Goal: Task Accomplishment & Management: Complete application form

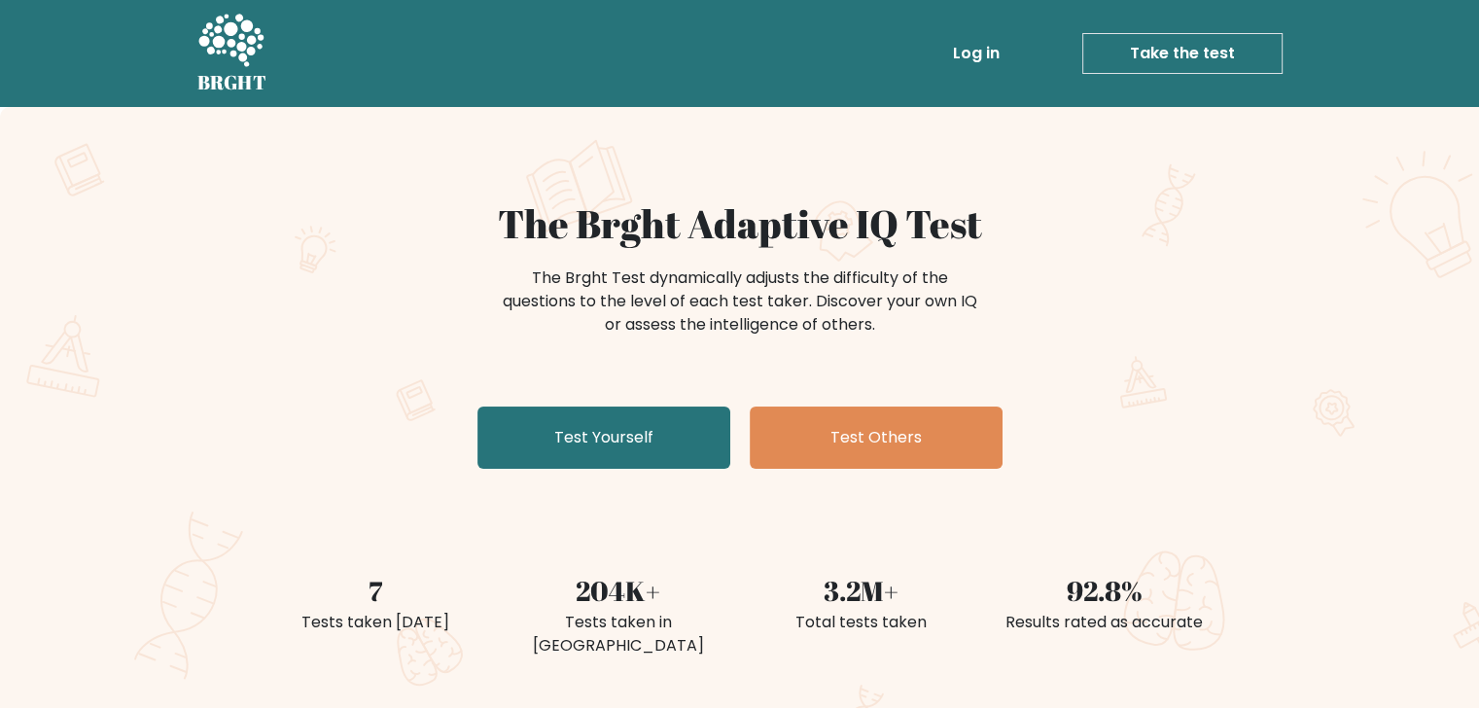
click at [1183, 51] on link "Take the test" at bounding box center [1183, 53] width 200 height 41
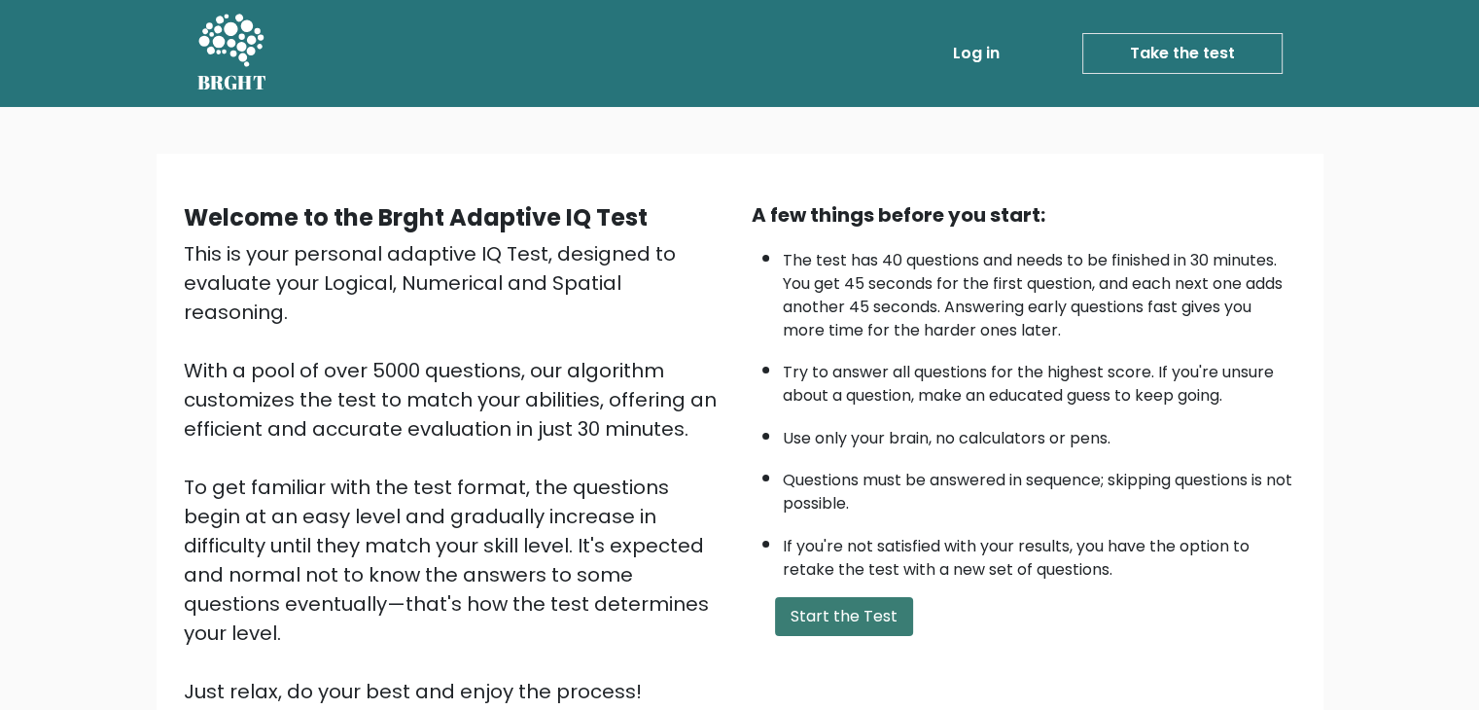
click at [882, 625] on button "Start the Test" at bounding box center [844, 616] width 138 height 39
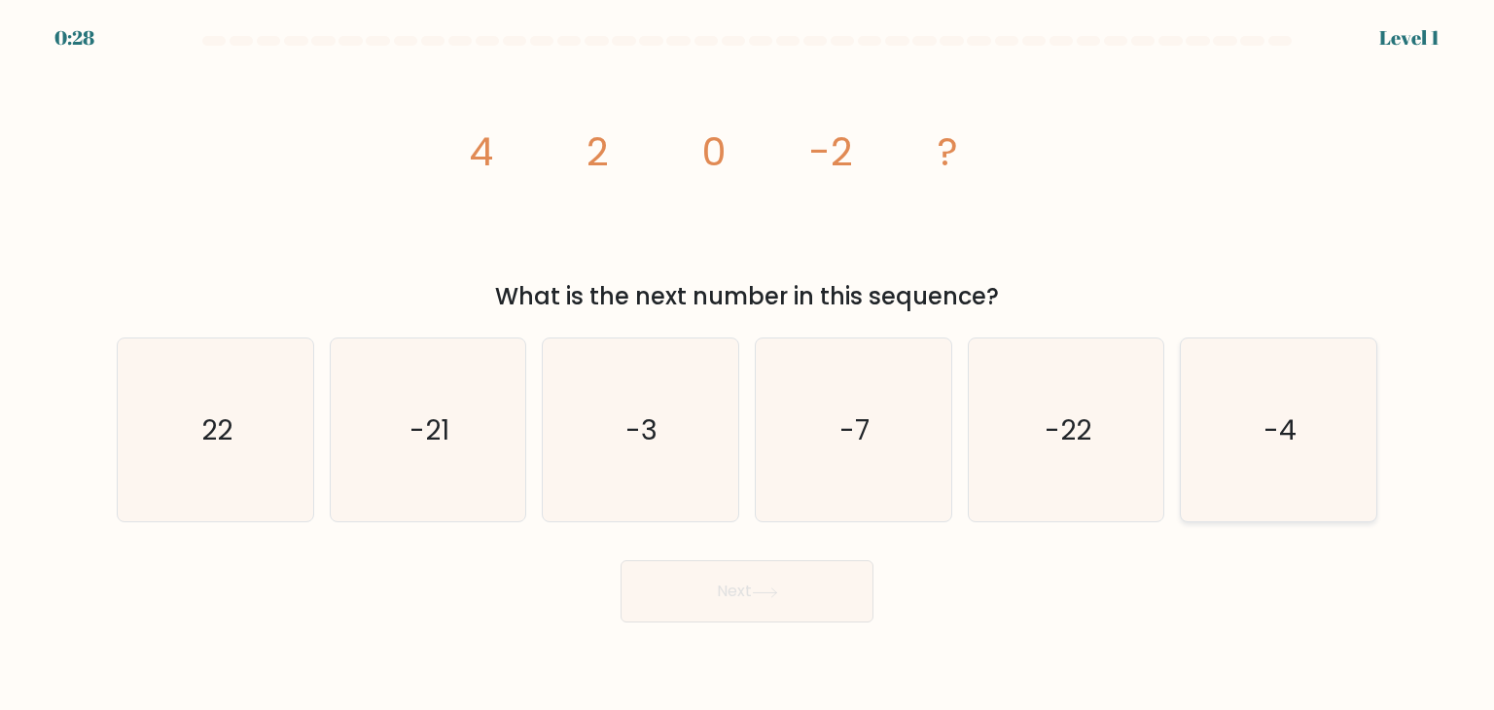
click at [1280, 449] on icon "-4" at bounding box center [1278, 429] width 183 height 183
click at [748, 365] on input "f. -4" at bounding box center [747, 360] width 1 height 10
radio input "true"
click at [779, 623] on body "0:27 Level 1" at bounding box center [747, 355] width 1494 height 710
click at [776, 600] on button "Next" at bounding box center [747, 591] width 253 height 62
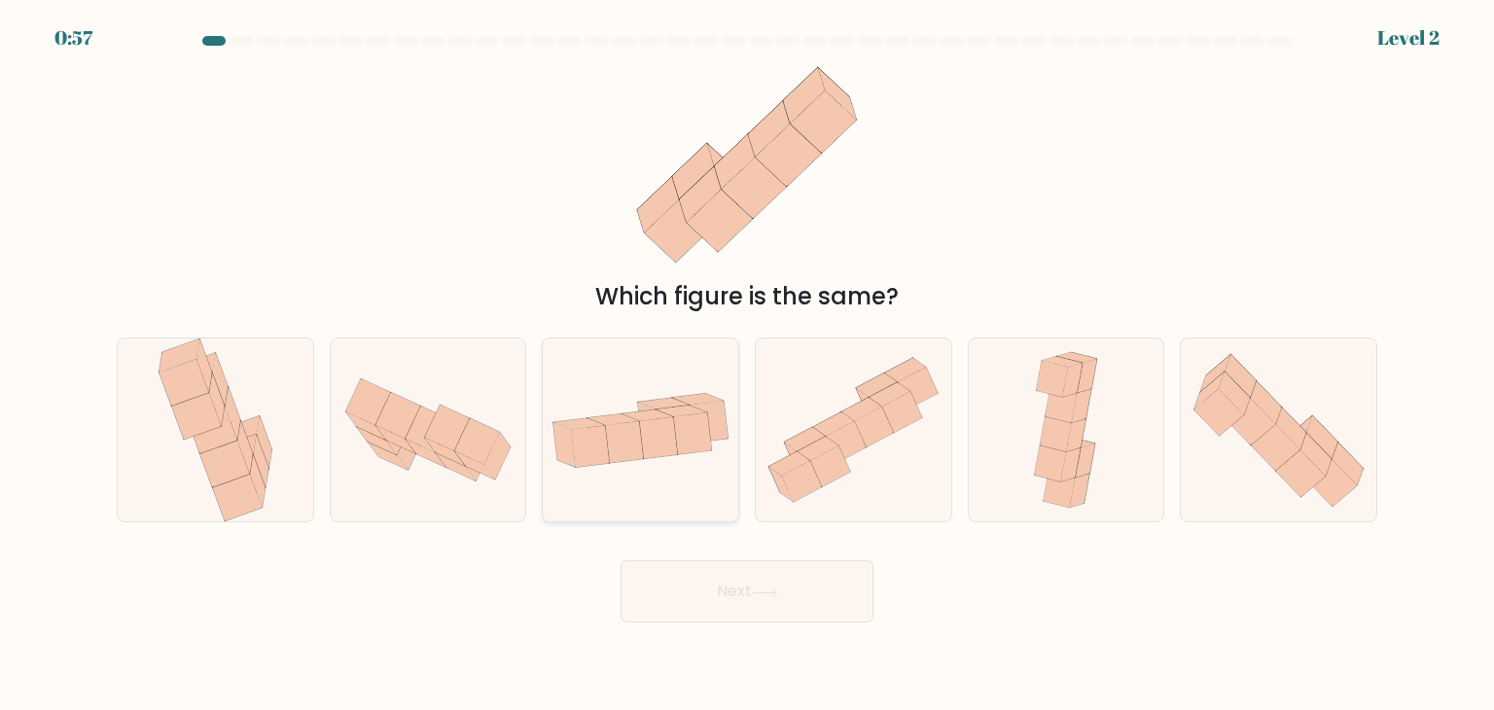
click at [675, 454] on icon at bounding box center [658, 437] width 38 height 42
click at [747, 365] on input "c." at bounding box center [747, 360] width 1 height 10
radio input "true"
click at [775, 585] on button "Next" at bounding box center [747, 591] width 253 height 62
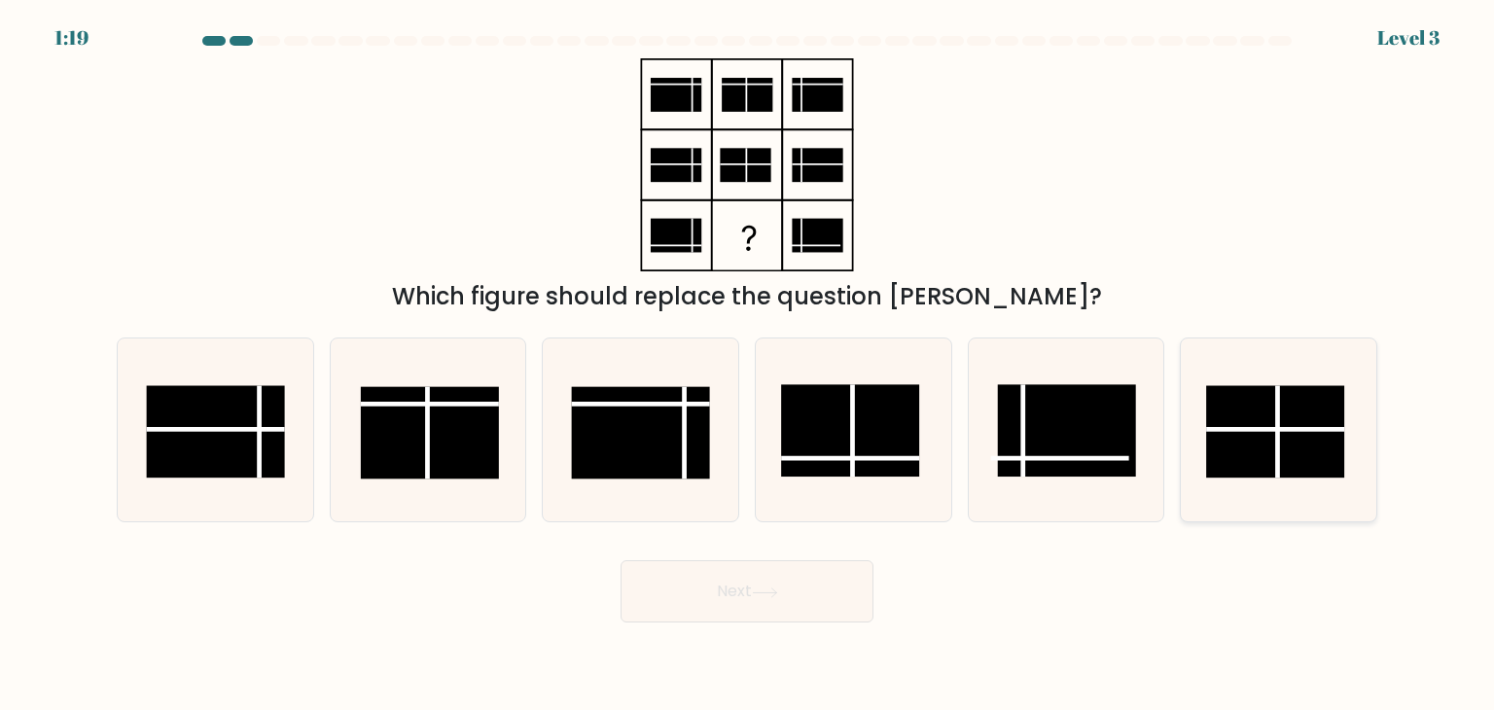
click at [1262, 421] on rect at bounding box center [1276, 432] width 138 height 92
click at [748, 365] on input "f." at bounding box center [747, 360] width 1 height 10
radio input "true"
click at [747, 600] on button "Next" at bounding box center [747, 591] width 253 height 62
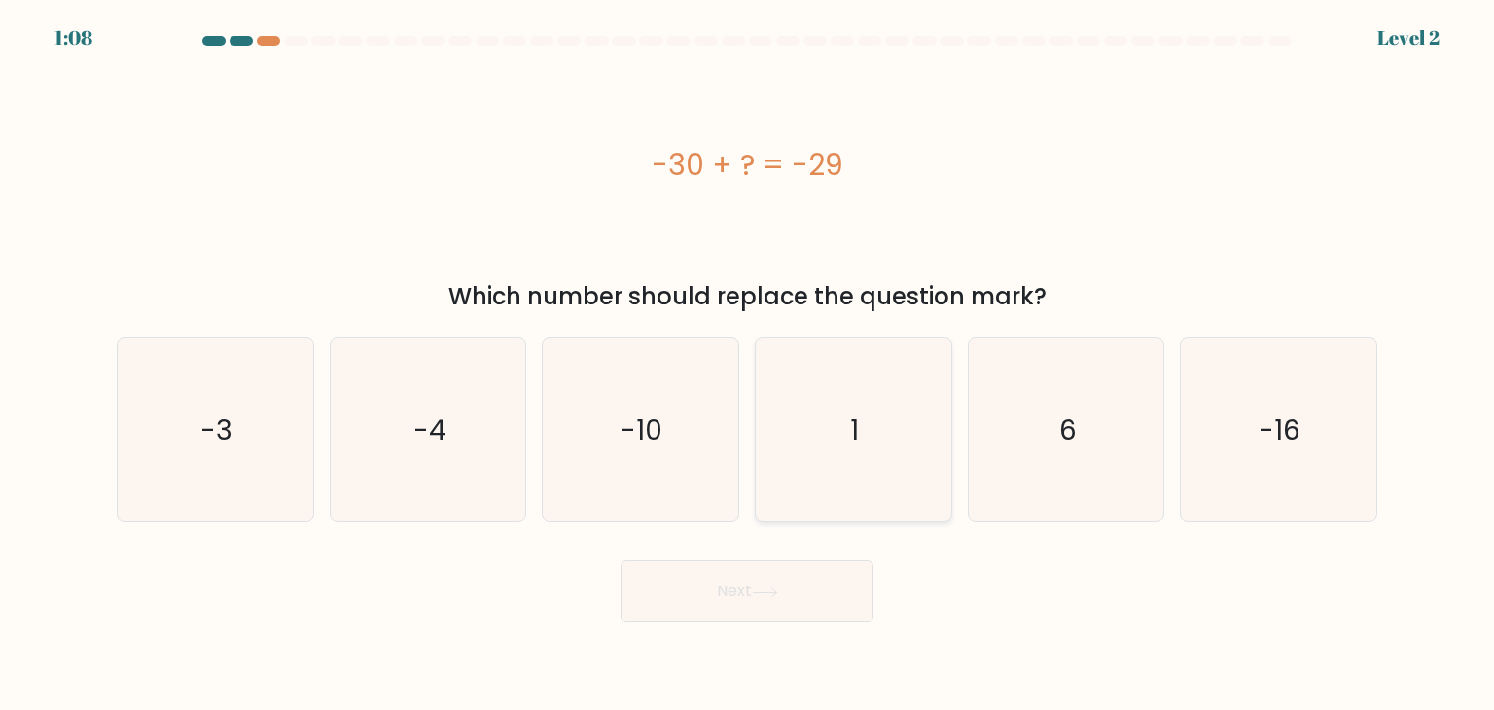
click at [865, 429] on icon "1" at bounding box center [853, 429] width 183 height 183
click at [748, 365] on input "d. 1" at bounding box center [747, 360] width 1 height 10
radio input "true"
click at [737, 589] on button "Next" at bounding box center [747, 591] width 253 height 62
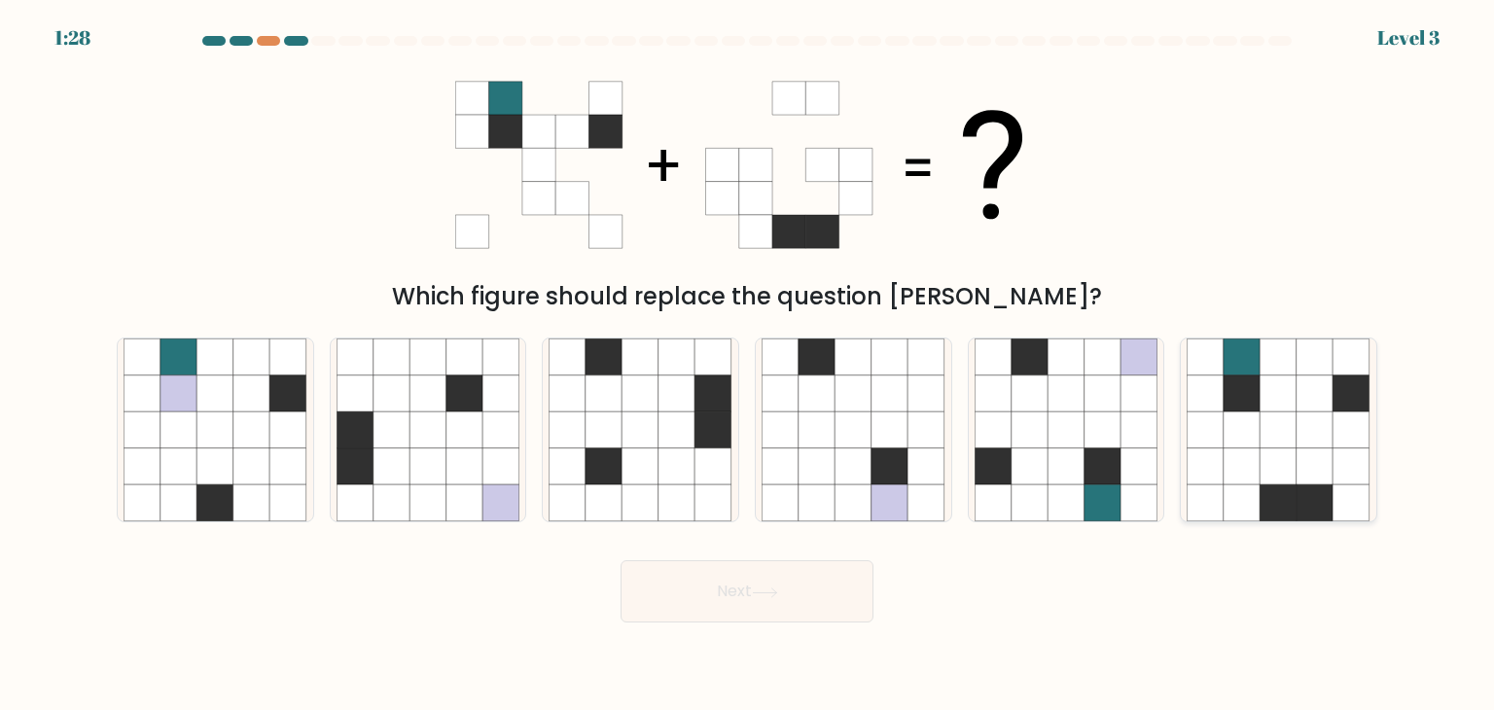
click at [1281, 400] on icon at bounding box center [1279, 393] width 37 height 37
click at [748, 365] on input "f." at bounding box center [747, 360] width 1 height 10
radio input "true"
click at [787, 588] on button "Next" at bounding box center [747, 591] width 253 height 62
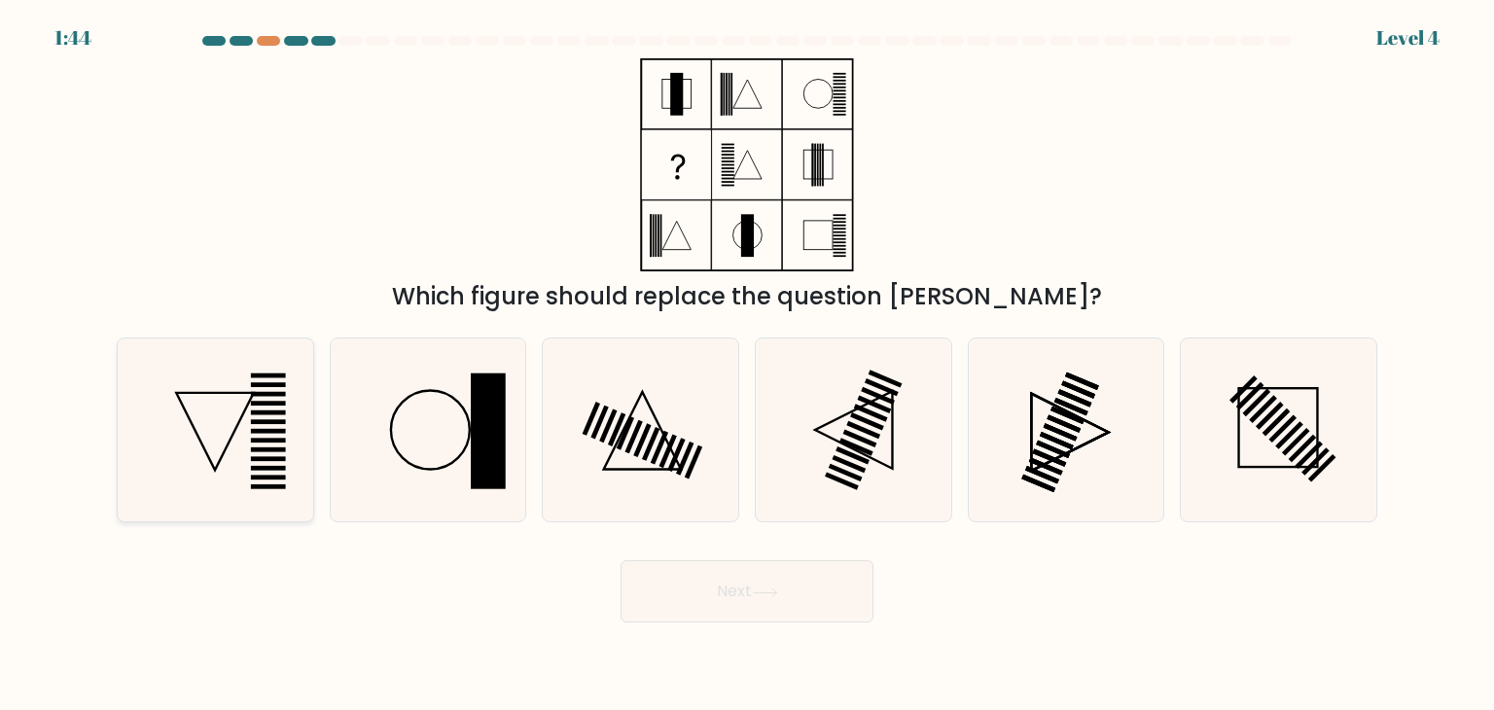
click at [191, 425] on icon at bounding box center [215, 429] width 183 height 183
click at [747, 365] on input "a." at bounding box center [747, 360] width 1 height 10
radio input "true"
click at [733, 575] on button "Next" at bounding box center [747, 591] width 253 height 62
click at [758, 585] on button "Next" at bounding box center [747, 591] width 253 height 62
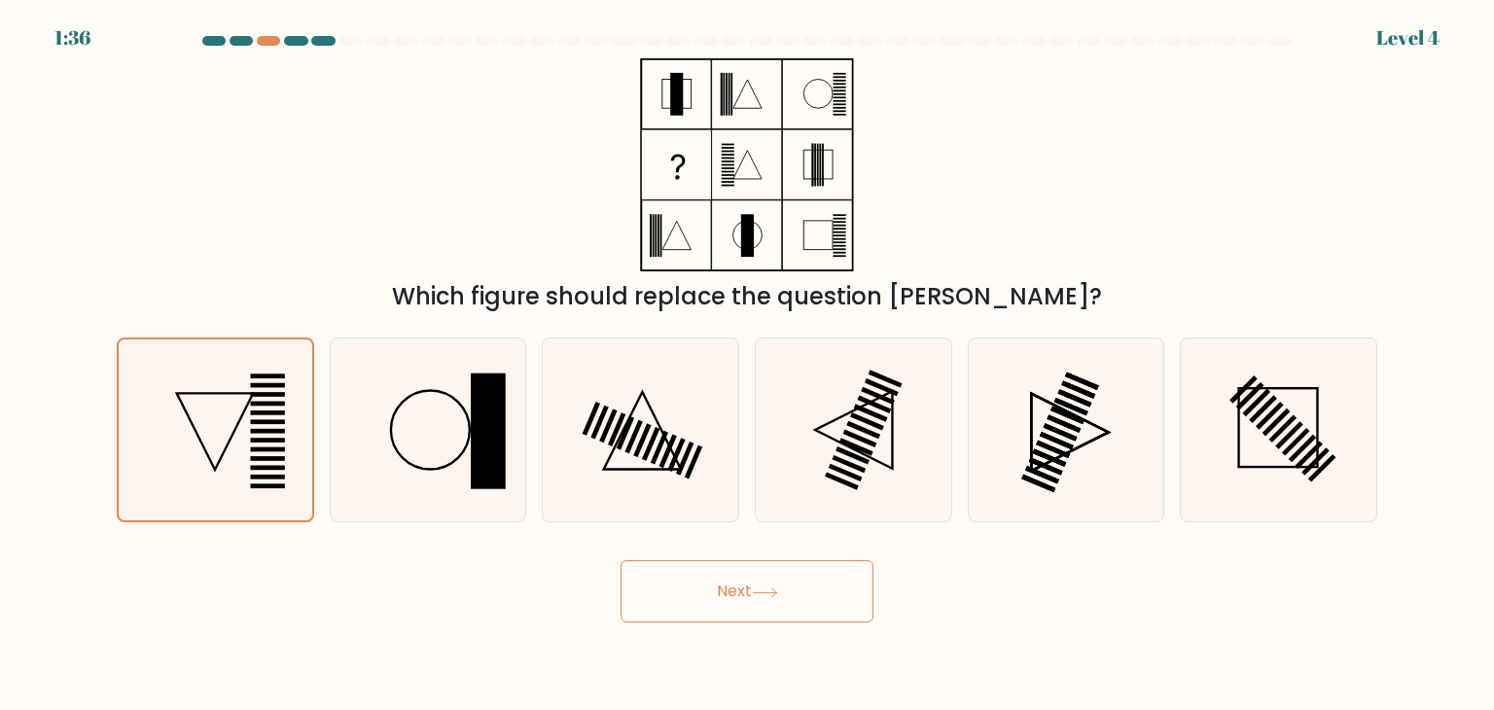
click at [796, 588] on button "Next" at bounding box center [747, 591] width 253 height 62
click at [224, 429] on icon at bounding box center [215, 429] width 181 height 181
click at [747, 365] on input "a." at bounding box center [747, 360] width 1 height 10
click at [737, 605] on button "Next" at bounding box center [747, 591] width 253 height 62
click at [778, 591] on icon at bounding box center [765, 592] width 26 height 11
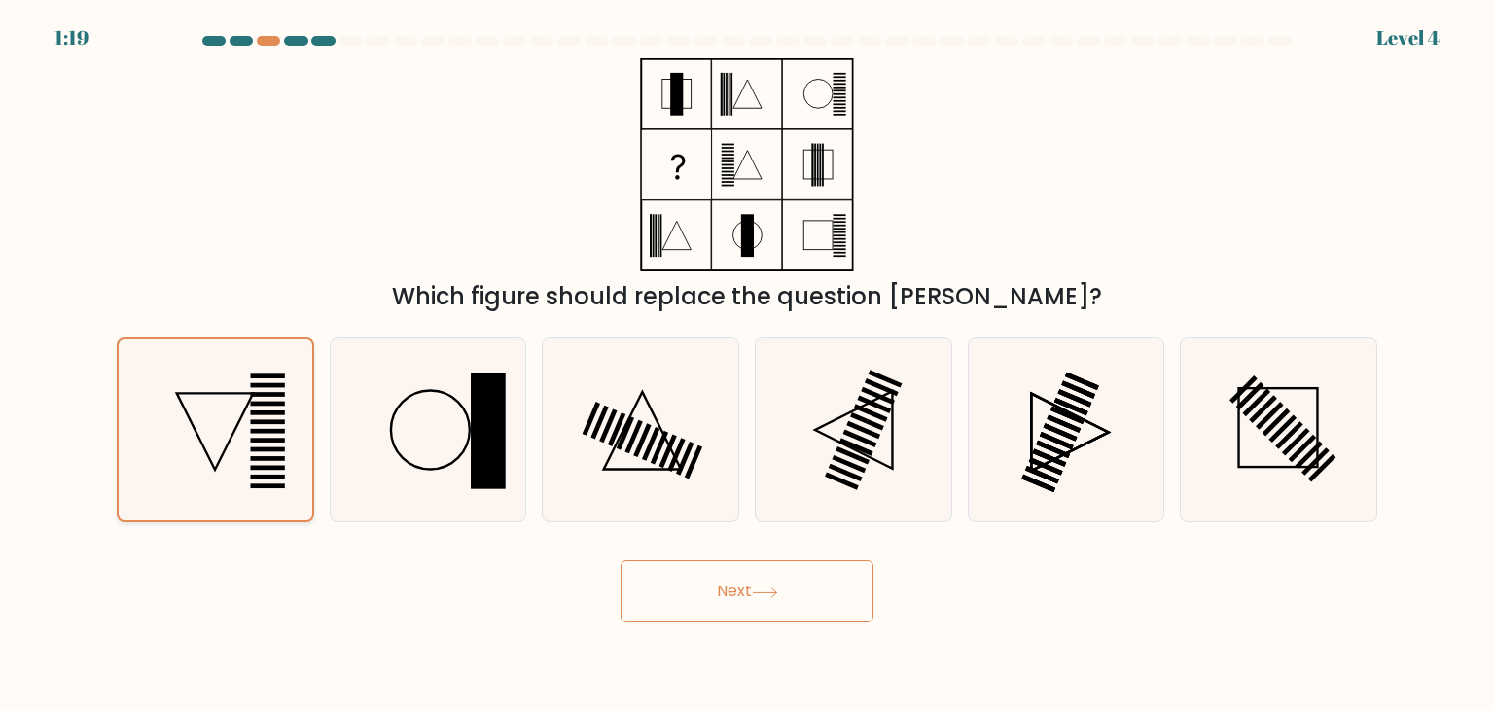
click at [226, 374] on icon at bounding box center [215, 429] width 181 height 181
click at [747, 365] on input "a." at bounding box center [747, 360] width 1 height 10
click at [770, 575] on button "Next" at bounding box center [747, 591] width 253 height 62
click at [759, 583] on button "Next" at bounding box center [747, 591] width 253 height 62
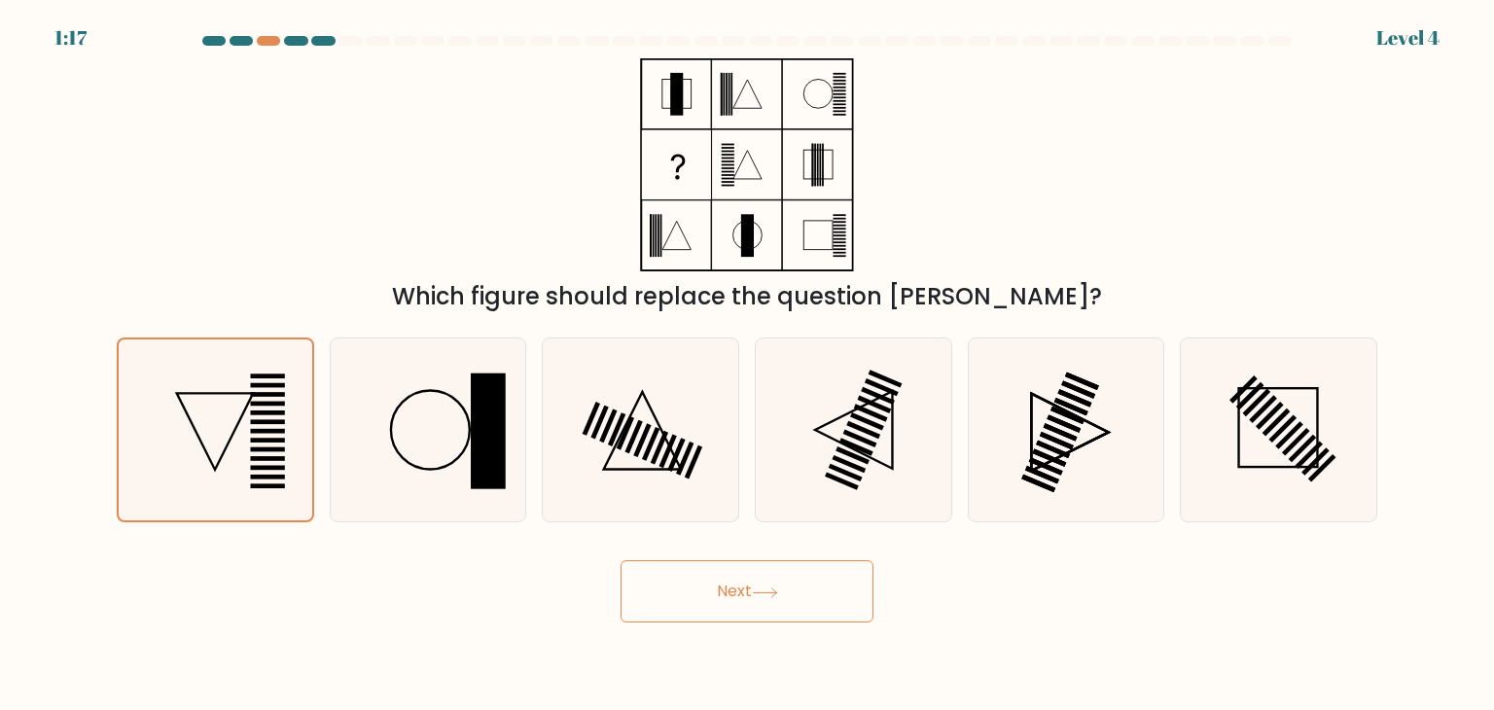
click at [755, 583] on button "Next" at bounding box center [747, 591] width 253 height 62
click at [232, 409] on icon at bounding box center [215, 429] width 181 height 181
click at [747, 365] on input "a." at bounding box center [747, 360] width 1 height 10
click at [440, 430] on icon at bounding box center [428, 429] width 183 height 183
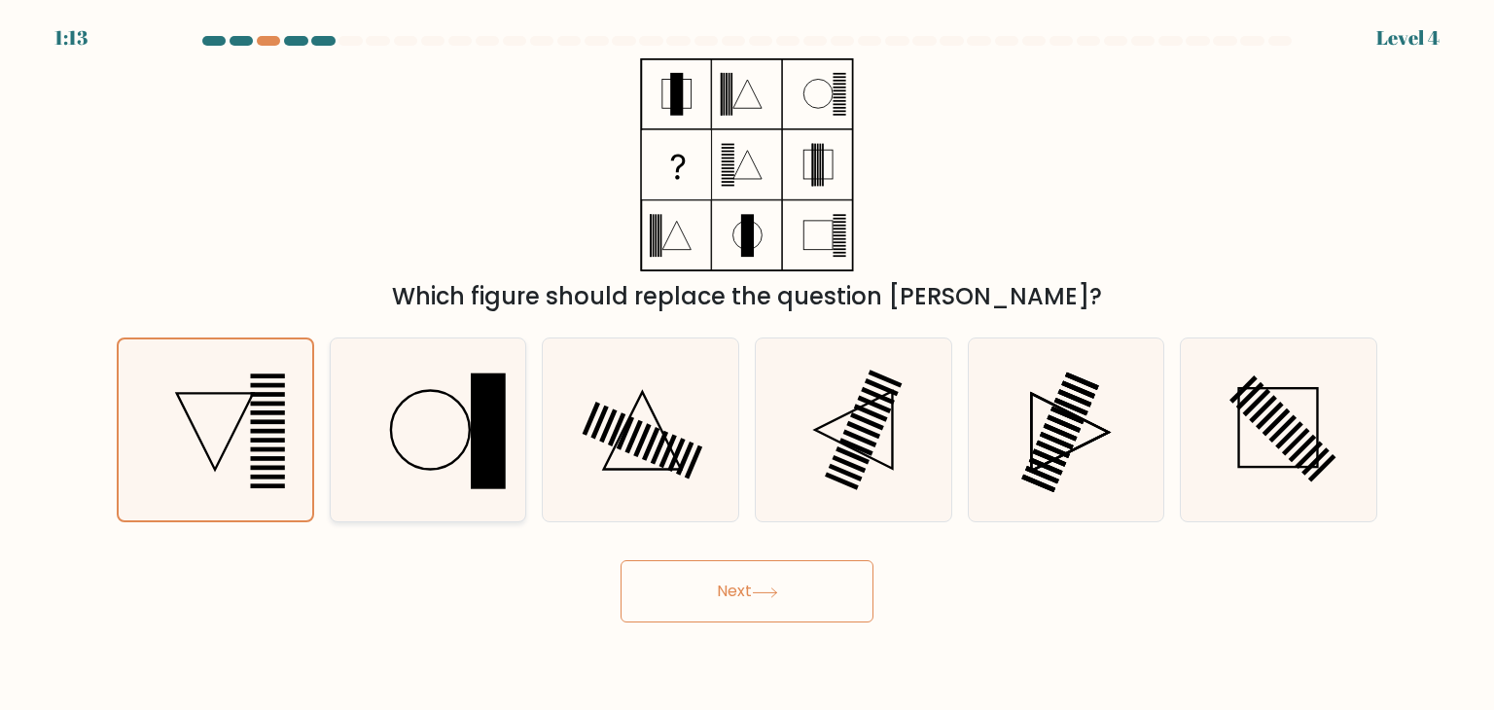
click at [747, 365] on input "b." at bounding box center [747, 360] width 1 height 10
radio input "true"
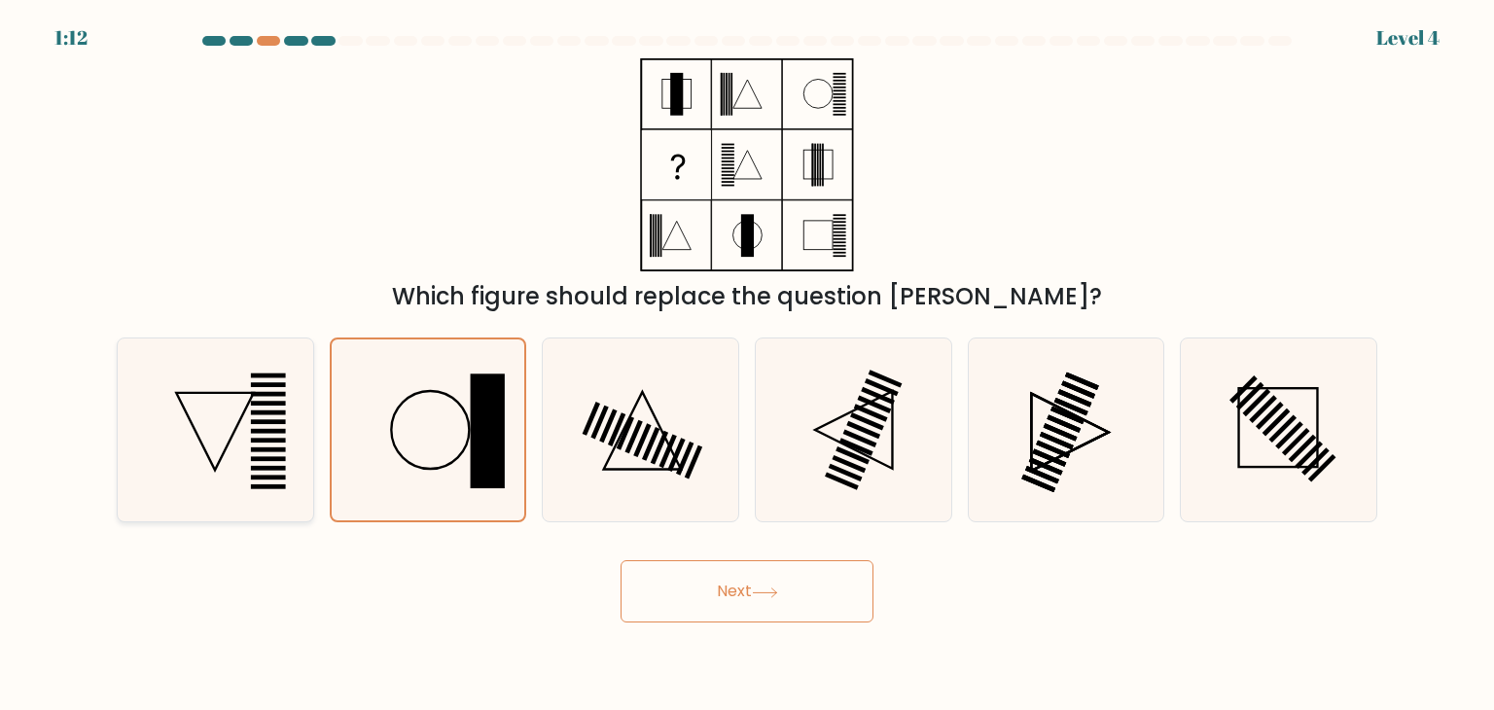
click at [275, 414] on icon at bounding box center [215, 429] width 183 height 183
click at [747, 365] on input "a." at bounding box center [747, 360] width 1 height 10
radio input "true"
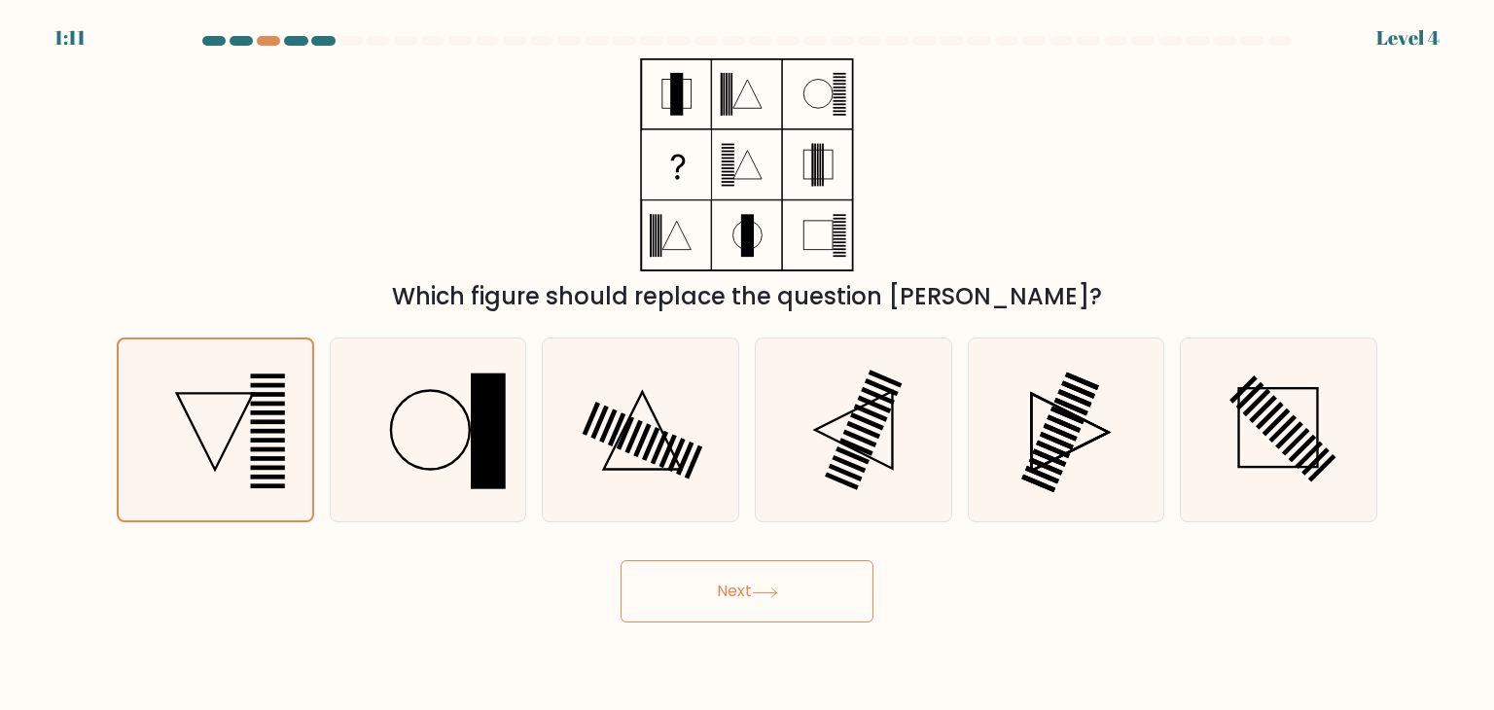
click at [739, 600] on button "Next" at bounding box center [747, 591] width 253 height 62
click at [724, 578] on button "Next" at bounding box center [747, 591] width 253 height 62
click at [724, 585] on button "Next" at bounding box center [747, 591] width 253 height 62
click at [705, 584] on button "Next" at bounding box center [747, 591] width 253 height 62
click at [729, 578] on button "Next" at bounding box center [747, 591] width 253 height 62
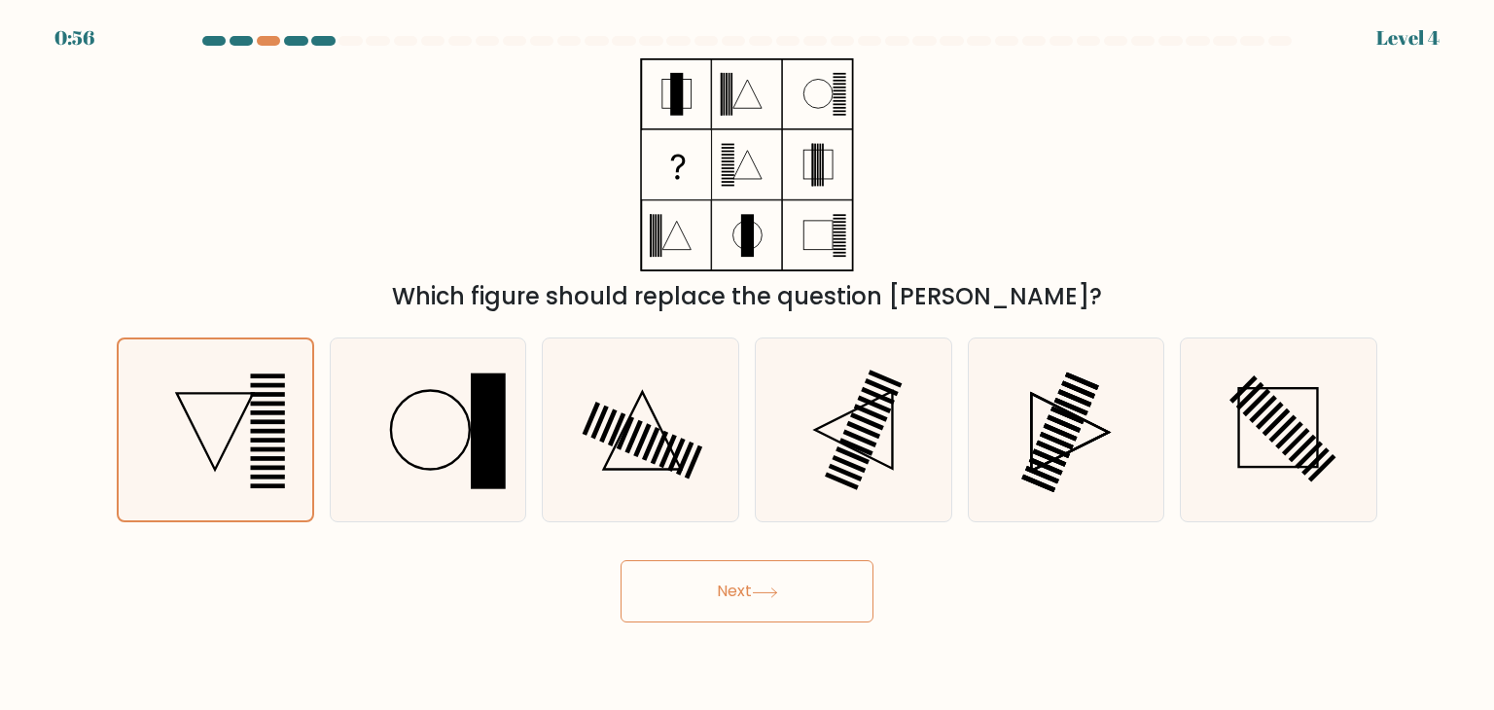
click at [729, 578] on button "Next" at bounding box center [747, 591] width 253 height 62
click at [235, 408] on icon at bounding box center [215, 429] width 181 height 181
click at [747, 365] on input "a." at bounding box center [747, 360] width 1 height 10
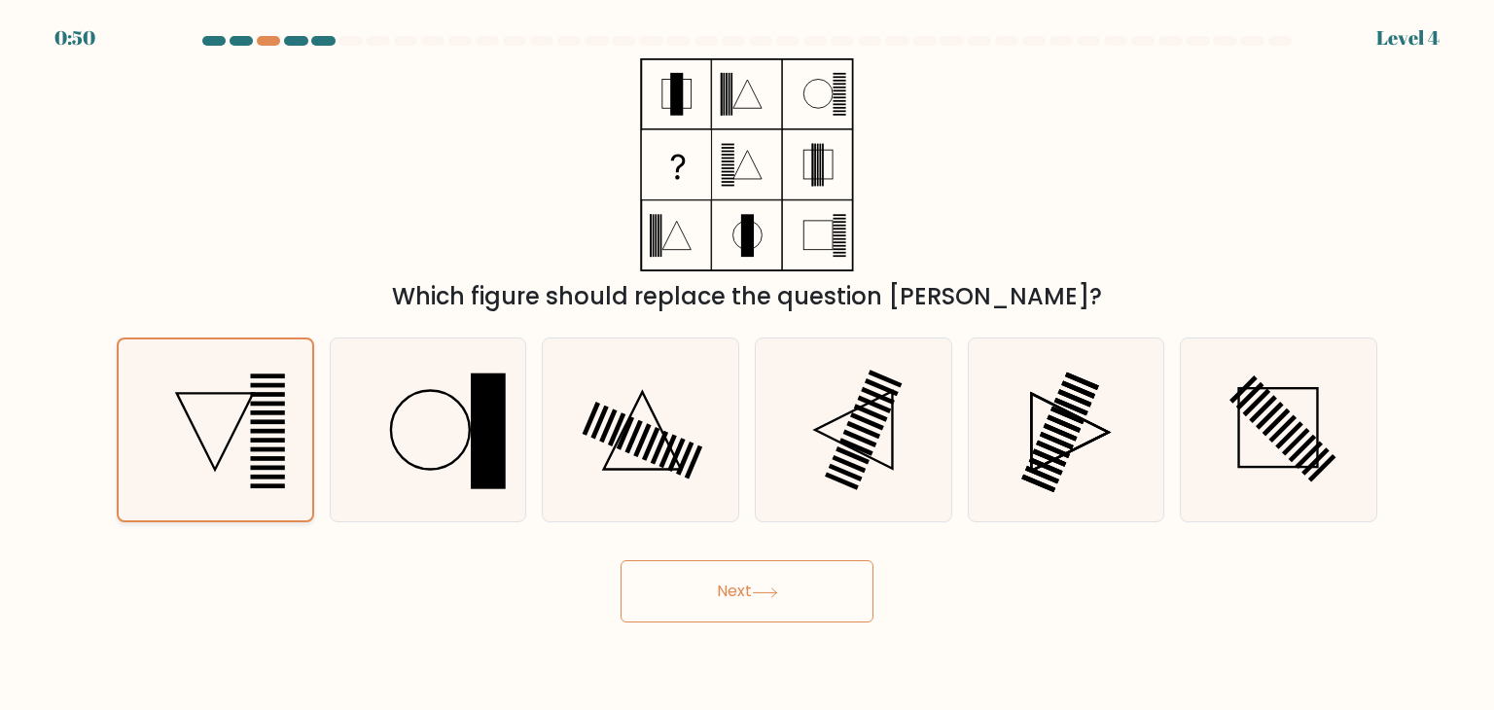
click at [200, 398] on icon at bounding box center [215, 429] width 181 height 181
click at [747, 365] on input "a." at bounding box center [747, 360] width 1 height 10
click at [796, 593] on button "Next" at bounding box center [747, 591] width 253 height 62
click at [746, 588] on button "Next" at bounding box center [747, 591] width 253 height 62
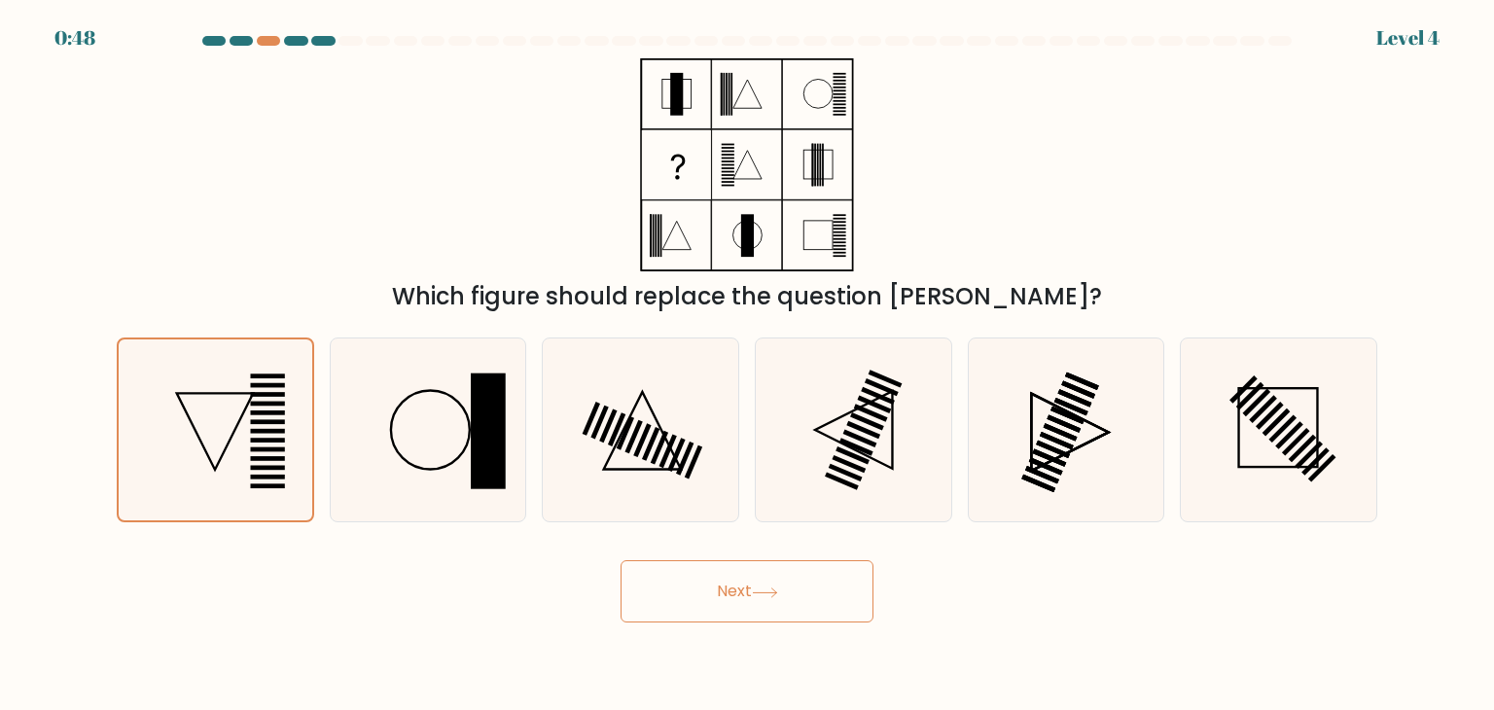
click at [746, 588] on button "Next" at bounding box center [747, 591] width 253 height 62
click at [621, 560] on button "Next" at bounding box center [747, 591] width 253 height 62
click at [768, 582] on button "Next" at bounding box center [747, 591] width 253 height 62
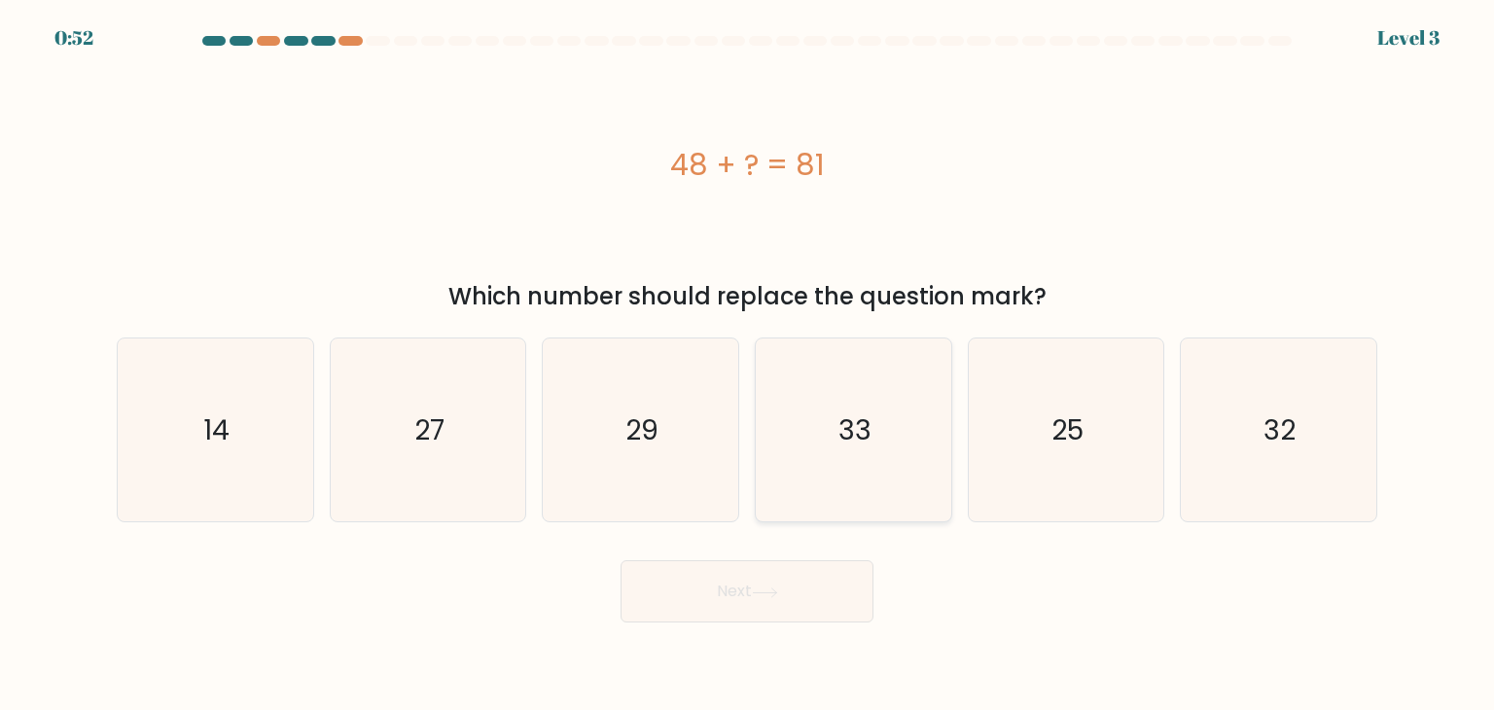
click at [862, 429] on text "33" at bounding box center [854, 429] width 33 height 39
click at [748, 365] on input "d. 33" at bounding box center [747, 360] width 1 height 10
radio input "true"
click at [783, 588] on button "Next" at bounding box center [747, 591] width 253 height 62
click at [731, 592] on button "Next" at bounding box center [747, 591] width 253 height 62
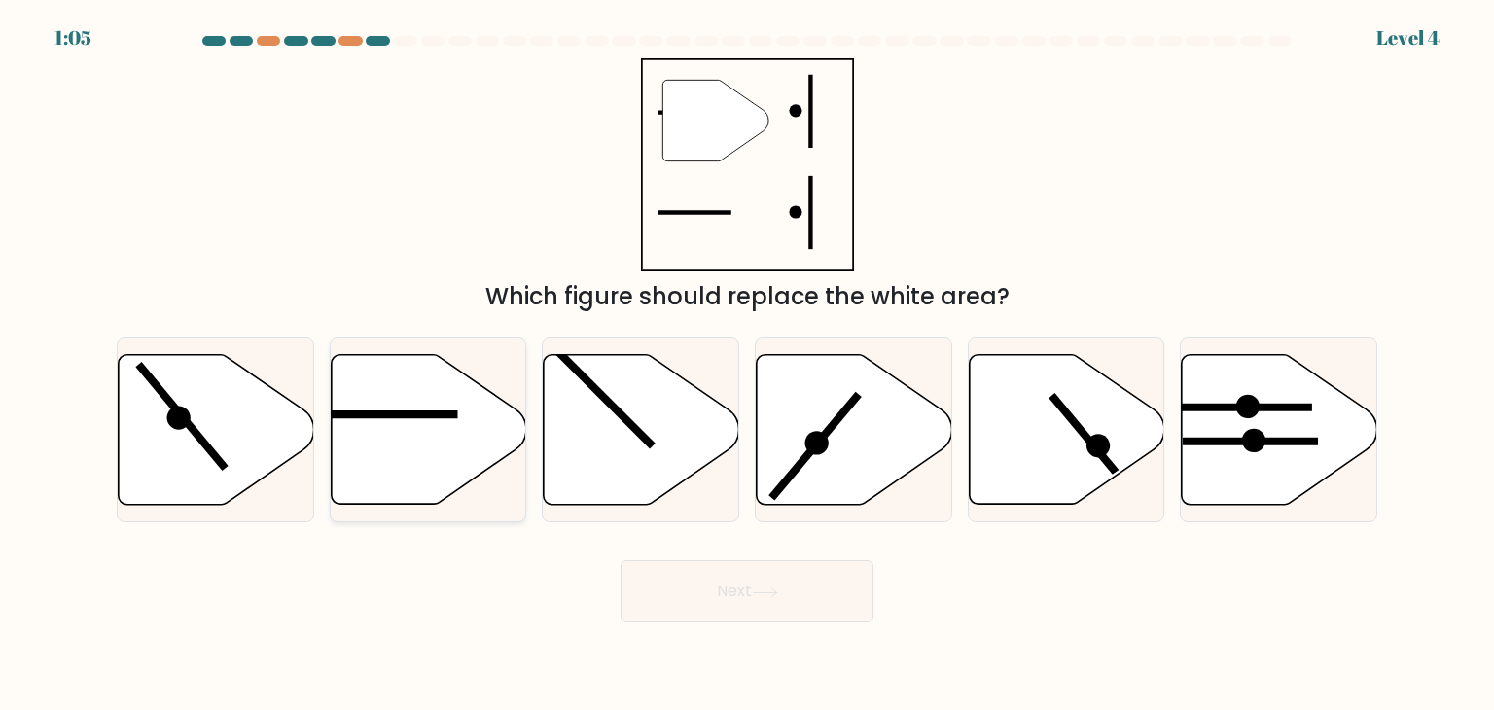
click at [420, 424] on icon at bounding box center [429, 430] width 196 height 150
click at [747, 365] on input "b." at bounding box center [747, 360] width 1 height 10
radio input "true"
click at [728, 597] on button "Next" at bounding box center [747, 591] width 253 height 62
click at [763, 587] on icon at bounding box center [765, 592] width 26 height 11
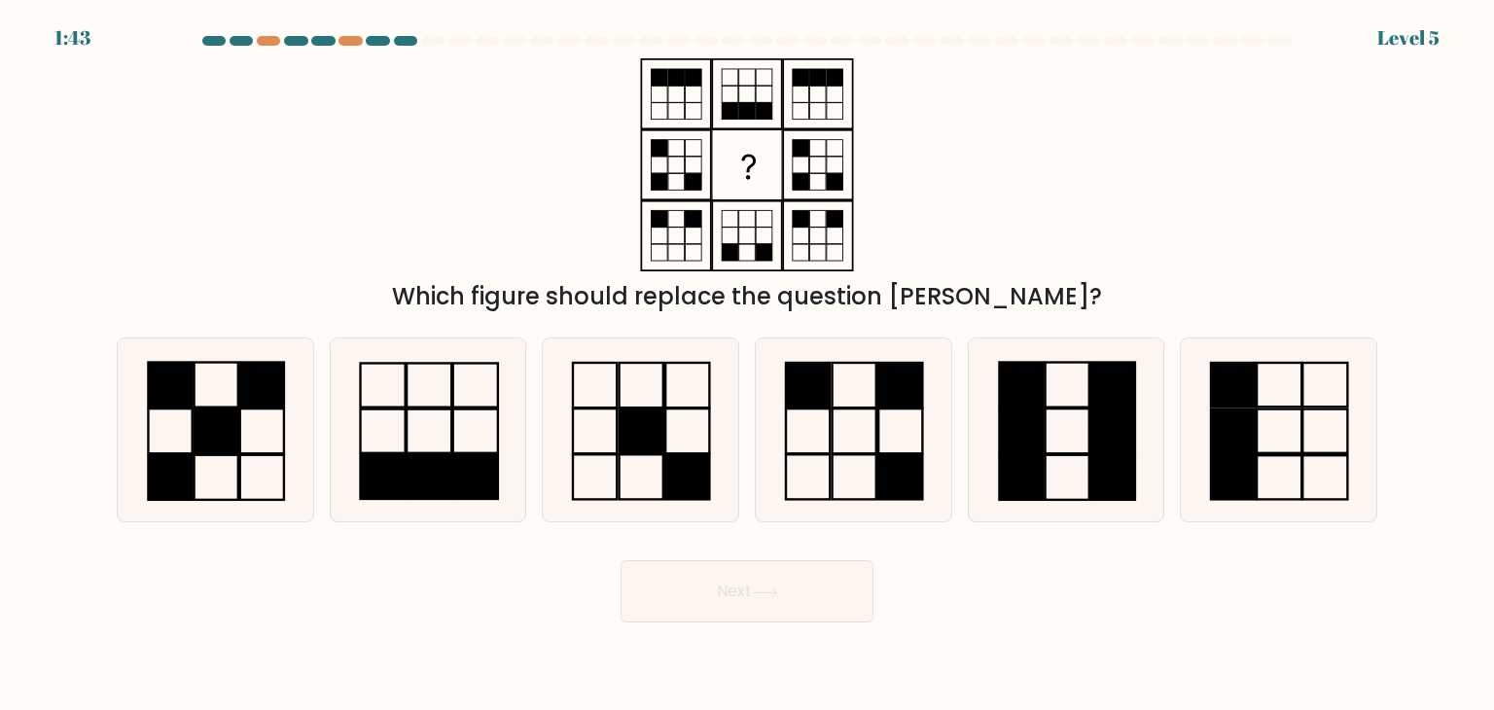
click at [751, 591] on button "Next" at bounding box center [747, 591] width 253 height 62
click at [856, 440] on icon at bounding box center [853, 429] width 183 height 183
click at [748, 365] on input "d." at bounding box center [747, 360] width 1 height 10
radio input "true"
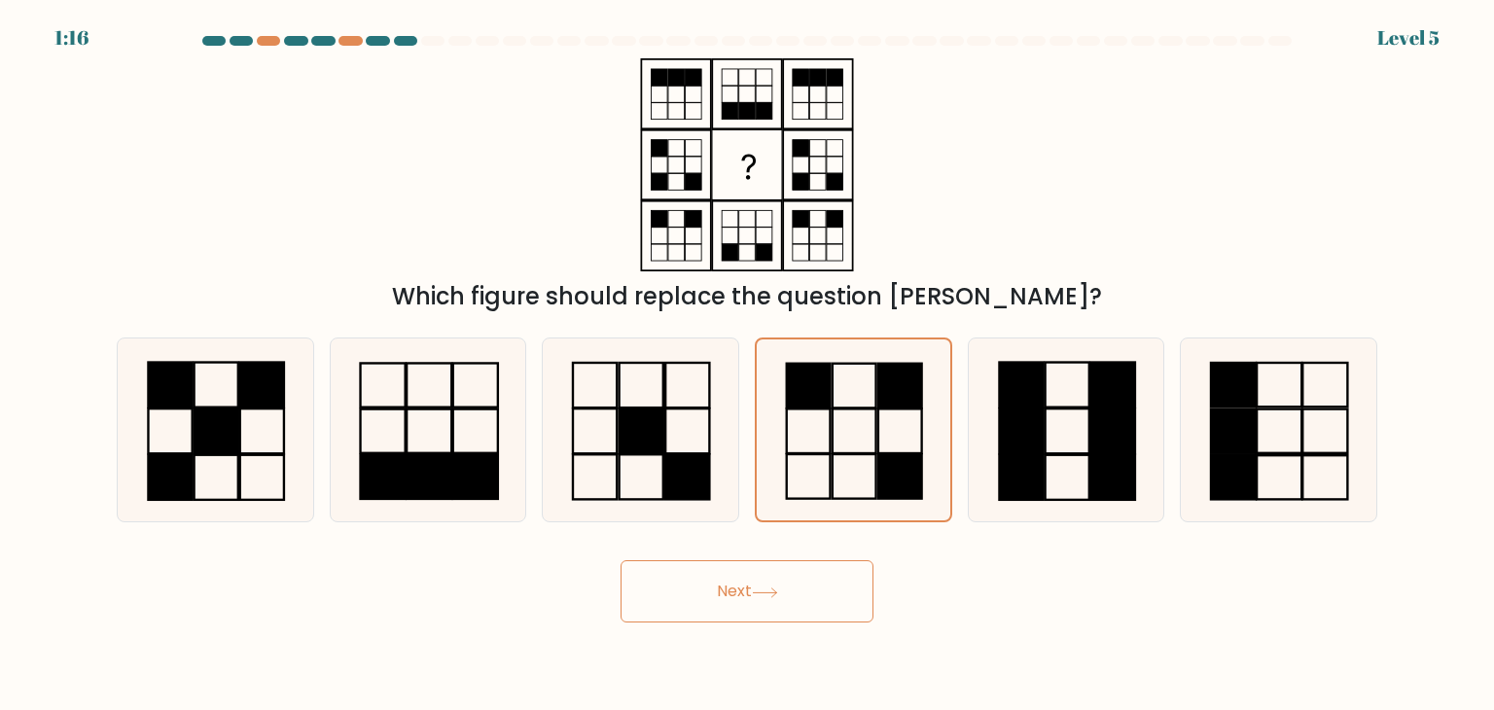
click at [809, 587] on button "Next" at bounding box center [747, 591] width 253 height 62
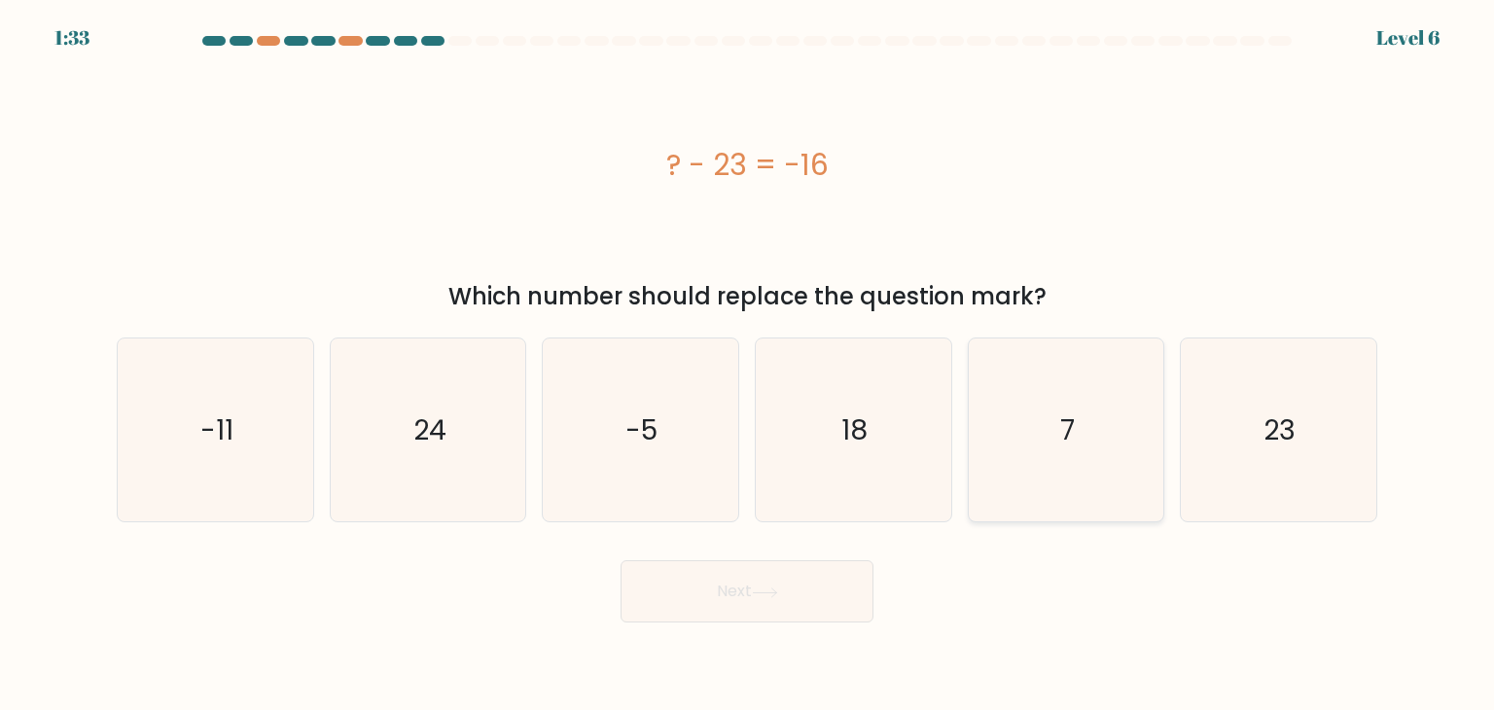
click at [1015, 436] on icon "7" at bounding box center [1066, 429] width 183 height 183
click at [748, 365] on input "e. 7" at bounding box center [747, 360] width 1 height 10
radio input "true"
click at [770, 575] on button "Next" at bounding box center [747, 591] width 253 height 62
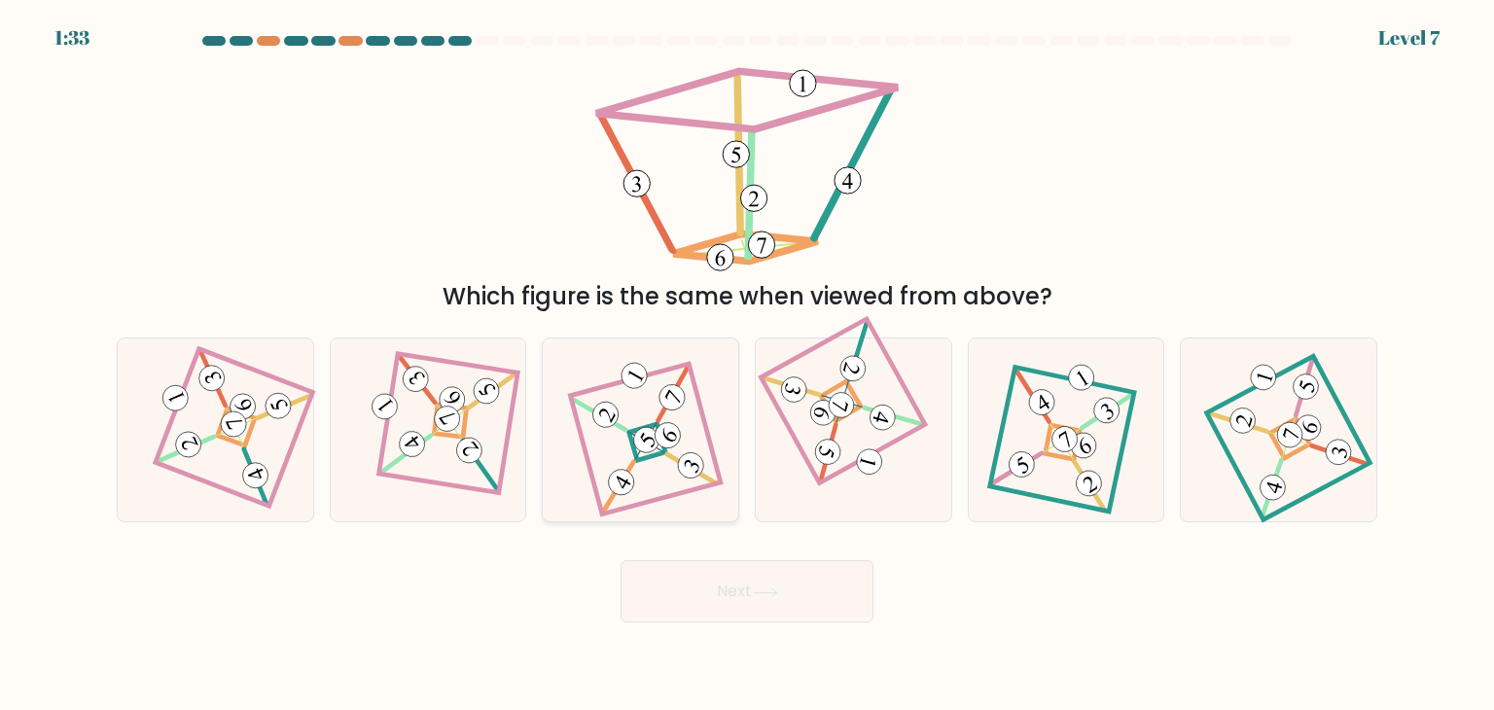
click at [622, 430] on icon at bounding box center [640, 430] width 127 height 147
click at [747, 365] on input "c." at bounding box center [747, 360] width 1 height 10
radio input "true"
click at [767, 583] on button "Next" at bounding box center [747, 591] width 253 height 62
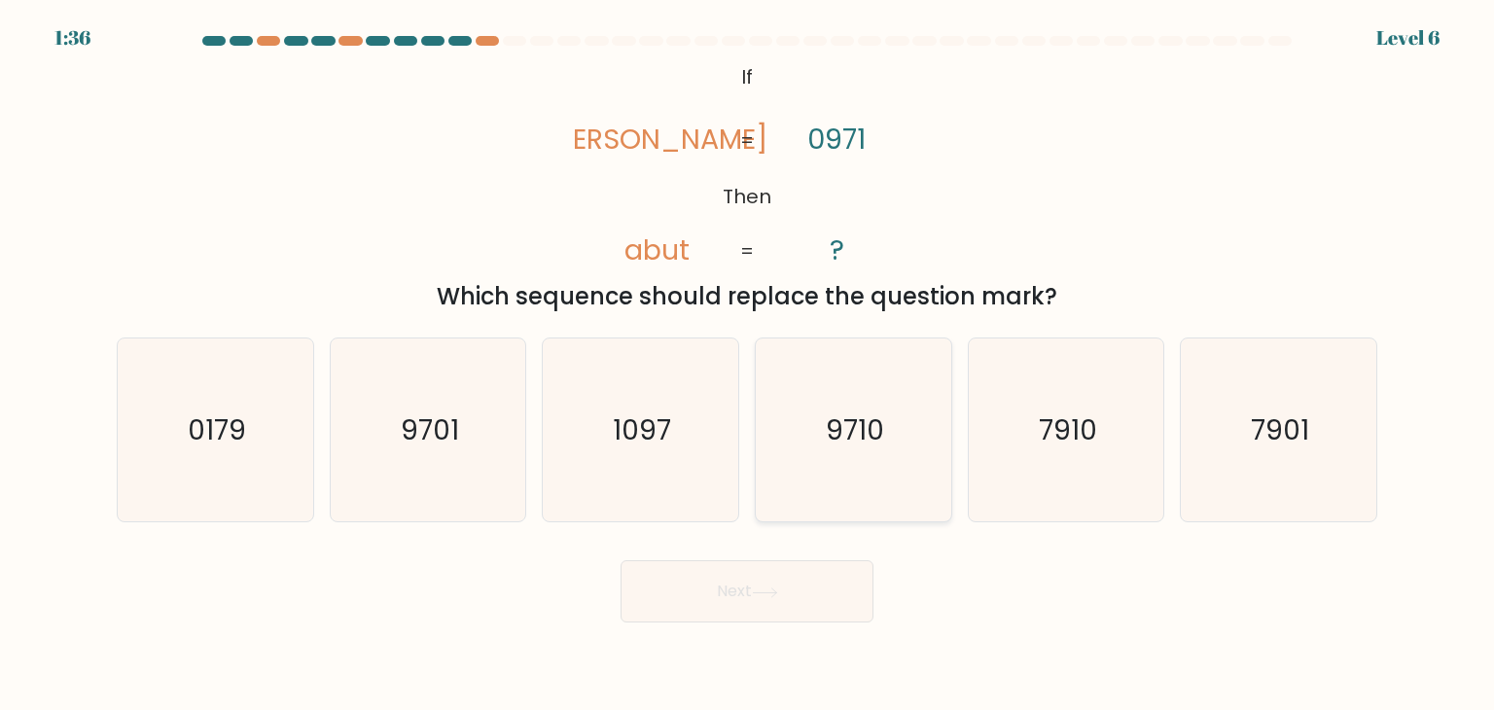
click at [842, 445] on text "9710" at bounding box center [855, 429] width 58 height 39
click at [748, 365] on input "d. 9710" at bounding box center [747, 360] width 1 height 10
radio input "true"
click at [829, 585] on button "Next" at bounding box center [747, 591] width 253 height 62
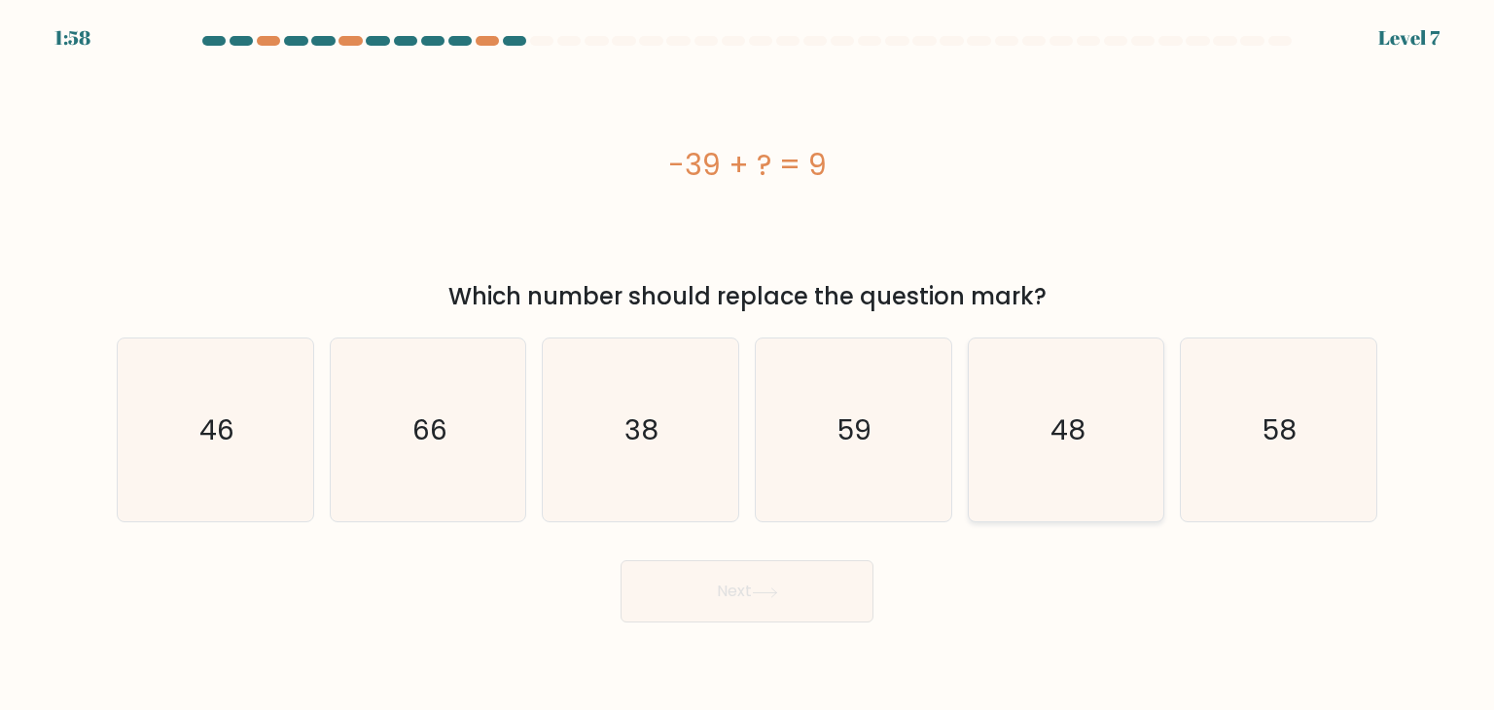
click at [1076, 438] on text "48" at bounding box center [1067, 429] width 35 height 39
click at [748, 365] on input "e. 48" at bounding box center [747, 360] width 1 height 10
radio input "true"
click at [783, 592] on button "Next" at bounding box center [747, 591] width 253 height 62
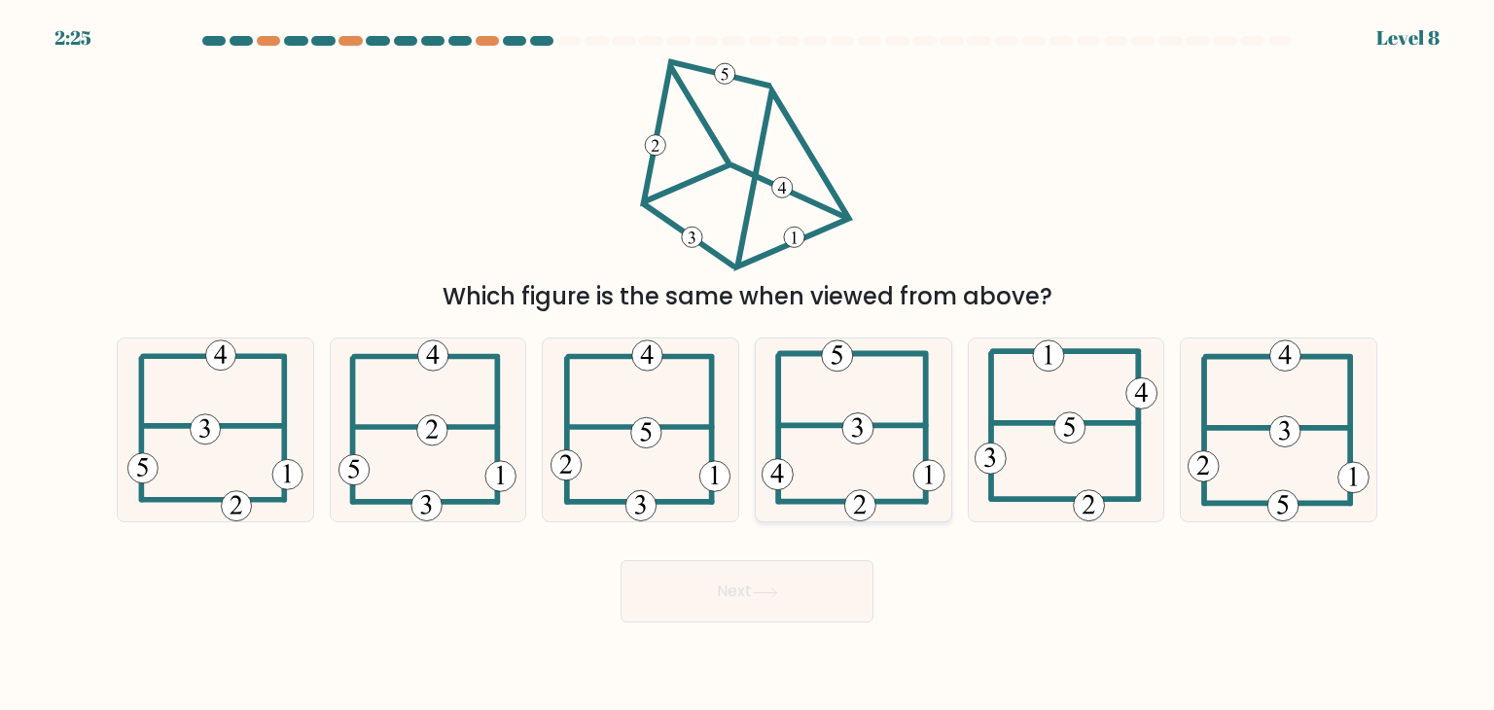
drag, startPoint x: 860, startPoint y: 430, endPoint x: 840, endPoint y: 474, distance: 47.9
click at [860, 430] on g at bounding box center [853, 430] width 183 height 181
click at [748, 365] on input "d." at bounding box center [747, 360] width 1 height 10
radio input "true"
click at [794, 585] on button "Next" at bounding box center [747, 591] width 253 height 62
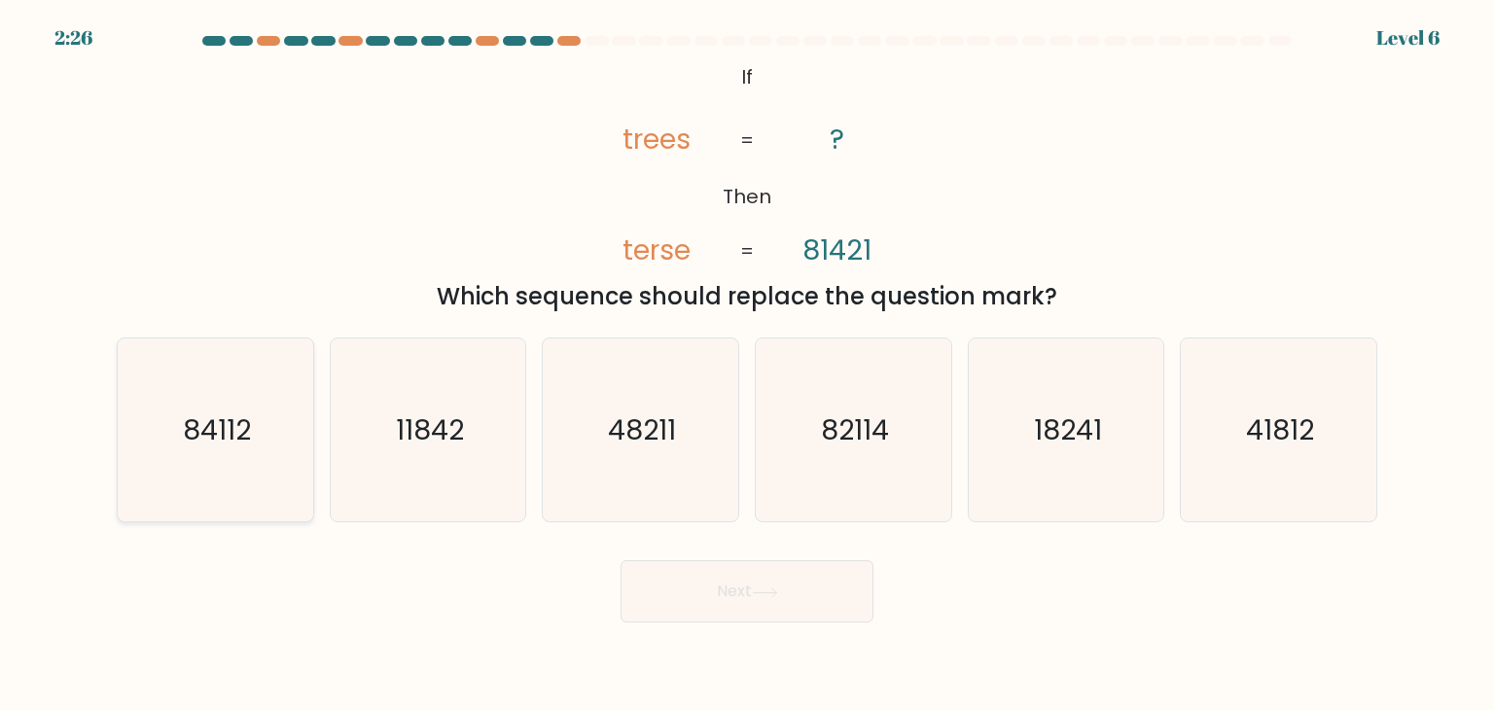
click at [226, 428] on text "84112" at bounding box center [217, 429] width 68 height 39
click at [747, 365] on input "a. 84112" at bounding box center [747, 360] width 1 height 10
radio input "true"
click at [716, 584] on button "Next" at bounding box center [747, 591] width 253 height 62
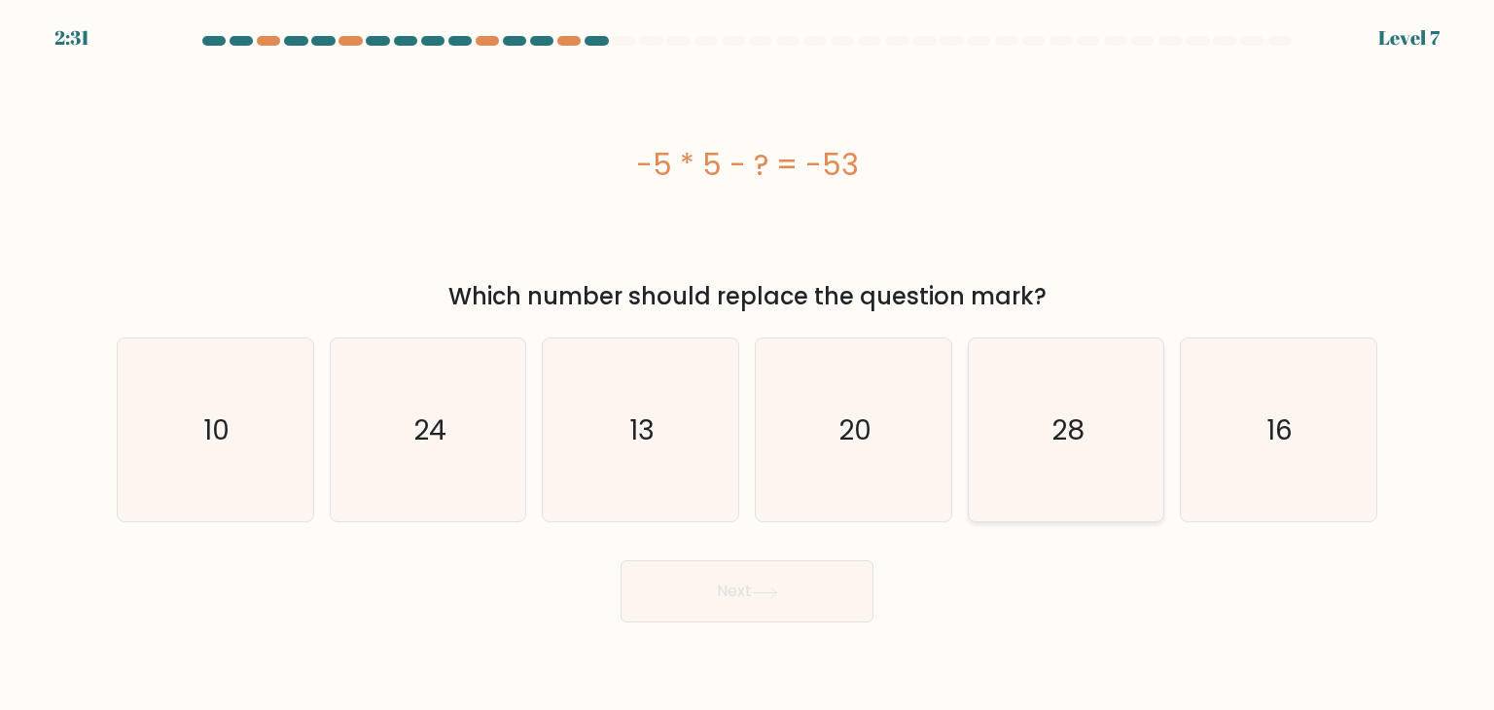
click at [1028, 442] on icon "28" at bounding box center [1066, 429] width 183 height 183
click at [748, 365] on input "e. 28" at bounding box center [747, 360] width 1 height 10
radio input "true"
click at [800, 583] on button "Next" at bounding box center [747, 591] width 253 height 62
click at [762, 591] on icon at bounding box center [765, 592] width 26 height 11
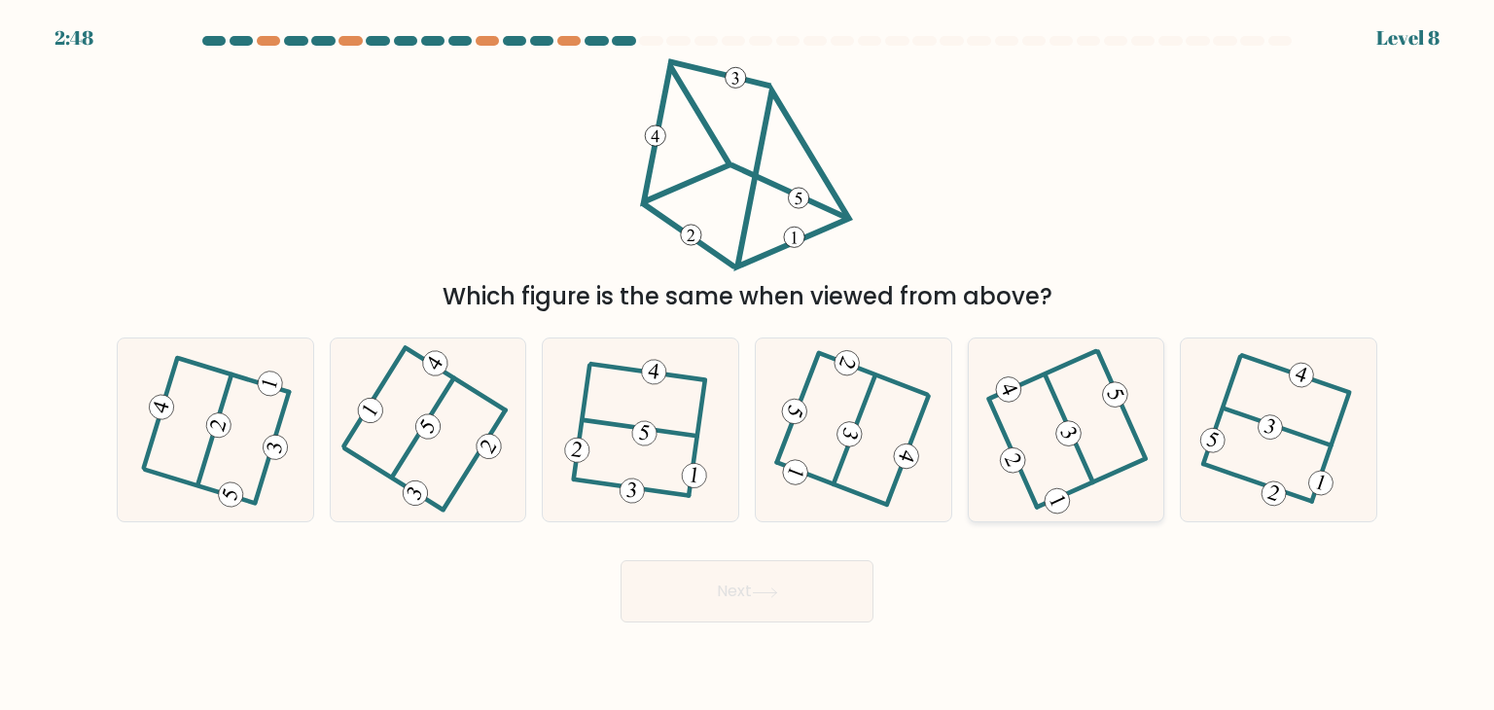
click at [1069, 488] on icon at bounding box center [1065, 430] width 147 height 147
click at [748, 365] on input "e." at bounding box center [747, 360] width 1 height 10
radio input "true"
click at [807, 573] on button "Next" at bounding box center [747, 591] width 253 height 62
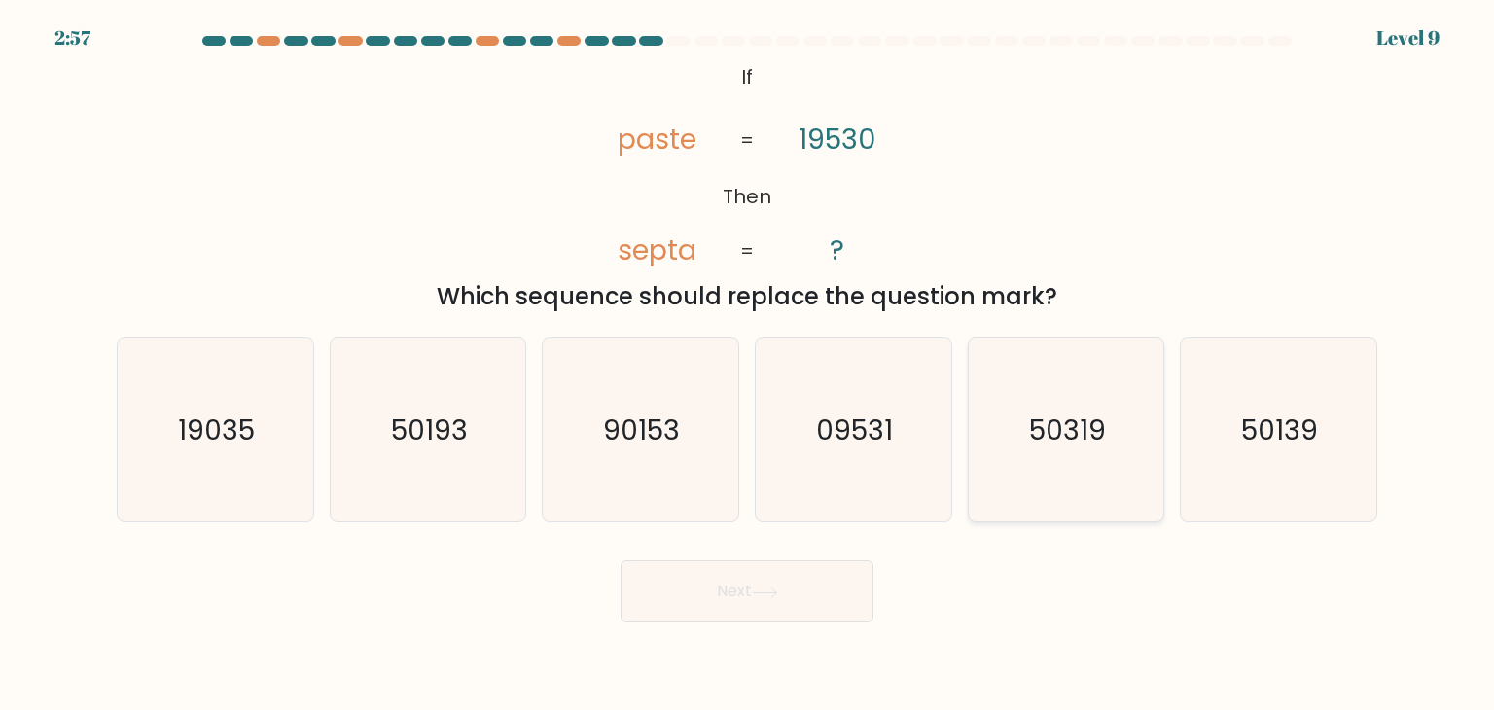
click at [1026, 418] on icon "50319" at bounding box center [1066, 429] width 183 height 183
click at [748, 365] on input "e. 50319" at bounding box center [747, 360] width 1 height 10
radio input "true"
click at [1327, 443] on icon "50139" at bounding box center [1278, 429] width 183 height 183
click at [748, 365] on input "f. 50139" at bounding box center [747, 360] width 1 height 10
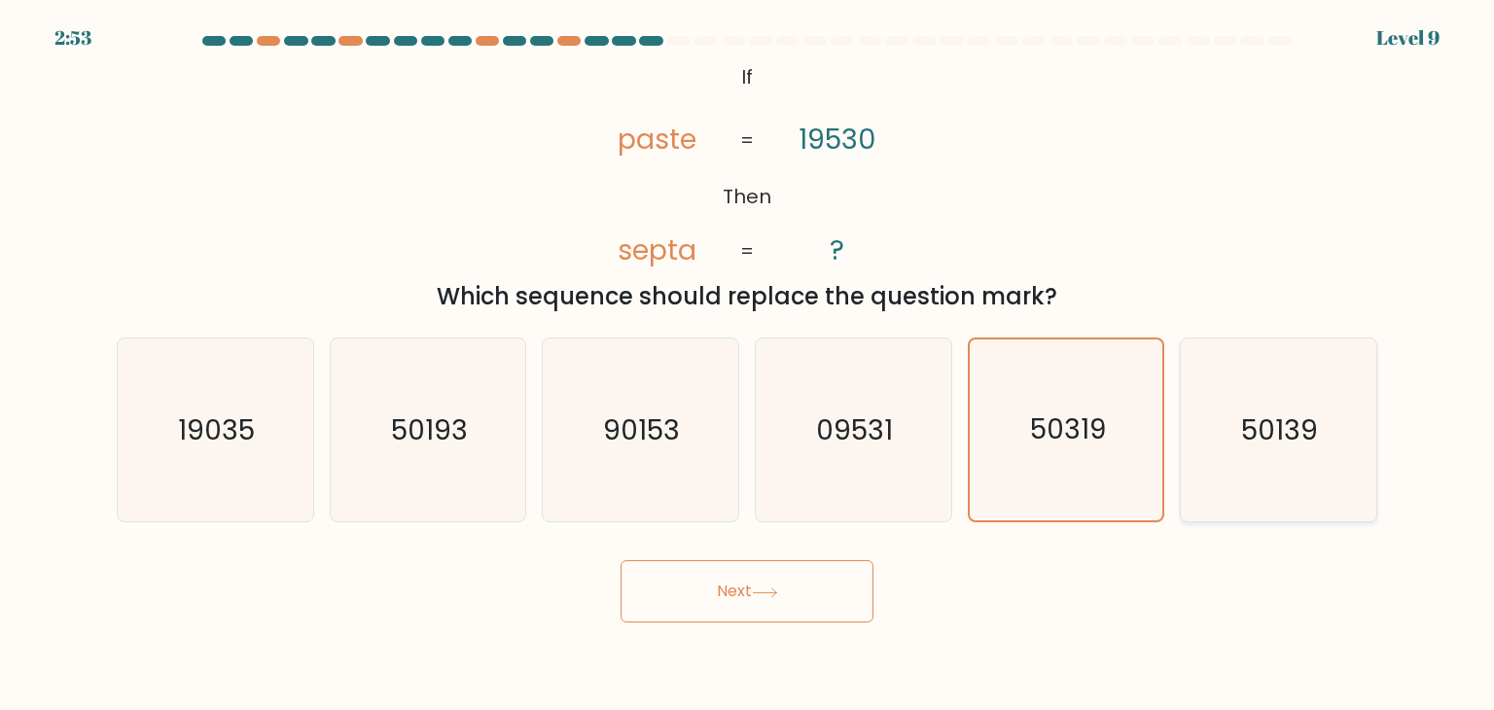
radio input "true"
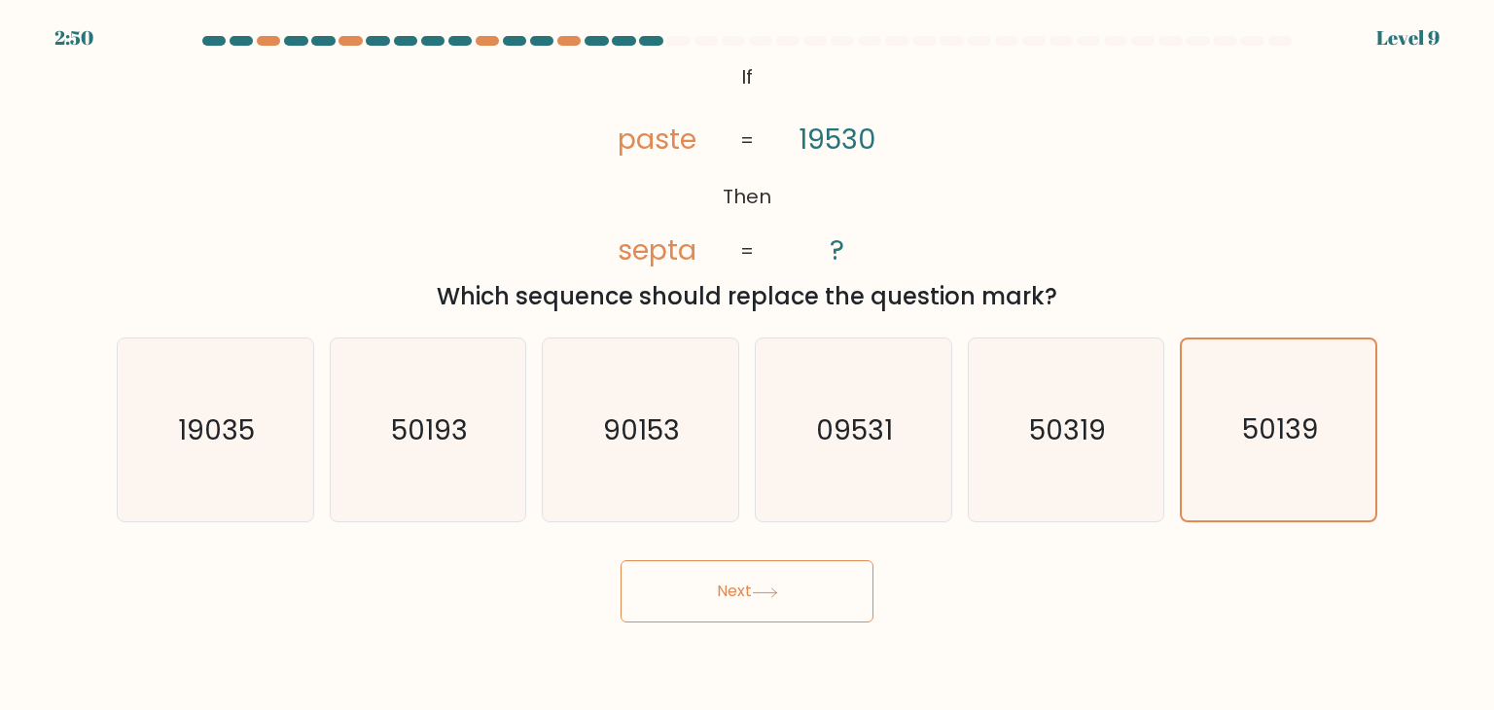
click at [719, 589] on button "Next" at bounding box center [747, 591] width 253 height 62
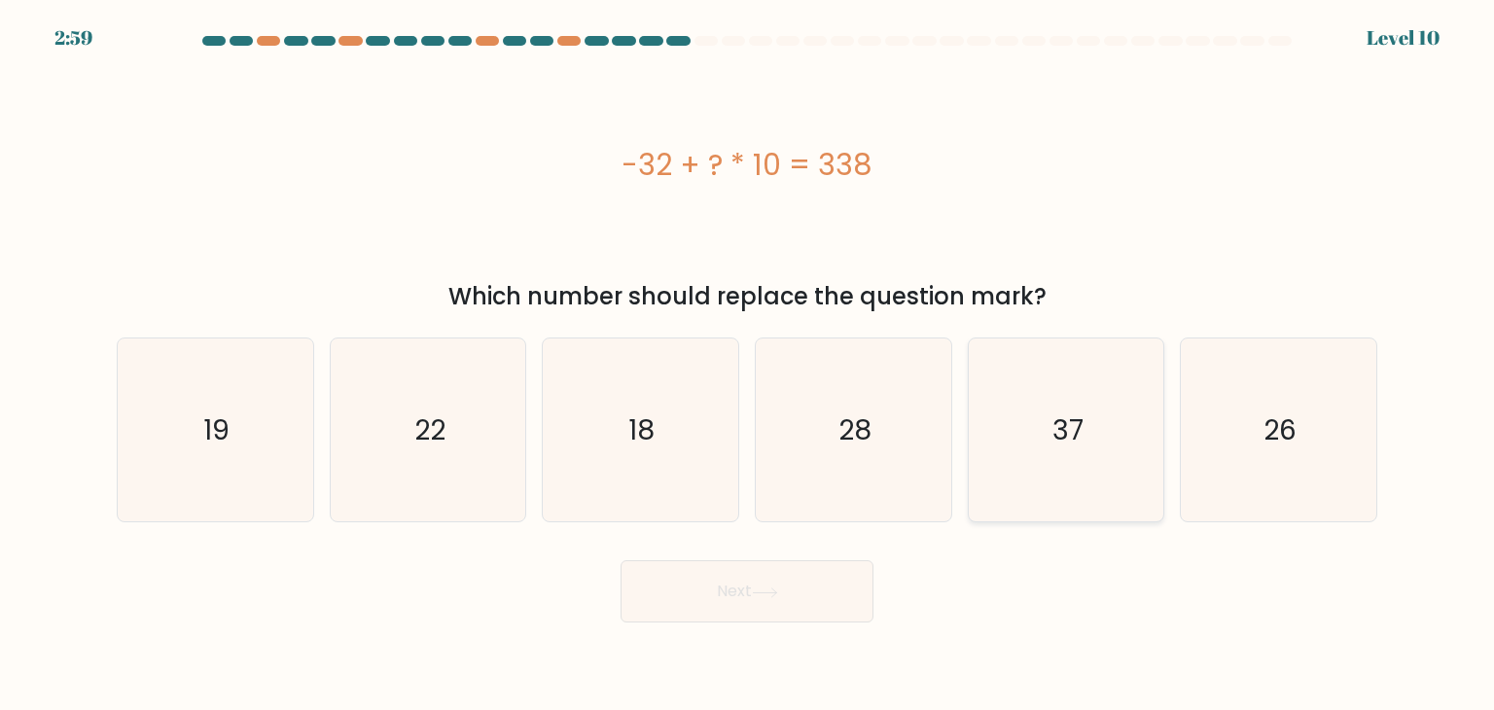
click at [1071, 387] on icon "37" at bounding box center [1066, 429] width 183 height 183
click at [748, 365] on input "e. 37" at bounding box center [747, 360] width 1 height 10
radio input "true"
click at [770, 581] on button "Next" at bounding box center [747, 591] width 253 height 62
click at [739, 591] on button "Next" at bounding box center [747, 591] width 253 height 62
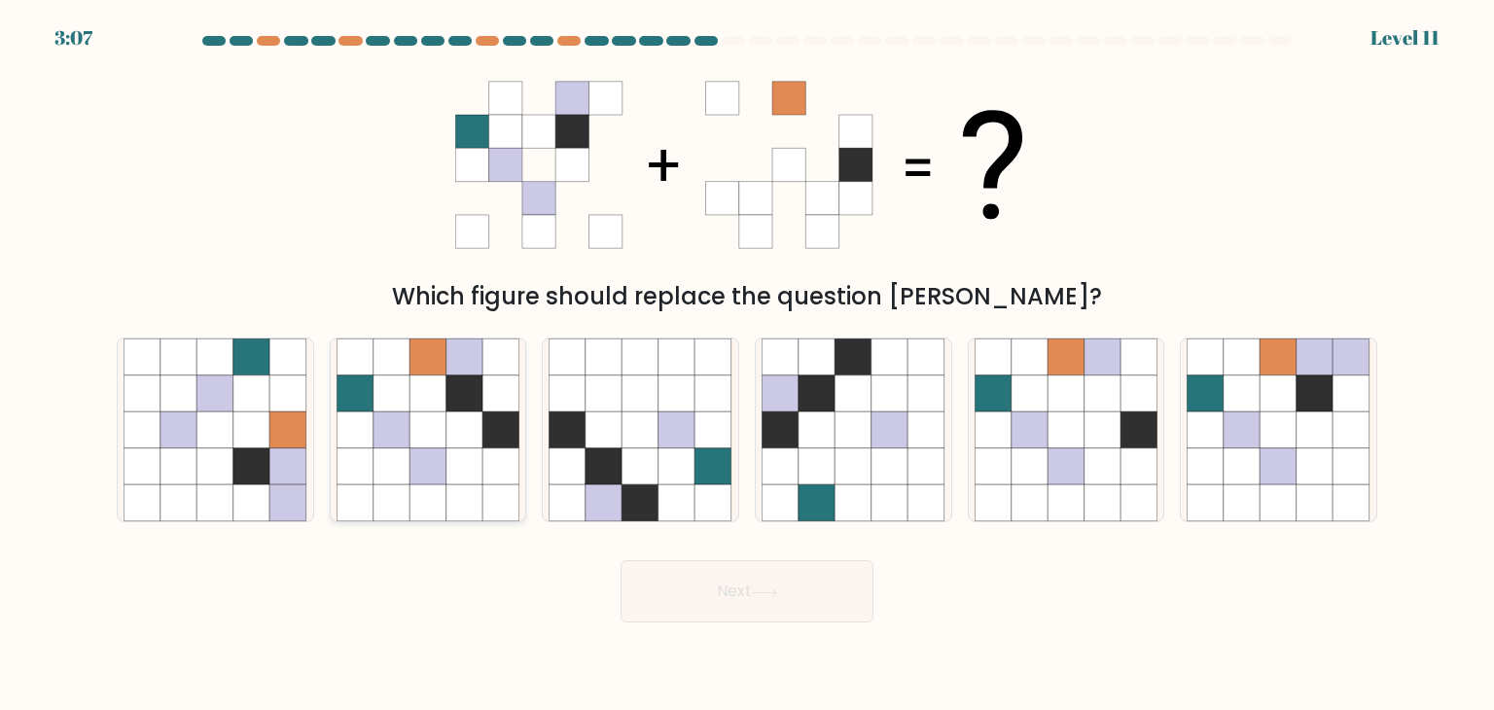
click at [438, 448] on icon at bounding box center [427, 466] width 37 height 37
click at [747, 365] on input "b." at bounding box center [747, 360] width 1 height 10
radio input "true"
click at [730, 575] on button "Next" at bounding box center [747, 591] width 253 height 62
click at [737, 583] on button "Next" at bounding box center [747, 591] width 253 height 62
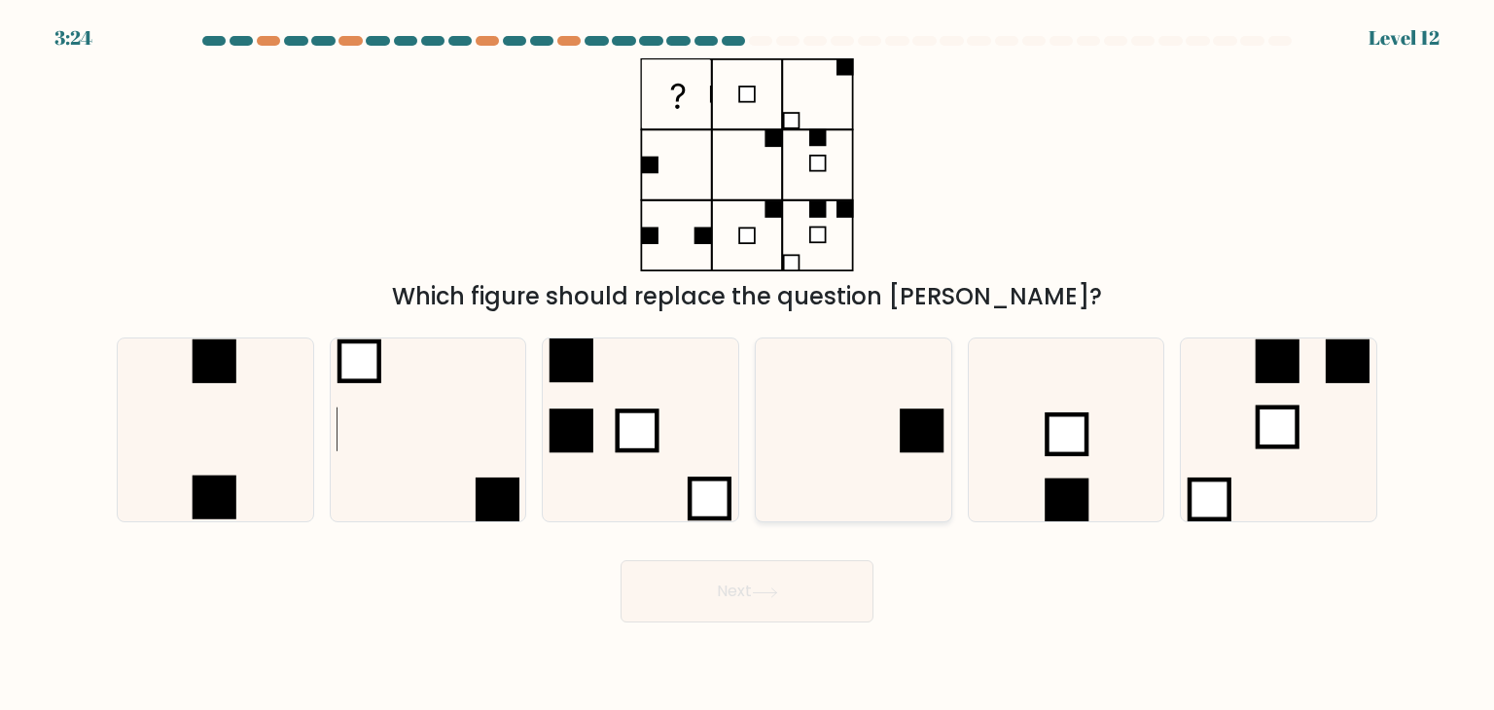
click at [851, 442] on icon at bounding box center [853, 429] width 183 height 183
click at [748, 365] on input "d." at bounding box center [747, 360] width 1 height 10
radio input "true"
click at [783, 581] on button "Next" at bounding box center [747, 591] width 253 height 62
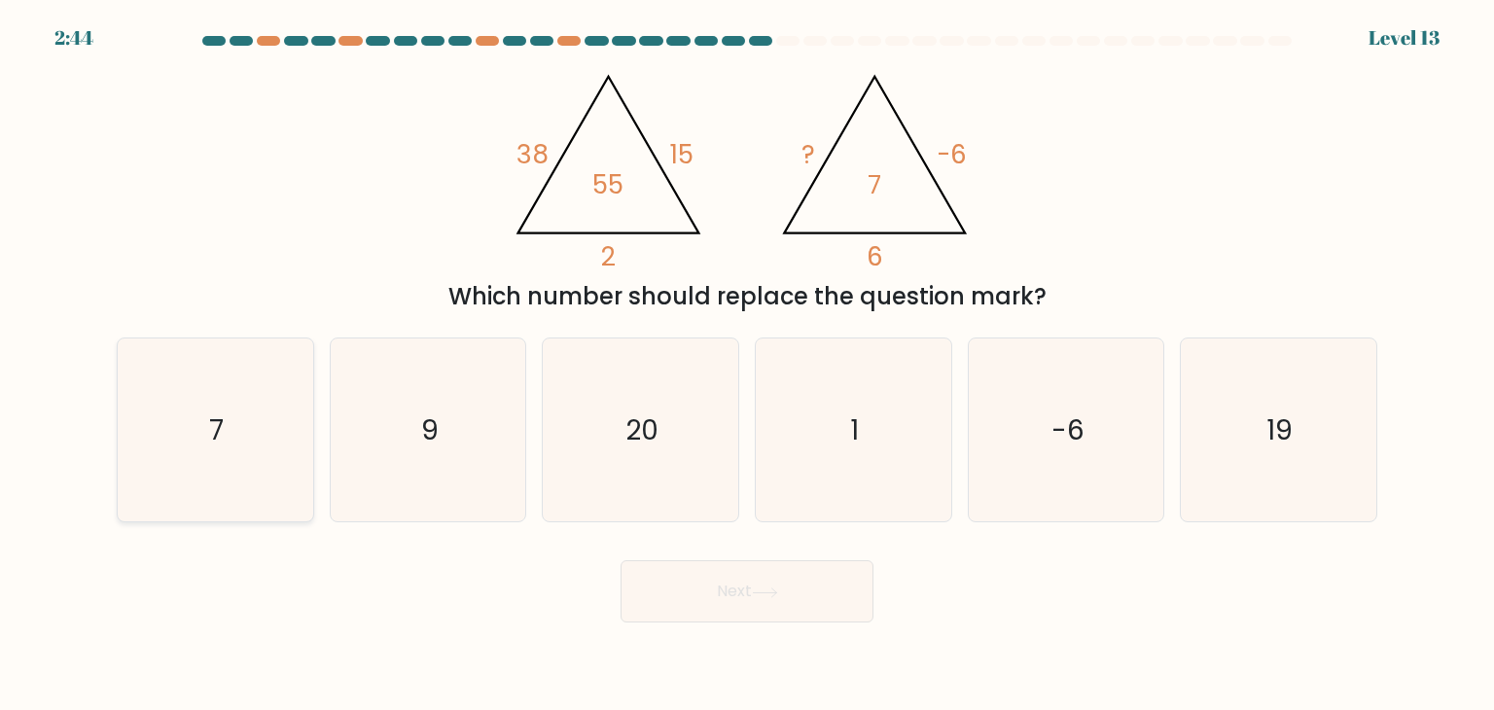
click at [252, 419] on icon "7" at bounding box center [215, 429] width 183 height 183
click at [747, 365] on input "a. 7" at bounding box center [747, 360] width 1 height 10
radio input "true"
click at [792, 598] on button "Next" at bounding box center [747, 591] width 253 height 62
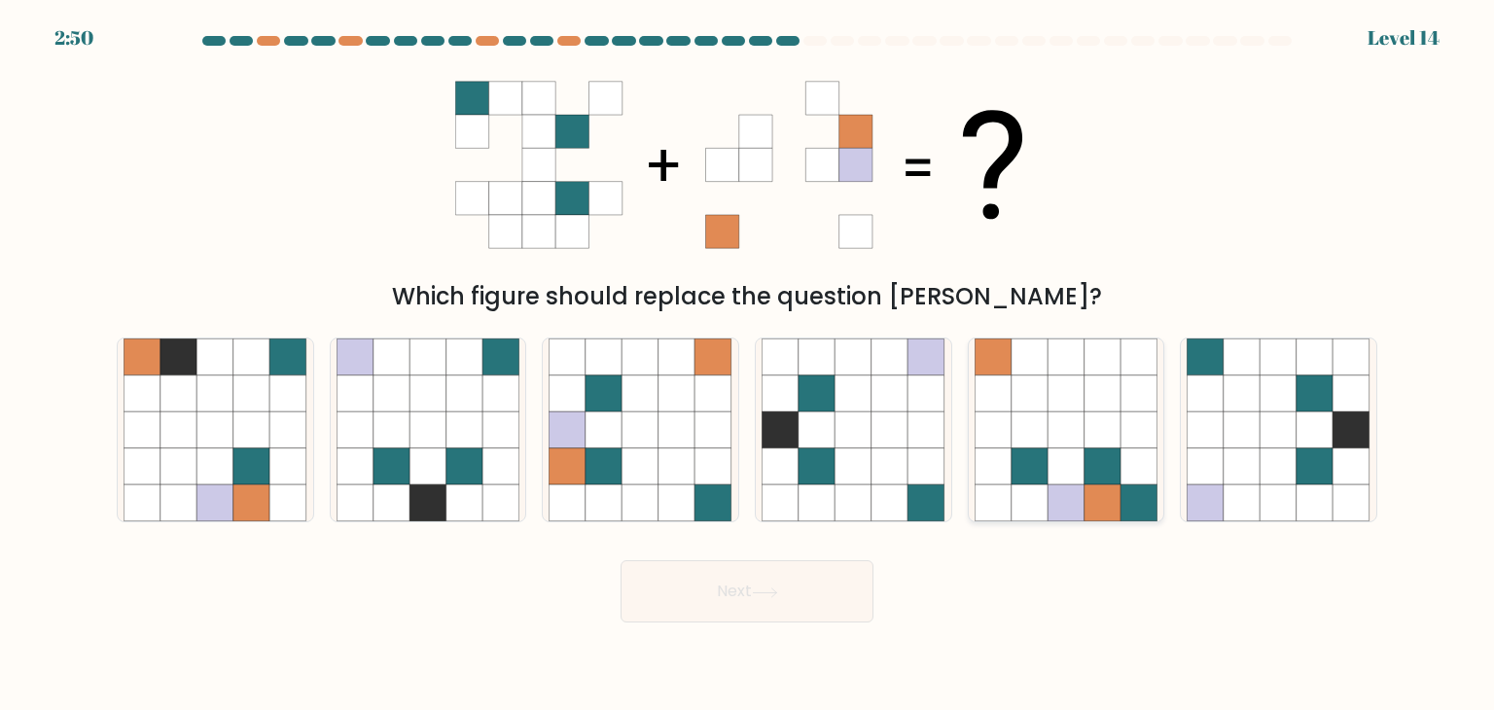
click at [1093, 446] on icon at bounding box center [1103, 429] width 37 height 37
click at [748, 365] on input "e." at bounding box center [747, 360] width 1 height 10
radio input "true"
click at [771, 581] on button "Next" at bounding box center [747, 591] width 253 height 62
click at [755, 591] on button "Next" at bounding box center [747, 591] width 253 height 62
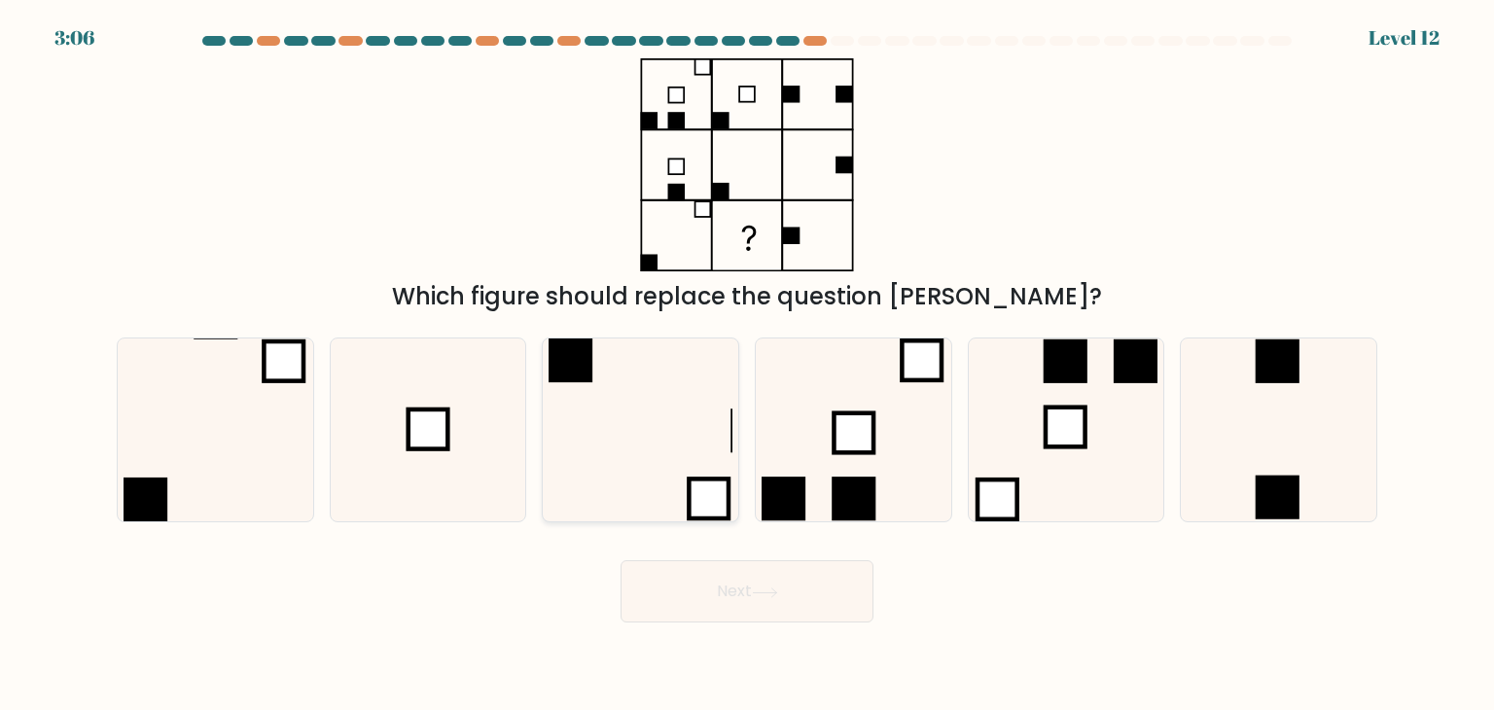
click at [623, 417] on icon at bounding box center [640, 429] width 183 height 183
click at [747, 365] on input "c." at bounding box center [747, 360] width 1 height 10
radio input "true"
click at [720, 588] on button "Next" at bounding box center [747, 591] width 253 height 62
click at [735, 591] on button "Next" at bounding box center [747, 591] width 253 height 62
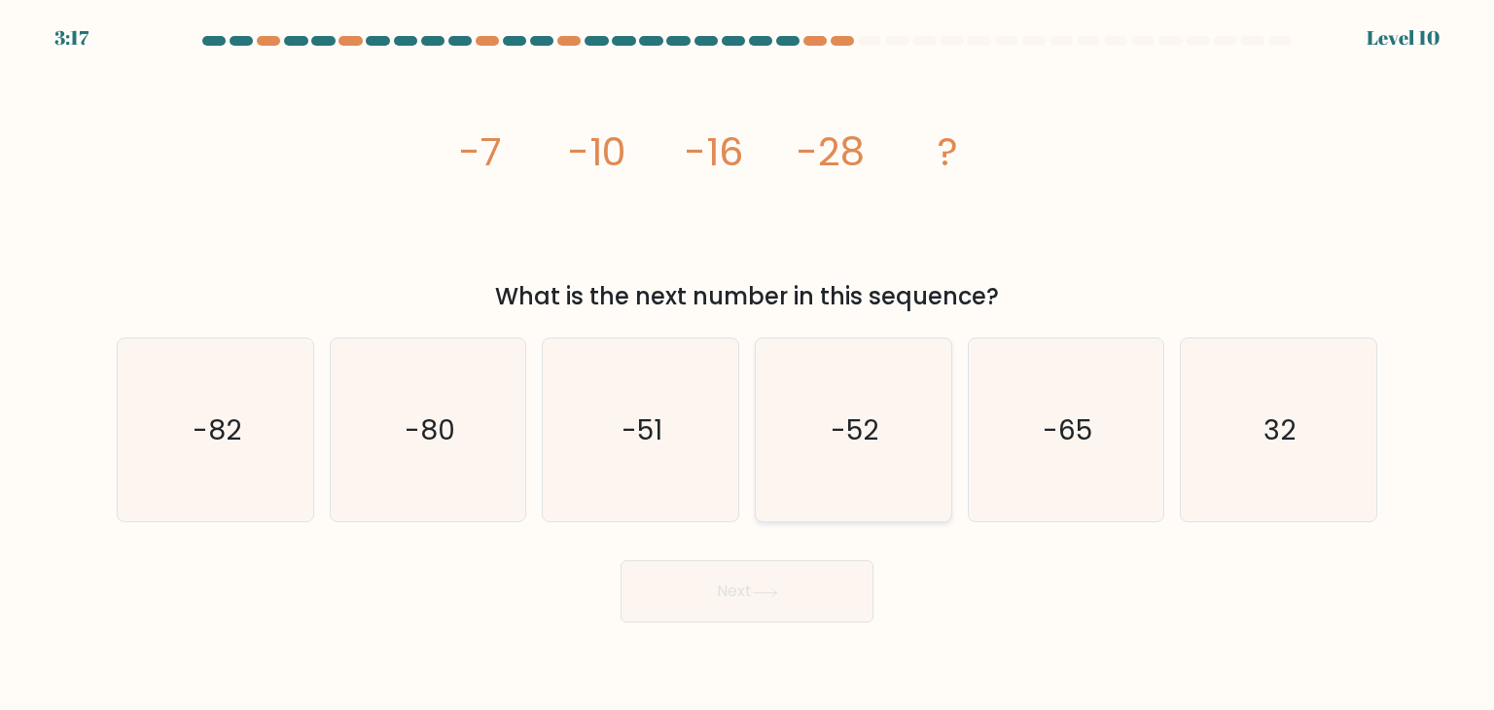
click at [840, 471] on icon "-52" at bounding box center [853, 429] width 183 height 183
click at [748, 365] on input "d. -52" at bounding box center [747, 360] width 1 height 10
radio input "true"
click at [775, 593] on icon at bounding box center [765, 592] width 26 height 11
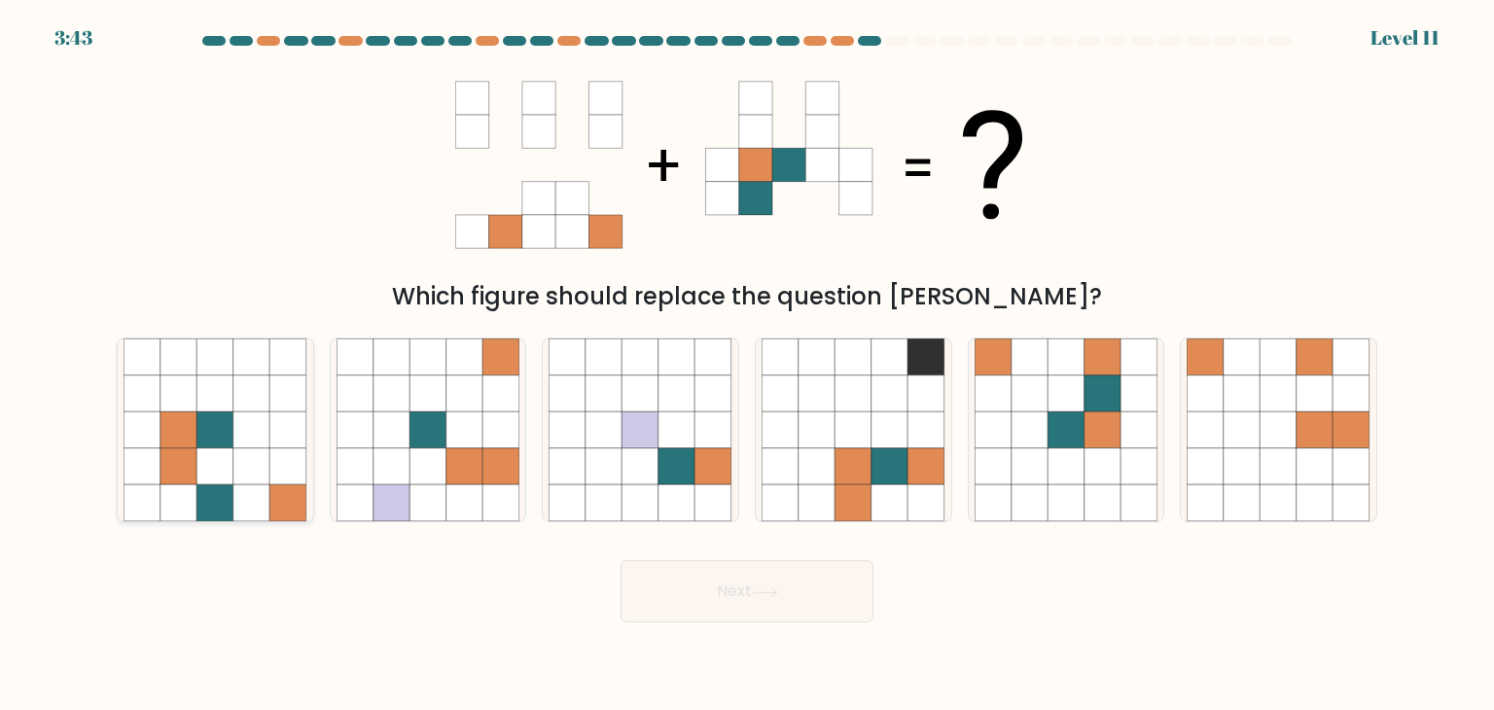
click at [258, 465] on icon at bounding box center [251, 466] width 37 height 37
click at [747, 365] on input "a." at bounding box center [747, 360] width 1 height 10
radio input "true"
click at [786, 582] on button "Next" at bounding box center [747, 591] width 253 height 62
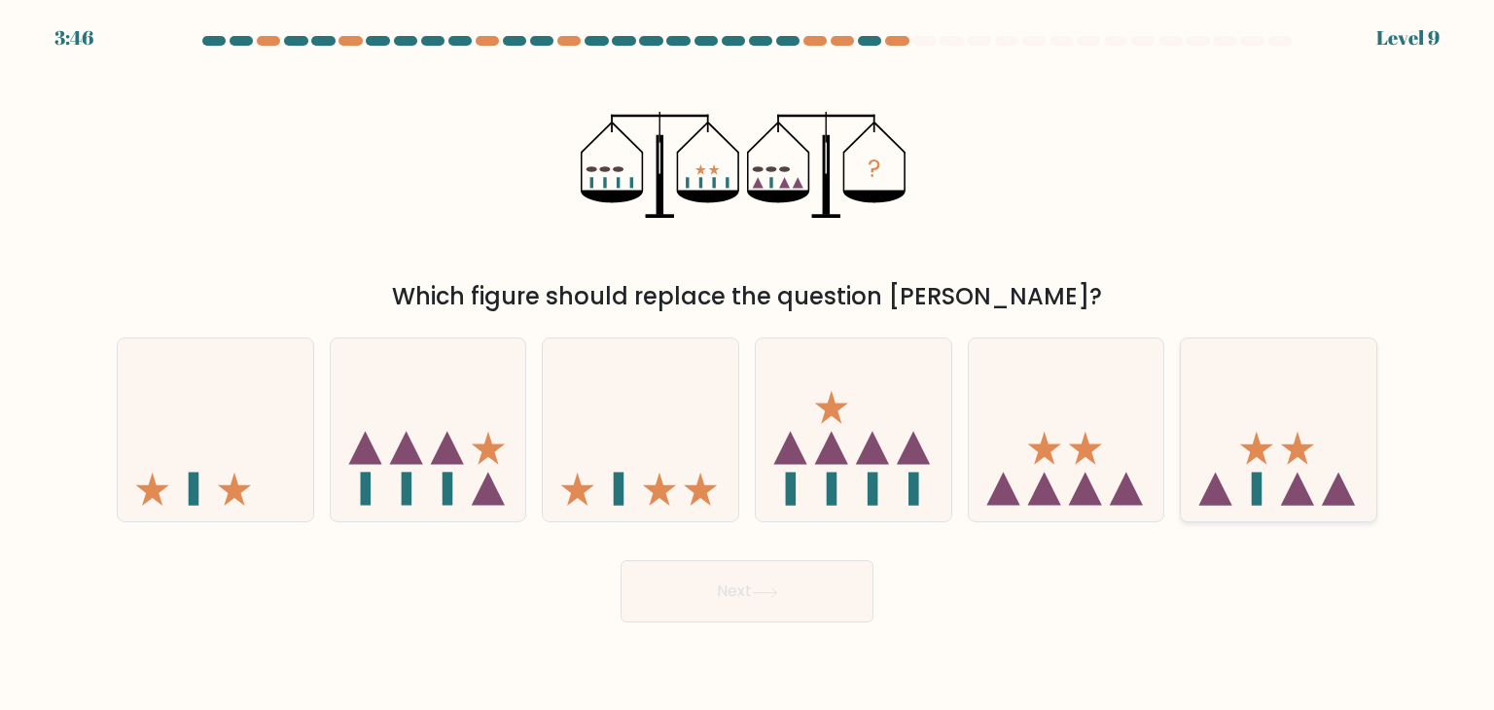
click at [1265, 481] on icon at bounding box center [1279, 429] width 196 height 161
click at [748, 365] on input "f." at bounding box center [747, 360] width 1 height 10
radio input "true"
click at [748, 585] on button "Next" at bounding box center [747, 591] width 253 height 62
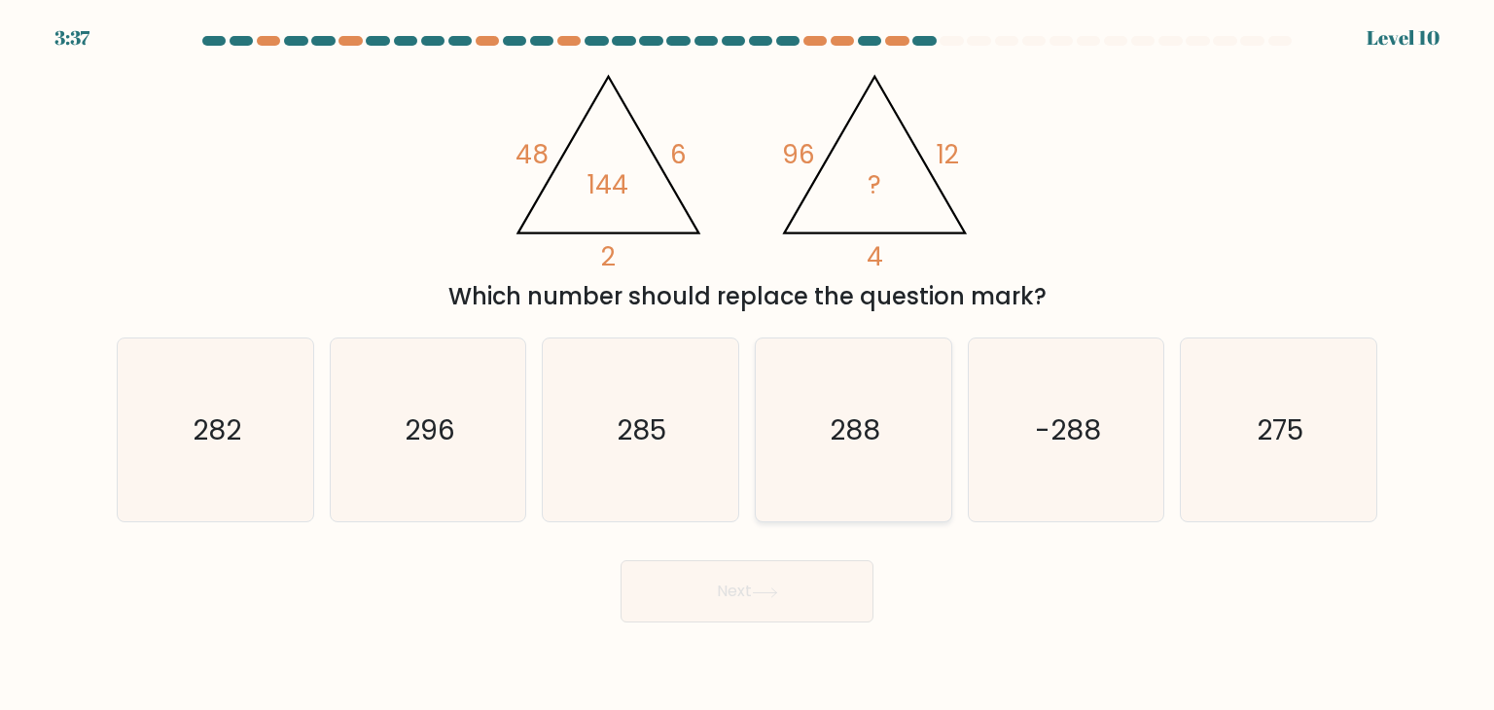
click at [858, 421] on text "288" at bounding box center [855, 429] width 51 height 39
click at [748, 365] on input "d. 288" at bounding box center [747, 360] width 1 height 10
radio input "true"
click at [763, 601] on button "Next" at bounding box center [747, 591] width 253 height 62
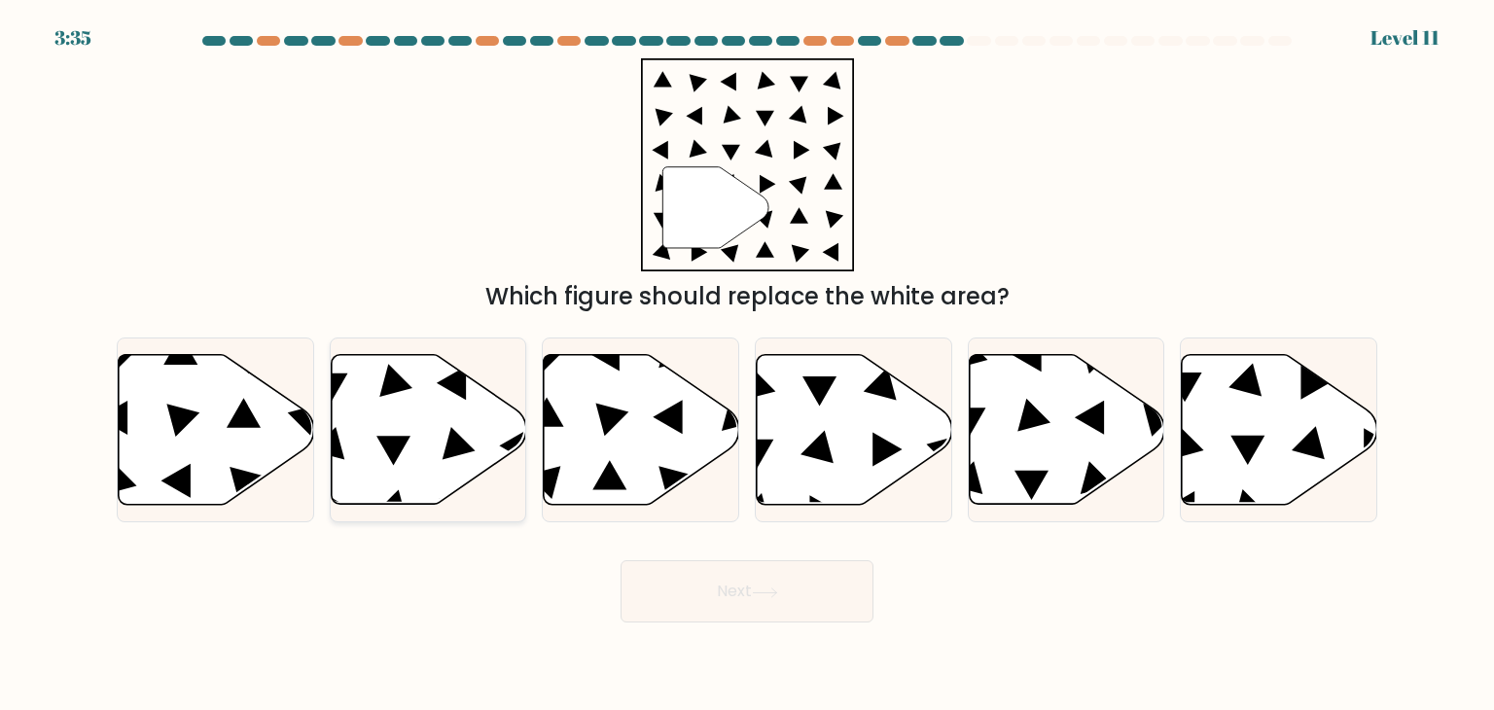
click at [428, 429] on icon at bounding box center [429, 430] width 196 height 150
click at [747, 365] on input "b." at bounding box center [747, 360] width 1 height 10
radio input "true"
click at [698, 587] on button "Next" at bounding box center [747, 591] width 253 height 62
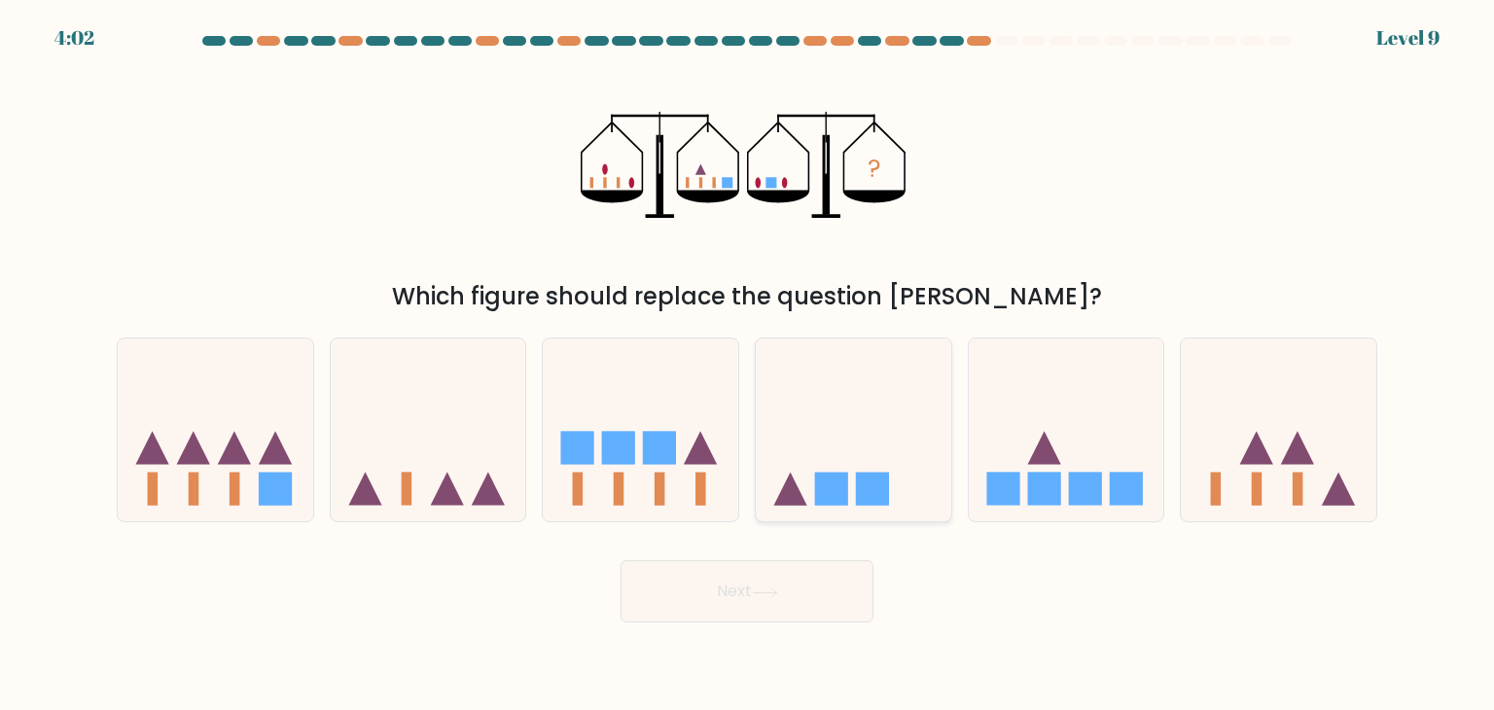
click at [852, 476] on icon at bounding box center [854, 429] width 196 height 161
click at [748, 365] on input "d." at bounding box center [747, 360] width 1 height 10
radio input "true"
click at [841, 589] on button "Next" at bounding box center [747, 591] width 253 height 62
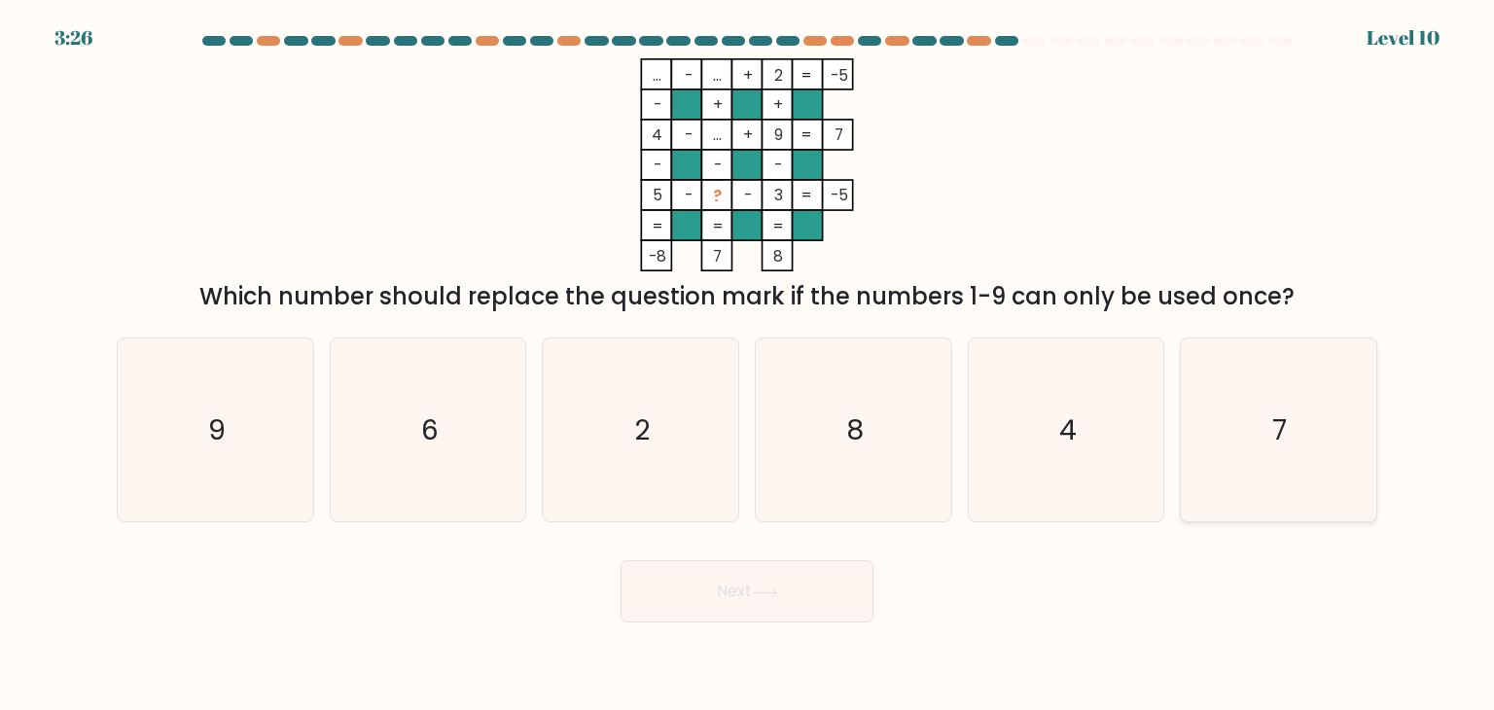
click at [1292, 463] on icon "7" at bounding box center [1278, 429] width 183 height 183
click at [748, 365] on input "f. 7" at bounding box center [747, 360] width 1 height 10
radio input "true"
click at [770, 590] on icon at bounding box center [765, 592] width 26 height 11
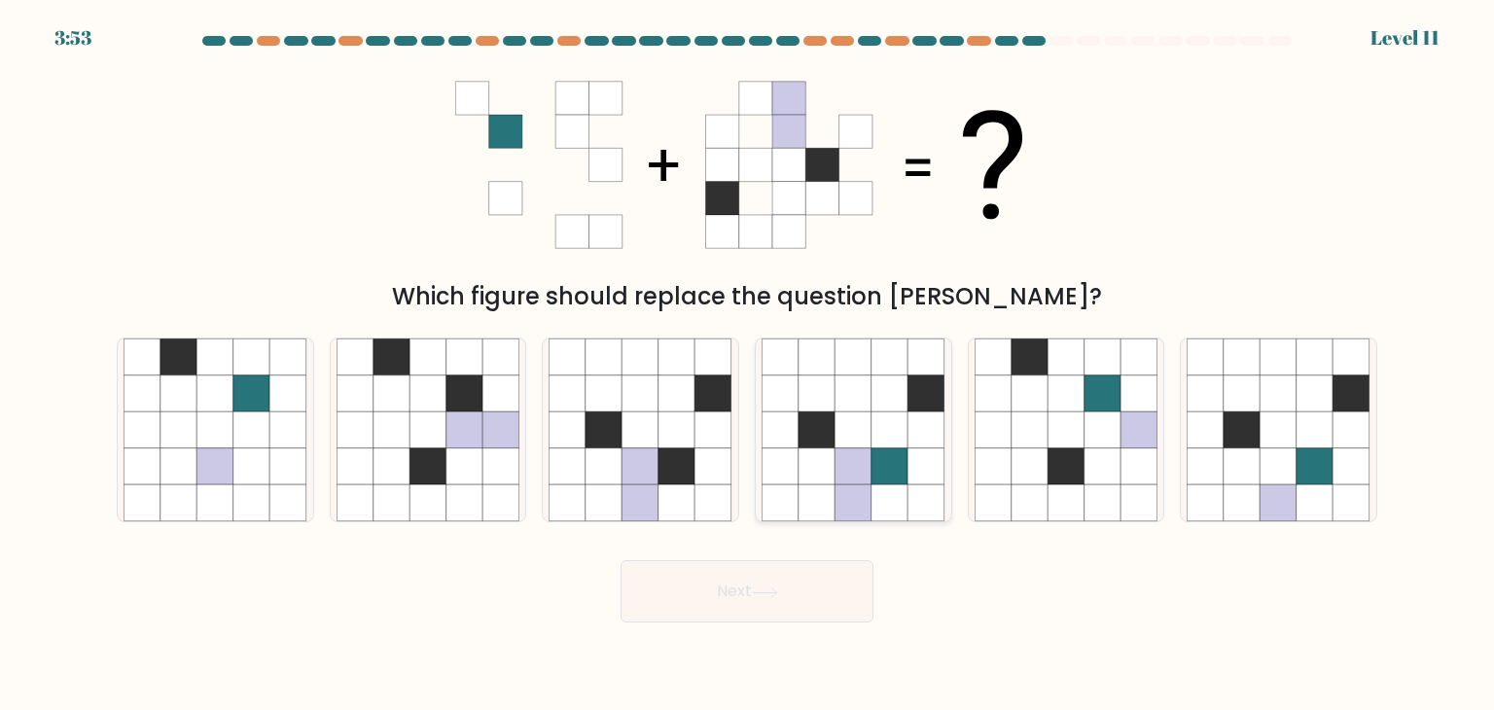
click at [834, 450] on icon at bounding box center [817, 466] width 37 height 37
click at [748, 365] on input "d." at bounding box center [747, 360] width 1 height 10
radio input "true"
click at [809, 579] on button "Next" at bounding box center [747, 591] width 253 height 62
click at [722, 590] on button "Next" at bounding box center [747, 591] width 253 height 62
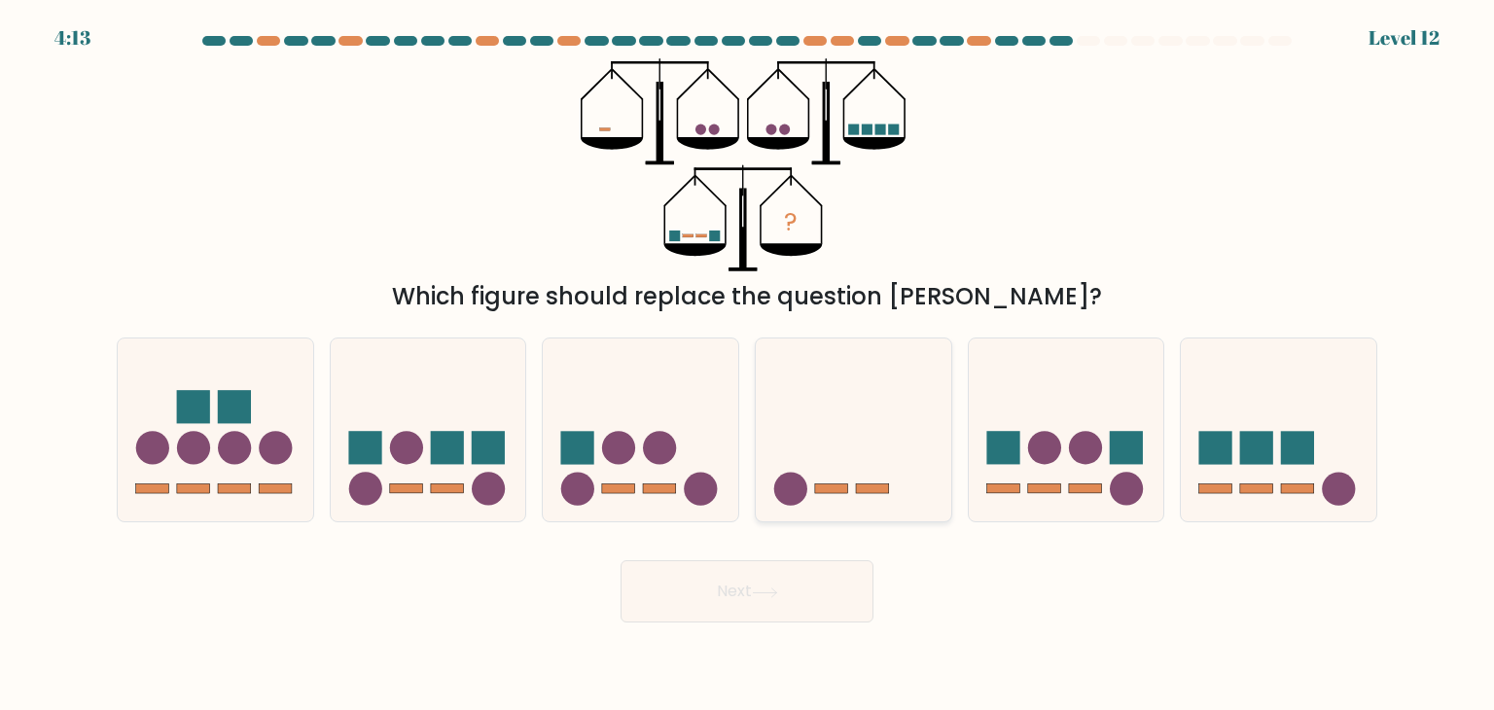
click at [848, 487] on icon at bounding box center [854, 429] width 196 height 161
click at [748, 365] on input "d." at bounding box center [747, 360] width 1 height 10
radio input "true"
click at [765, 582] on button "Next" at bounding box center [747, 591] width 253 height 62
click at [730, 587] on button "Next" at bounding box center [747, 591] width 253 height 62
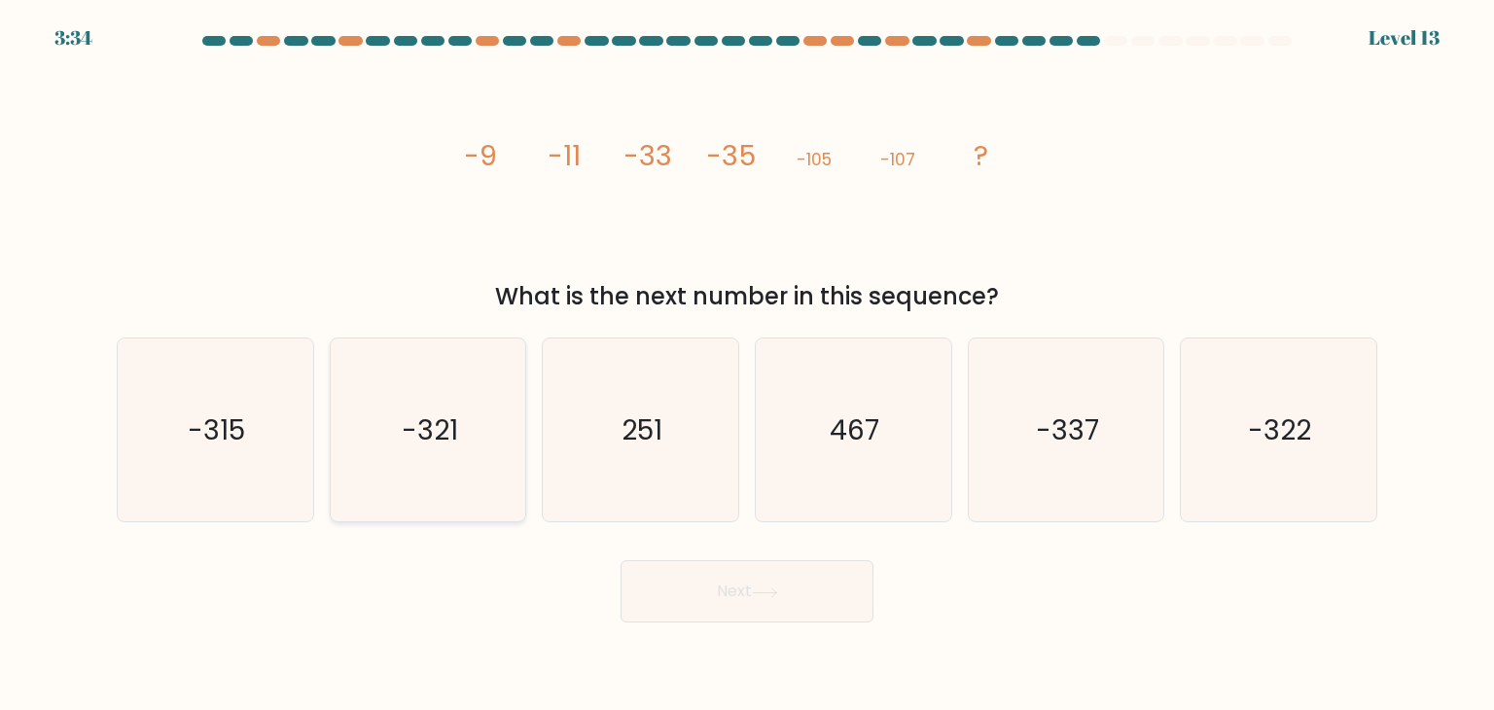
click at [460, 459] on icon "-321" at bounding box center [428, 429] width 183 height 183
click at [747, 365] on input "b. -321" at bounding box center [747, 360] width 1 height 10
radio input "true"
click at [807, 573] on button "Next" at bounding box center [747, 591] width 253 height 62
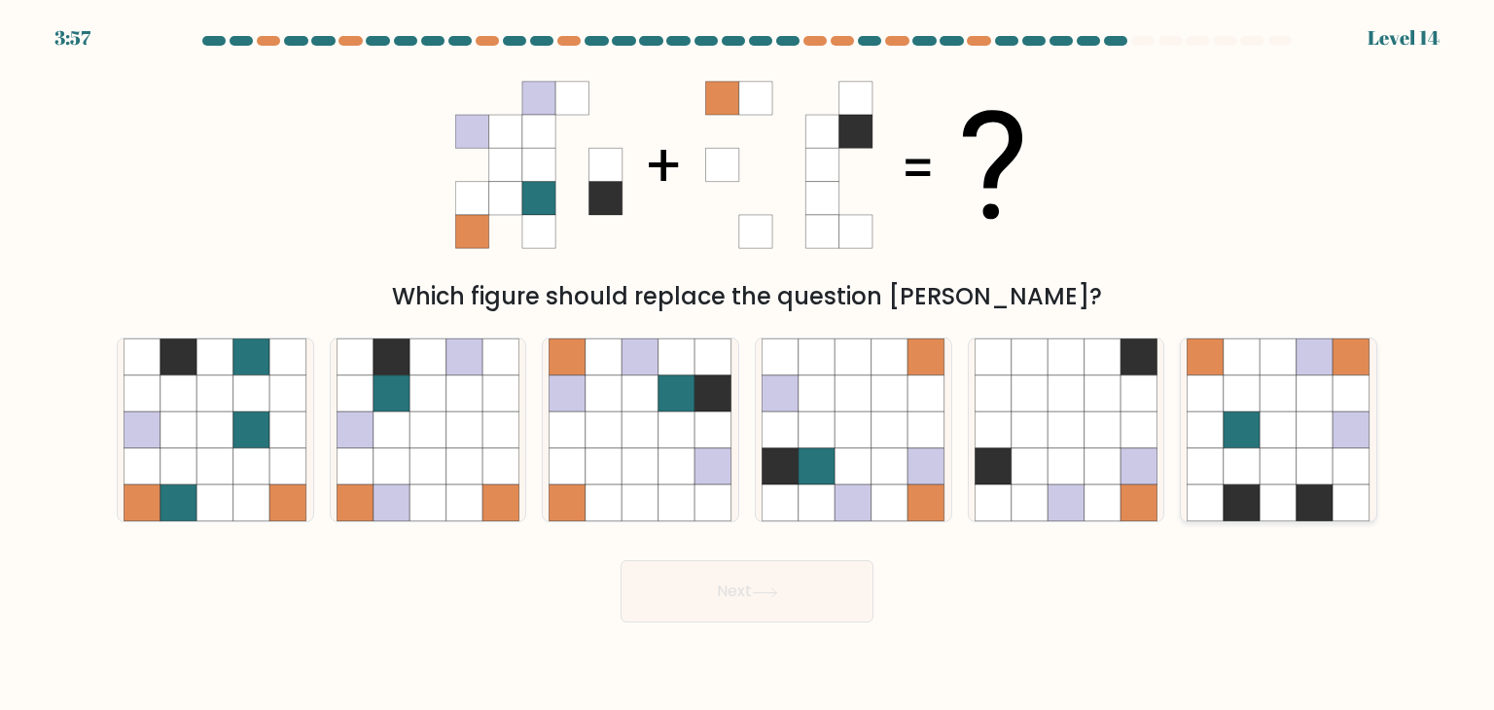
click at [1272, 480] on icon at bounding box center [1279, 466] width 37 height 37
click at [748, 365] on input "f." at bounding box center [747, 360] width 1 height 10
radio input "true"
click at [743, 593] on button "Next" at bounding box center [747, 591] width 253 height 62
click at [700, 586] on button "Next" at bounding box center [747, 591] width 253 height 62
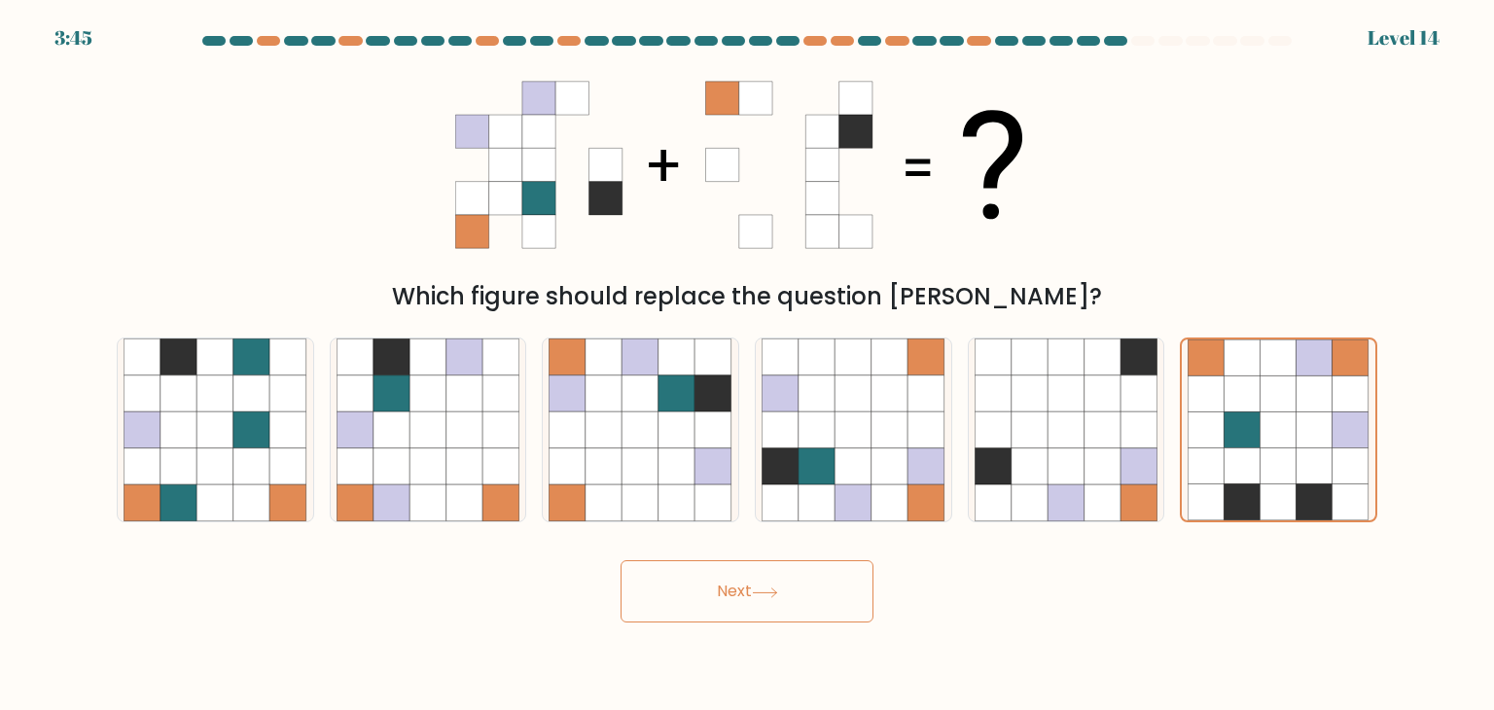
click at [755, 586] on button "Next" at bounding box center [747, 591] width 253 height 62
click at [1272, 467] on icon at bounding box center [1279, 466] width 36 height 36
click at [748, 365] on input "f." at bounding box center [747, 360] width 1 height 10
click at [807, 589] on button "Next" at bounding box center [747, 591] width 253 height 62
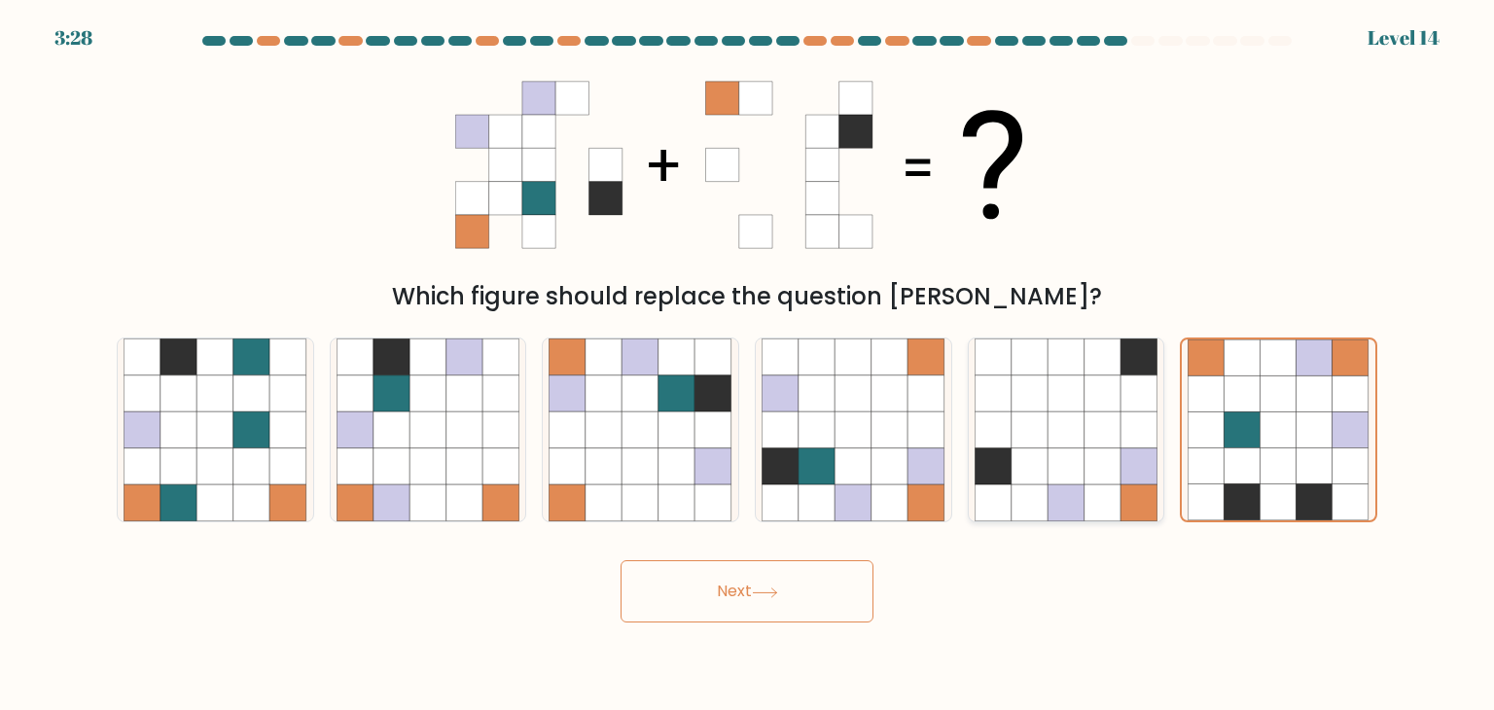
click at [1083, 464] on icon at bounding box center [1066, 466] width 37 height 37
click at [748, 365] on input "e." at bounding box center [747, 360] width 1 height 10
radio input "true"
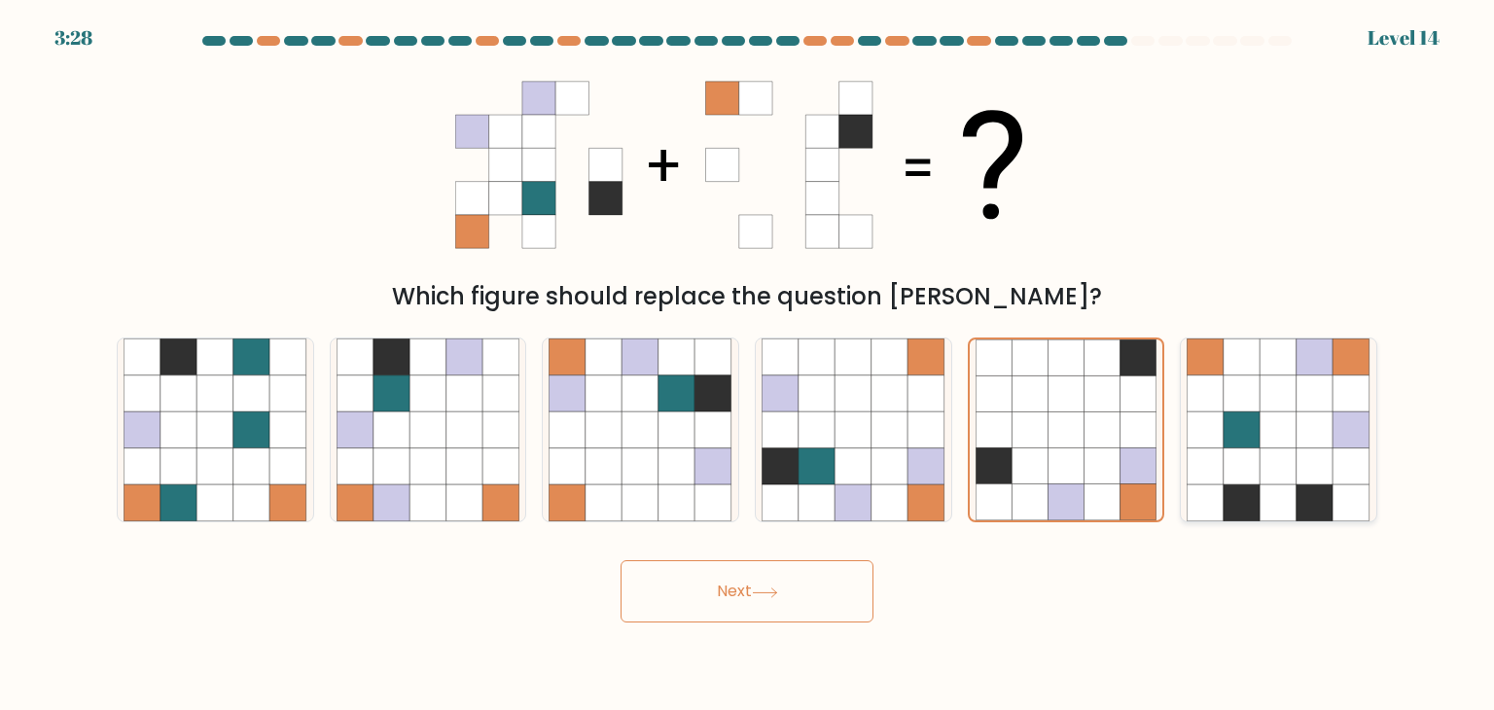
click at [1222, 445] on icon at bounding box center [1206, 429] width 37 height 37
click at [748, 365] on input "f." at bounding box center [747, 360] width 1 height 10
radio input "true"
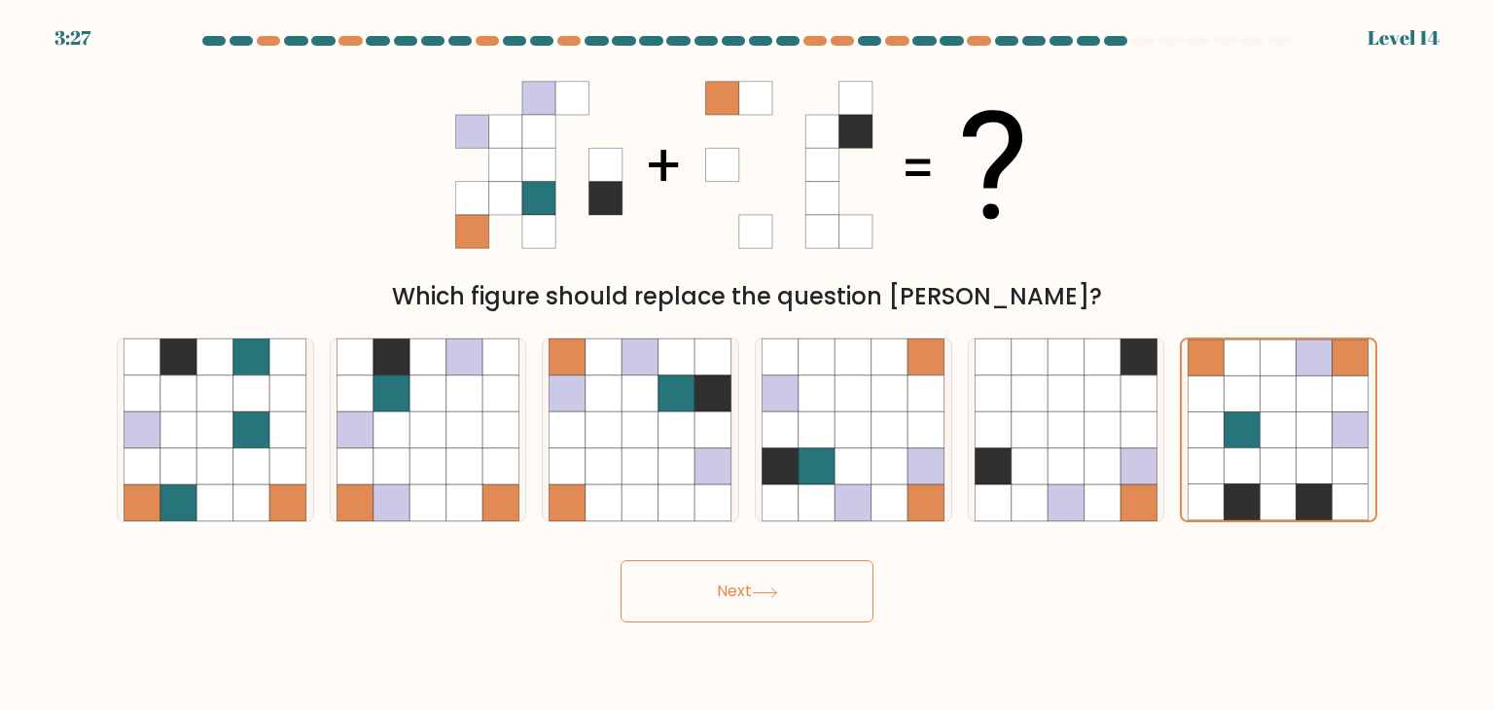
click at [759, 591] on icon at bounding box center [765, 592] width 26 height 11
click at [759, 592] on icon at bounding box center [764, 591] width 23 height 9
click at [729, 576] on button "Next" at bounding box center [747, 591] width 253 height 62
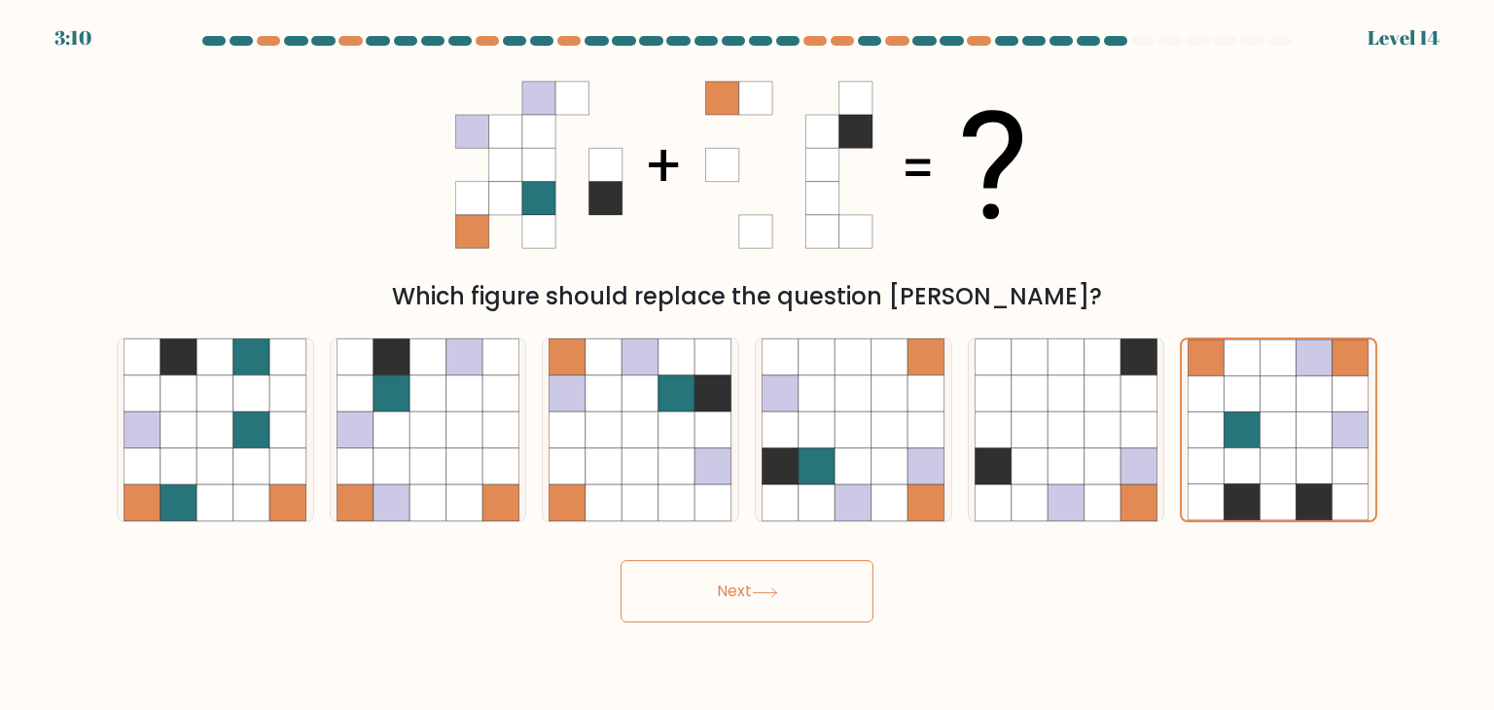
click at [729, 576] on button "Next" at bounding box center [747, 591] width 253 height 62
drag, startPoint x: 742, startPoint y: 581, endPoint x: 765, endPoint y: 581, distance: 22.4
click at [750, 581] on button "Next" at bounding box center [747, 591] width 253 height 62
click at [782, 586] on button "Next" at bounding box center [747, 591] width 253 height 62
click at [782, 598] on button "Next" at bounding box center [747, 591] width 253 height 62
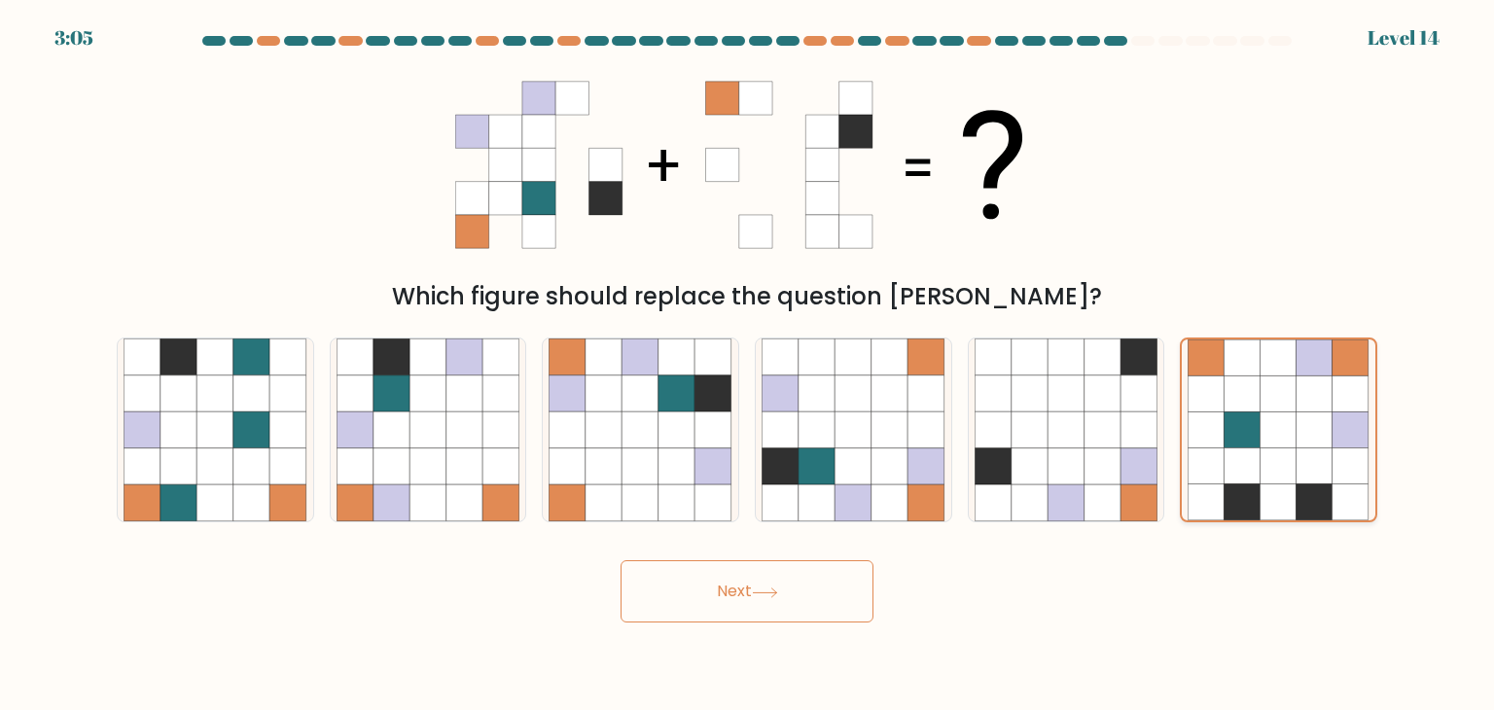
click at [1324, 413] on icon at bounding box center [1315, 430] width 36 height 36
click at [748, 365] on input "f." at bounding box center [747, 360] width 1 height 10
click at [756, 585] on button "Next" at bounding box center [747, 591] width 253 height 62
click at [786, 593] on button "Next" at bounding box center [747, 591] width 253 height 62
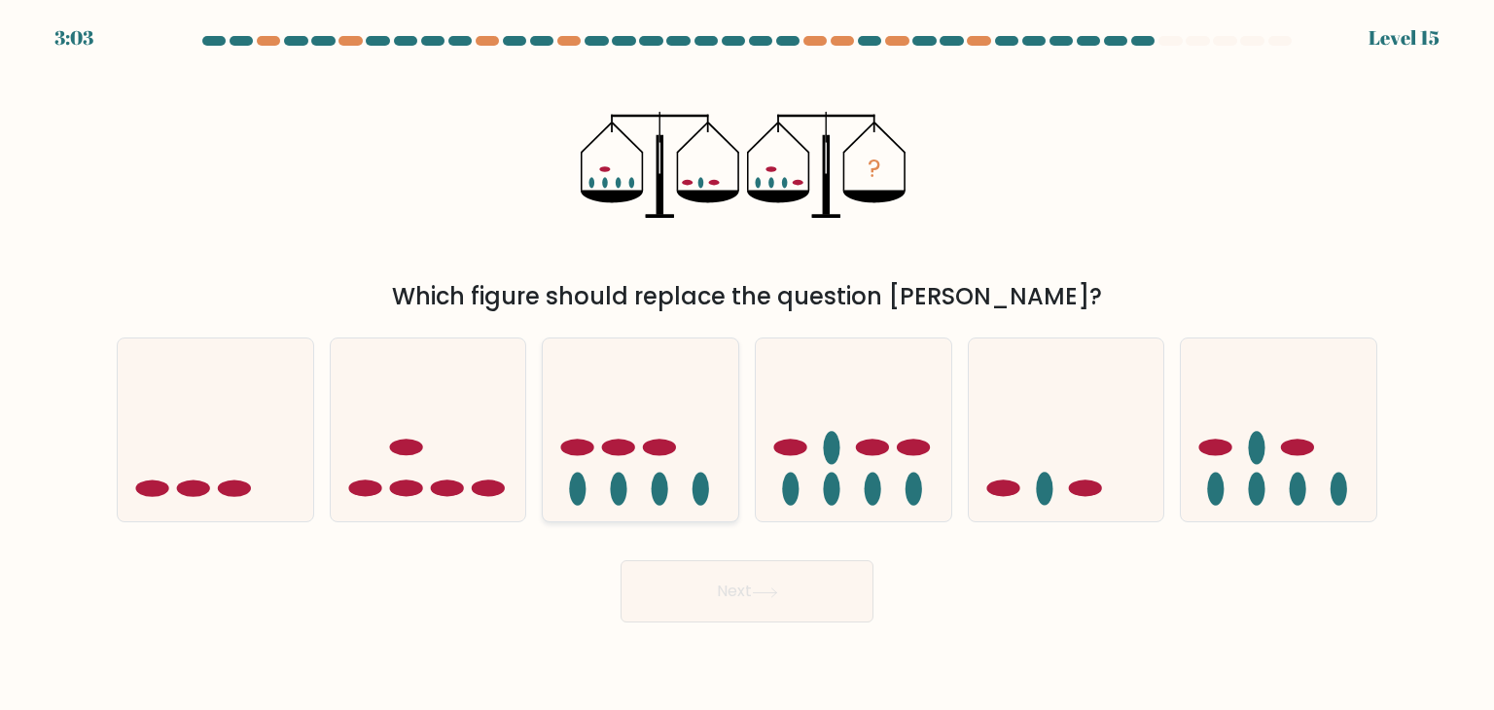
click at [671, 473] on icon at bounding box center [641, 429] width 196 height 161
click at [747, 365] on input "c." at bounding box center [747, 360] width 1 height 10
radio input "true"
click at [1251, 476] on icon at bounding box center [1279, 429] width 196 height 161
click at [748, 365] on input "f." at bounding box center [747, 360] width 1 height 10
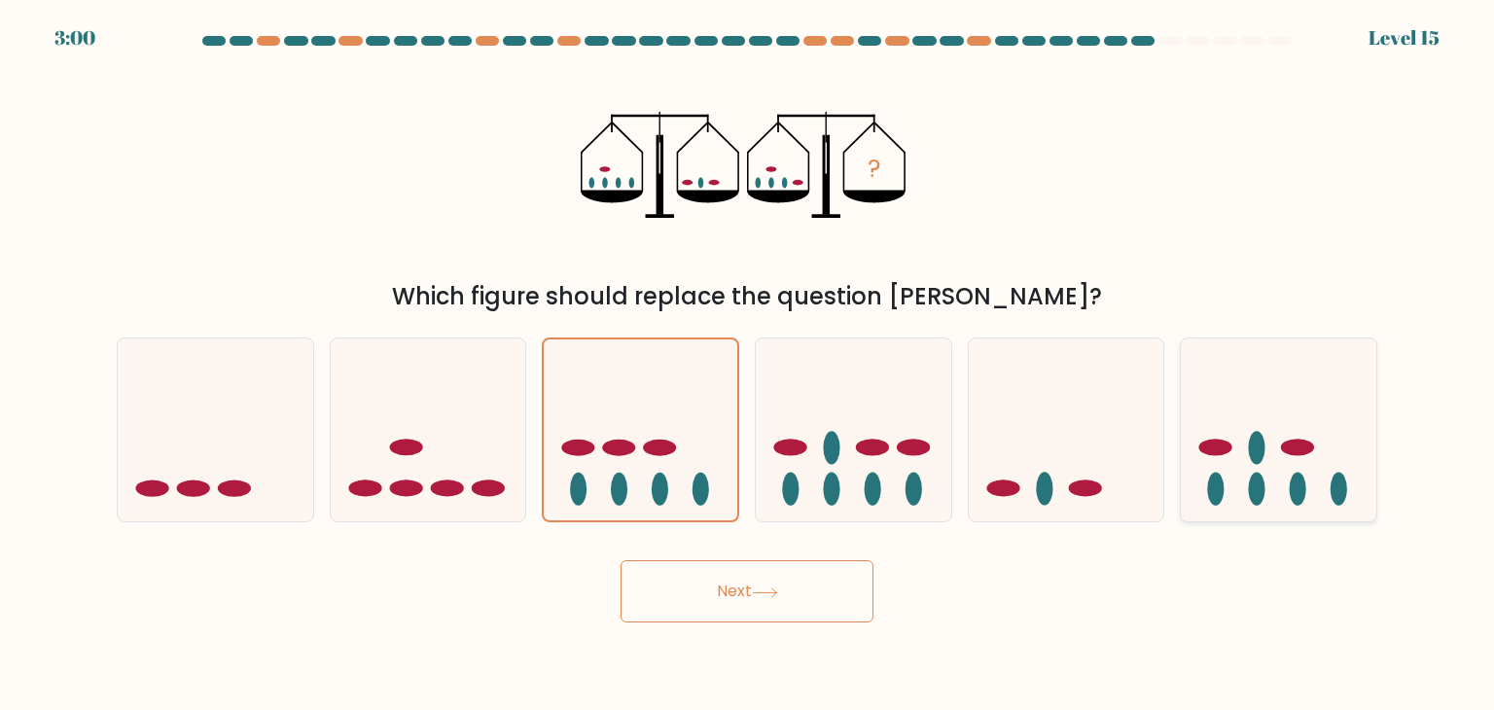
radio input "true"
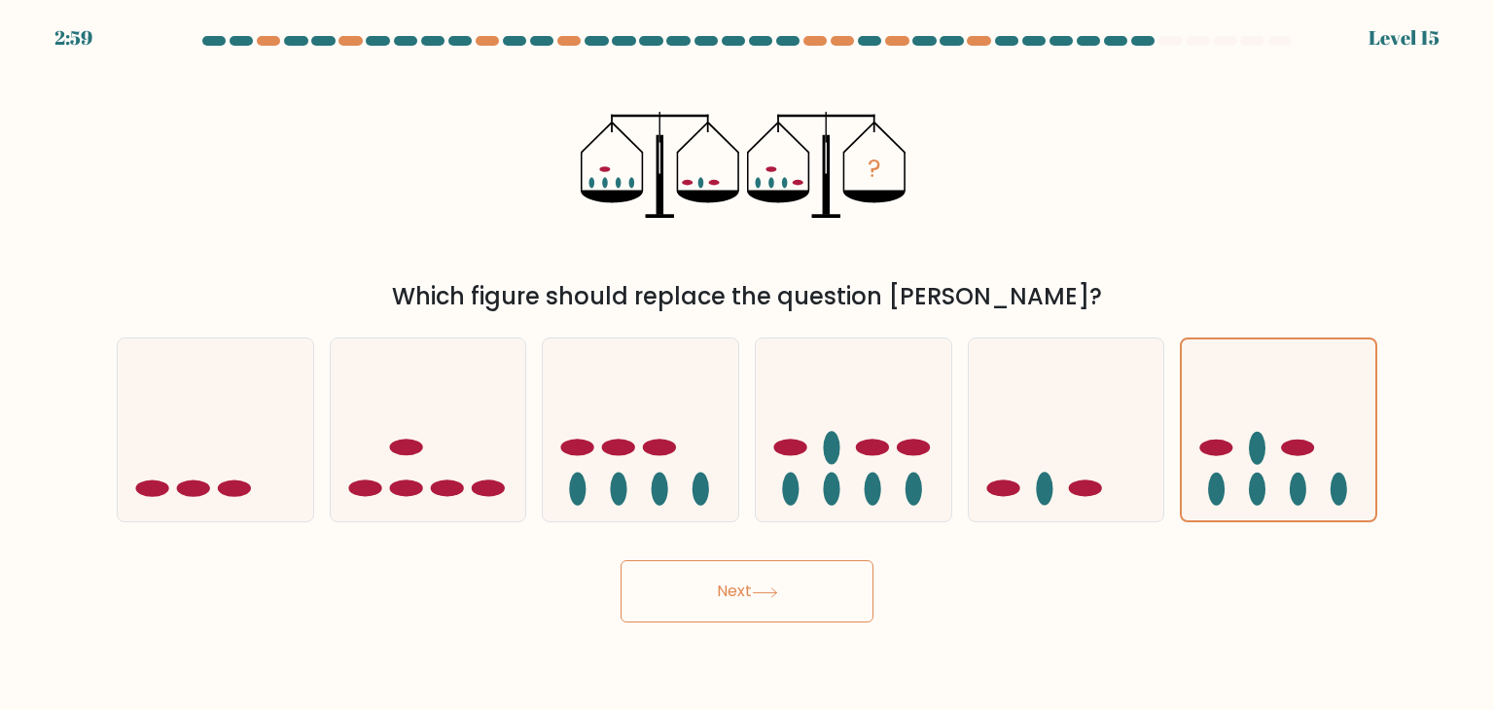
click at [776, 573] on button "Next" at bounding box center [747, 591] width 253 height 62
click at [775, 581] on button "Next" at bounding box center [747, 591] width 253 height 62
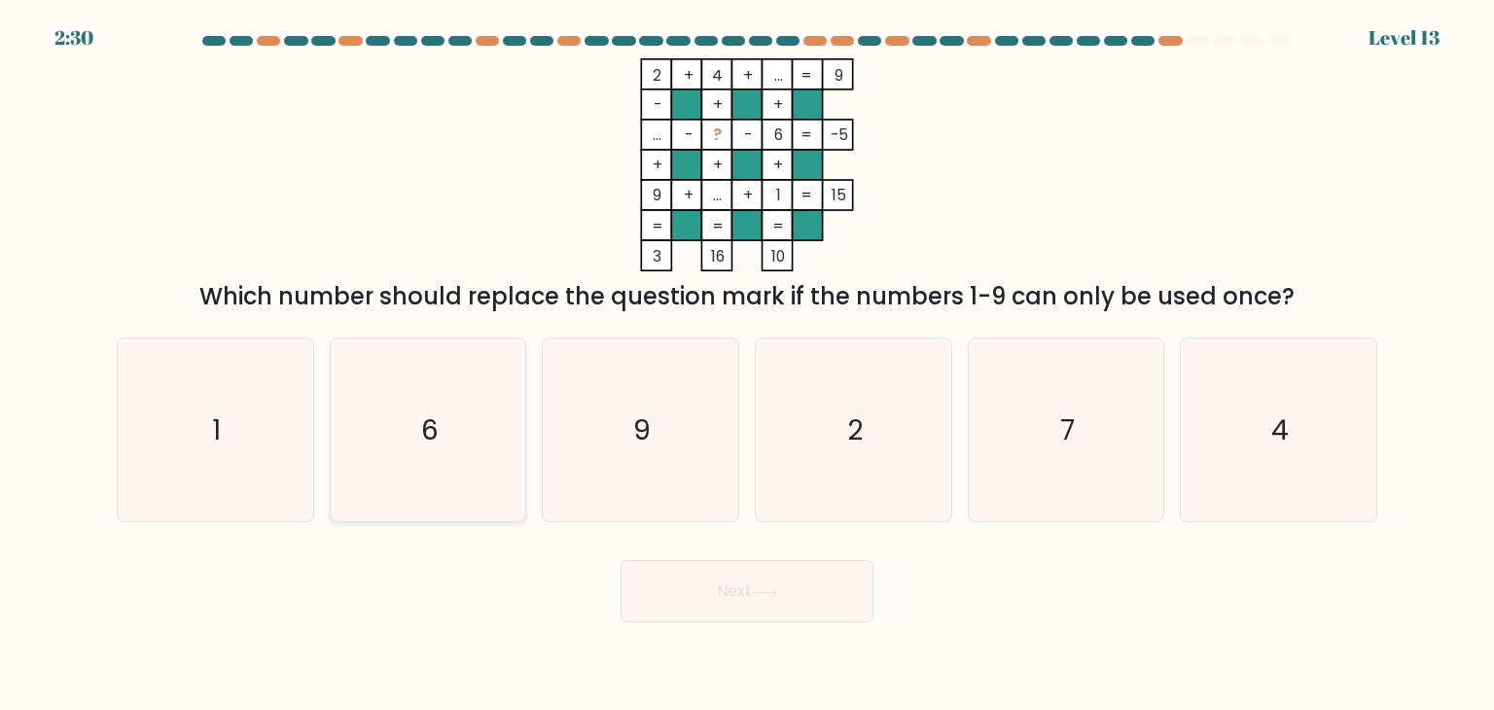
click at [460, 413] on icon "6" at bounding box center [428, 429] width 183 height 183
click at [747, 365] on input "b. 6" at bounding box center [747, 360] width 1 height 10
radio input "true"
click at [772, 582] on button "Next" at bounding box center [747, 591] width 253 height 62
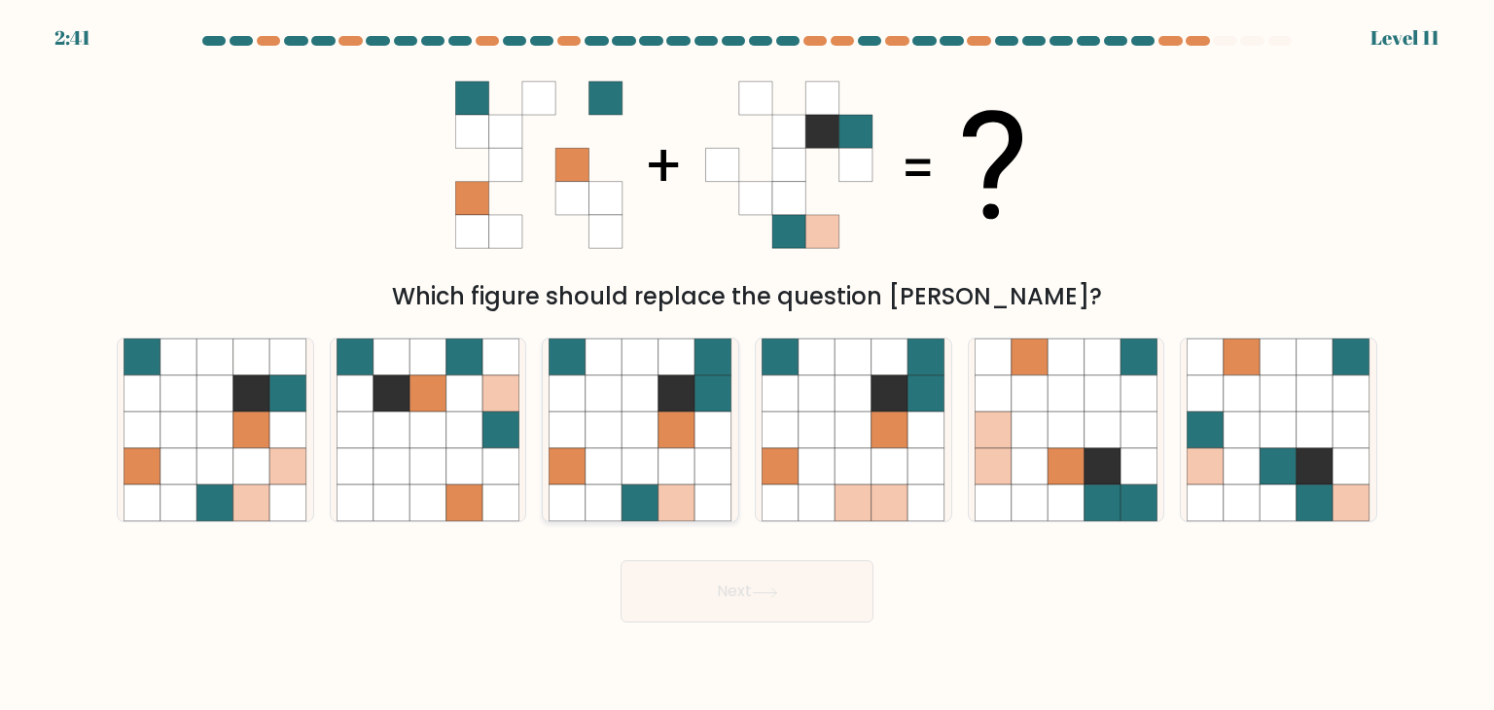
click at [684, 476] on icon at bounding box center [676, 466] width 37 height 37
click at [747, 365] on input "c." at bounding box center [747, 360] width 1 height 10
radio input "true"
click at [728, 583] on button "Next" at bounding box center [747, 591] width 253 height 62
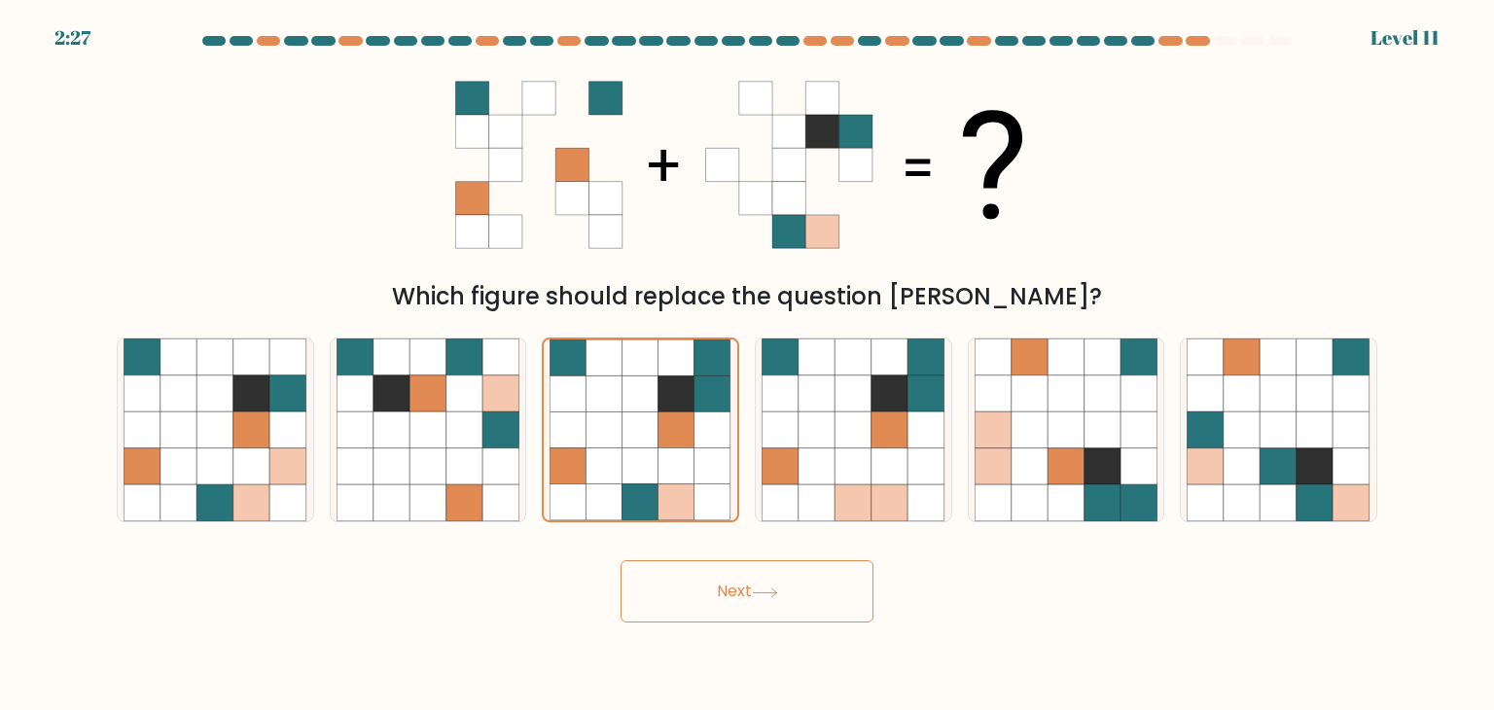
click at [728, 583] on button "Next" at bounding box center [747, 591] width 253 height 62
click at [651, 470] on icon at bounding box center [641, 466] width 36 height 36
click at [747, 365] on input "c." at bounding box center [747, 360] width 1 height 10
click at [734, 586] on button "Next" at bounding box center [747, 591] width 253 height 62
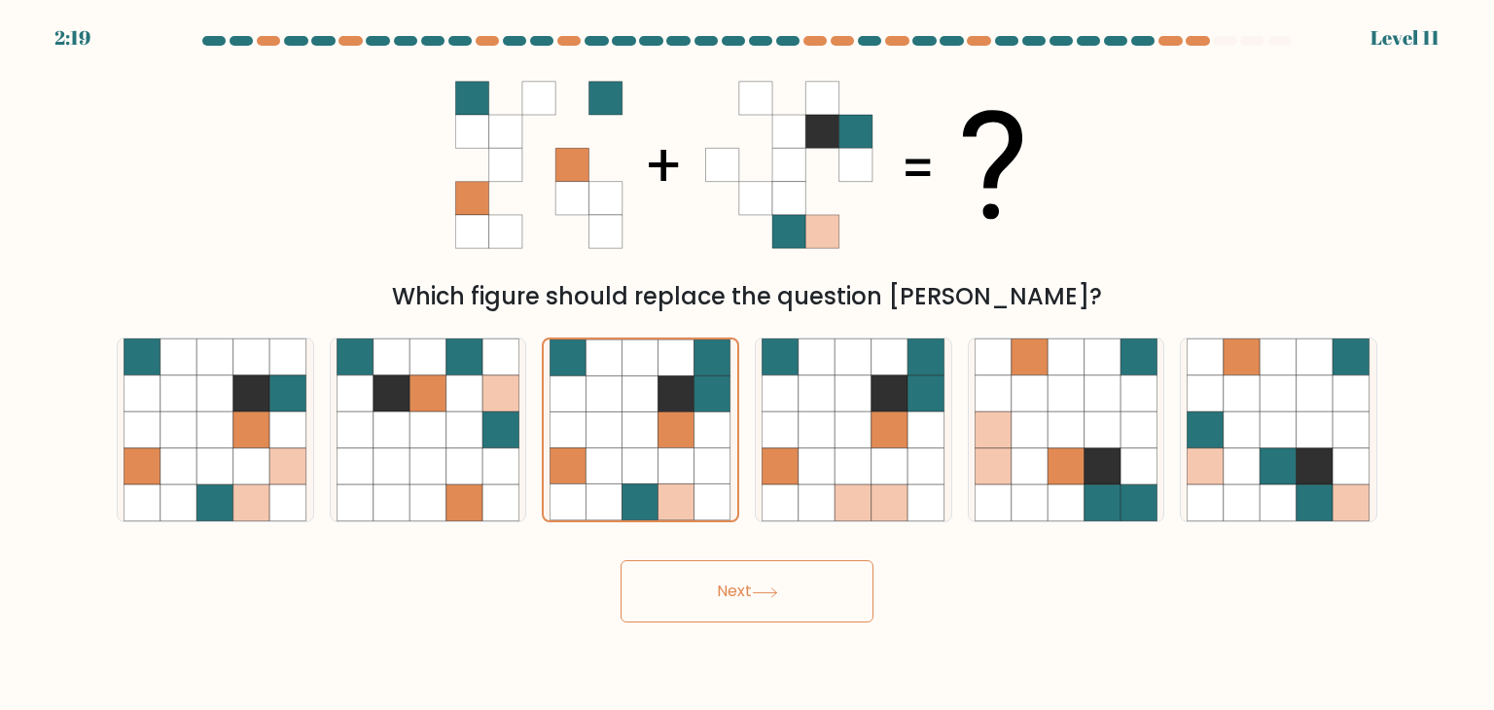
click at [734, 586] on button "Next" at bounding box center [747, 591] width 253 height 62
click at [560, 390] on icon at bounding box center [569, 394] width 36 height 36
click at [747, 365] on input "c." at bounding box center [747, 360] width 1 height 10
click at [735, 595] on button "Next" at bounding box center [747, 591] width 253 height 62
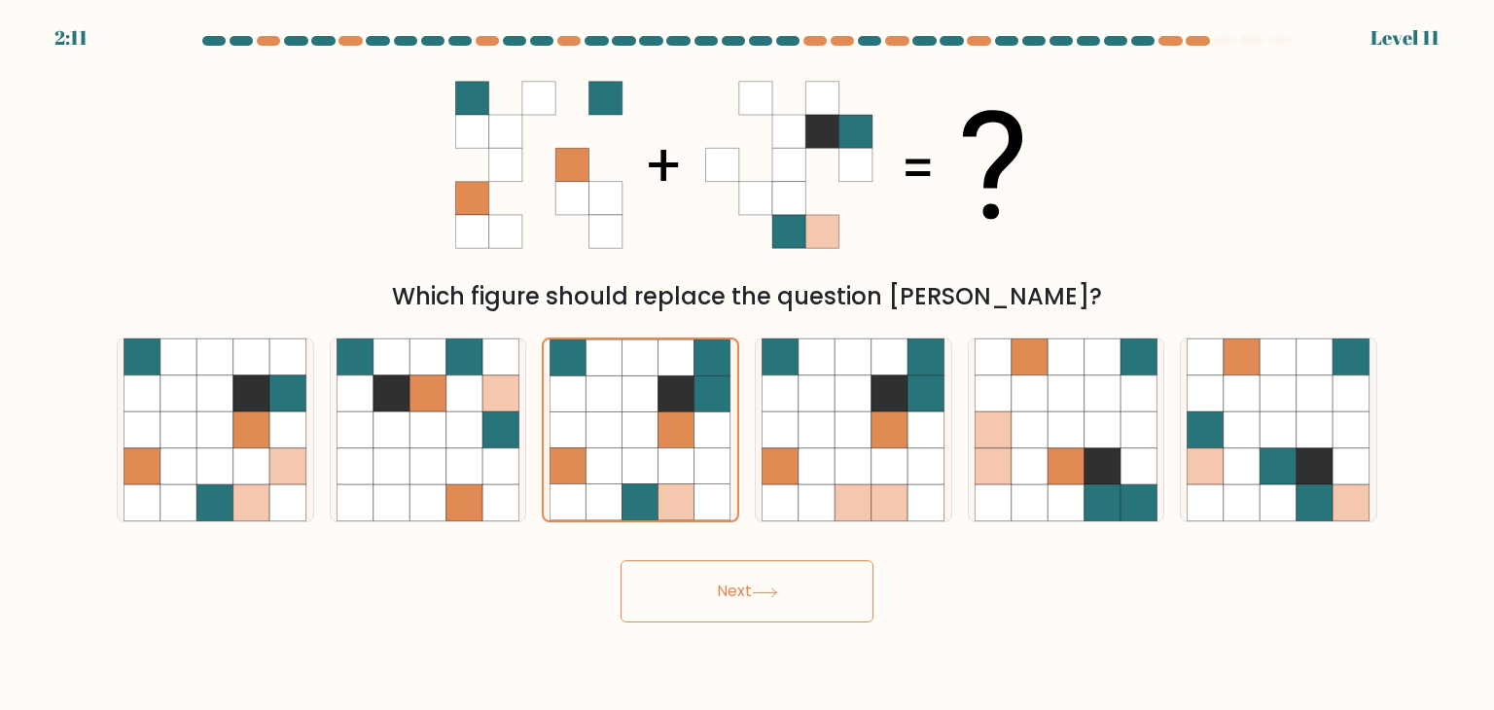
click at [735, 595] on button "Next" at bounding box center [747, 591] width 253 height 62
click at [656, 487] on icon at bounding box center [641, 502] width 36 height 36
click at [747, 365] on input "c." at bounding box center [747, 360] width 1 height 10
click at [721, 589] on button "Next" at bounding box center [747, 591] width 253 height 62
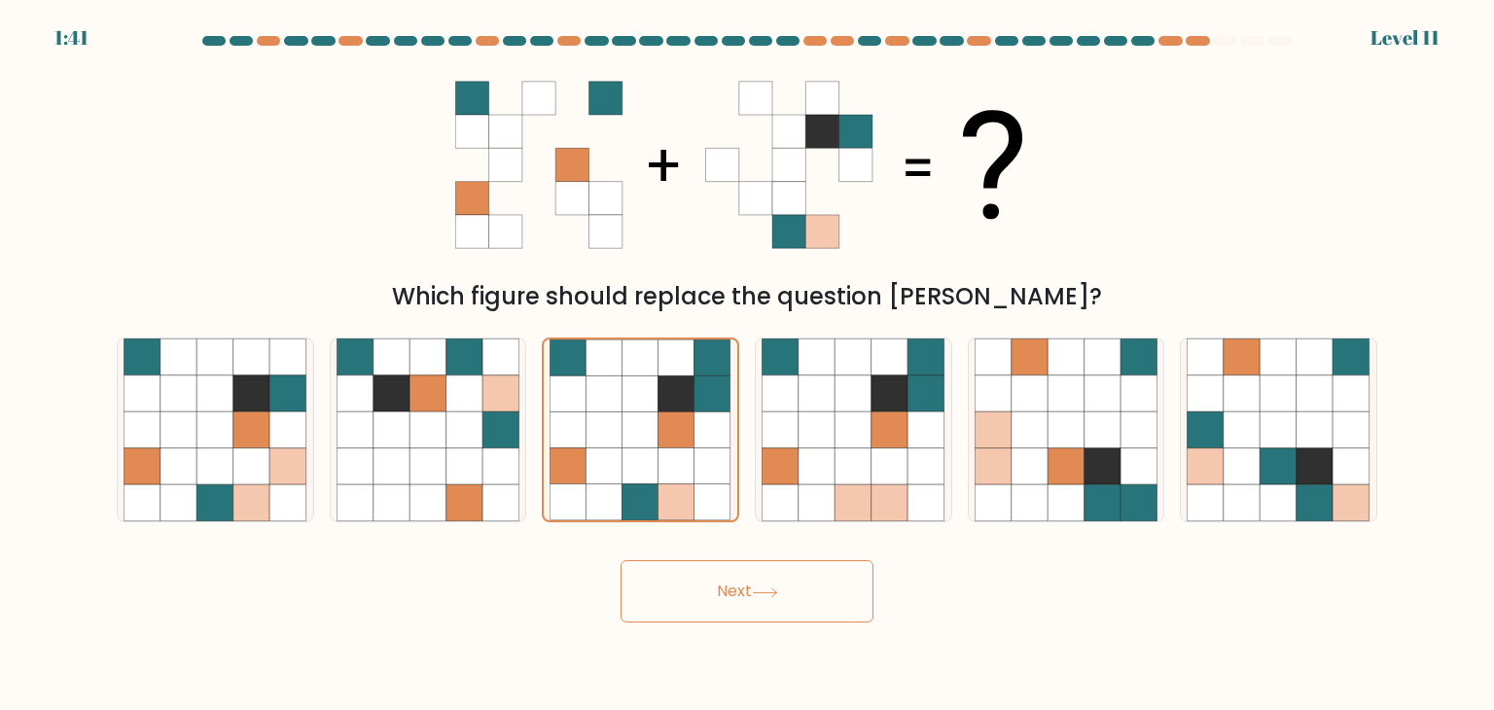
click at [721, 589] on button "Next" at bounding box center [747, 591] width 253 height 62
click at [636, 456] on icon at bounding box center [641, 466] width 36 height 36
click at [747, 365] on input "c." at bounding box center [747, 360] width 1 height 10
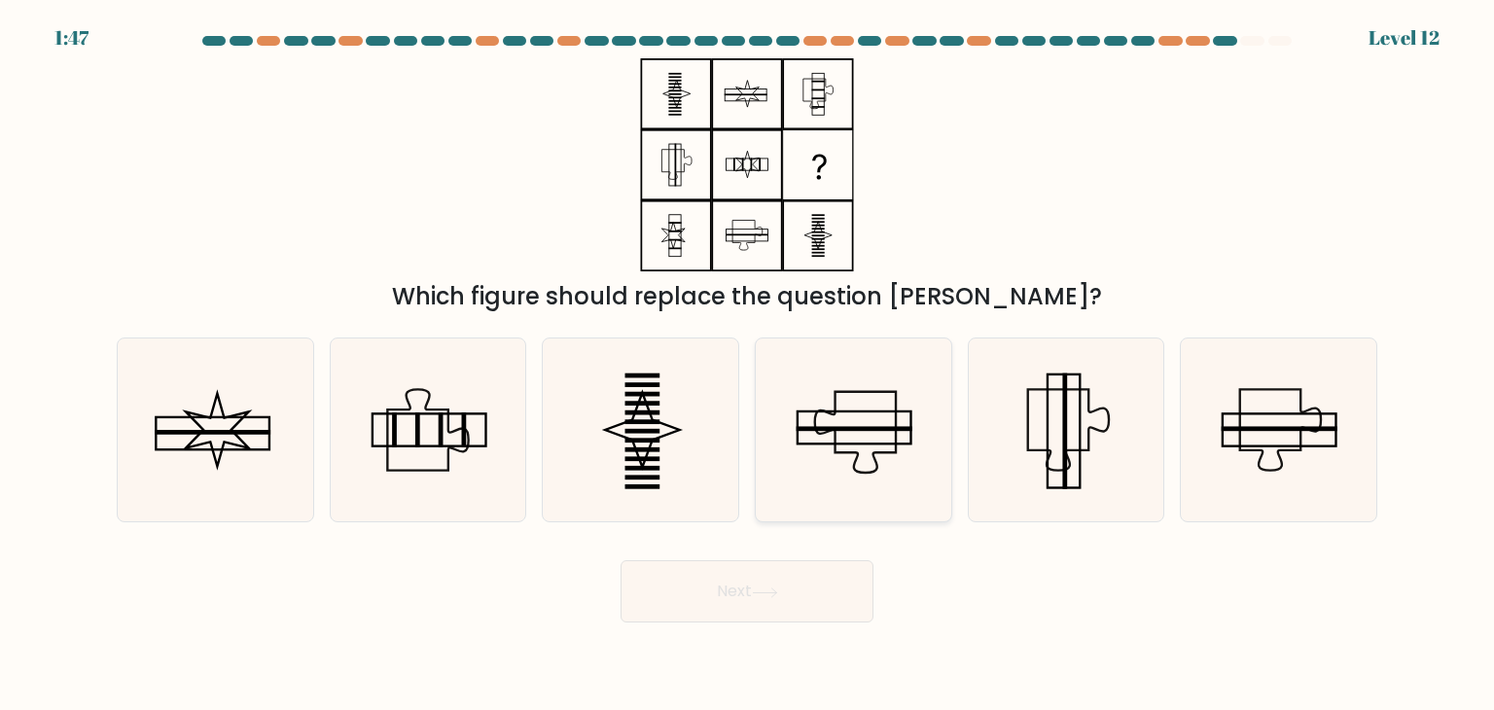
click at [872, 424] on icon at bounding box center [853, 429] width 183 height 183
click at [748, 365] on input "d." at bounding box center [747, 360] width 1 height 10
radio input "true"
click at [1089, 454] on icon at bounding box center [1066, 429] width 183 height 183
click at [748, 365] on input "e." at bounding box center [747, 360] width 1 height 10
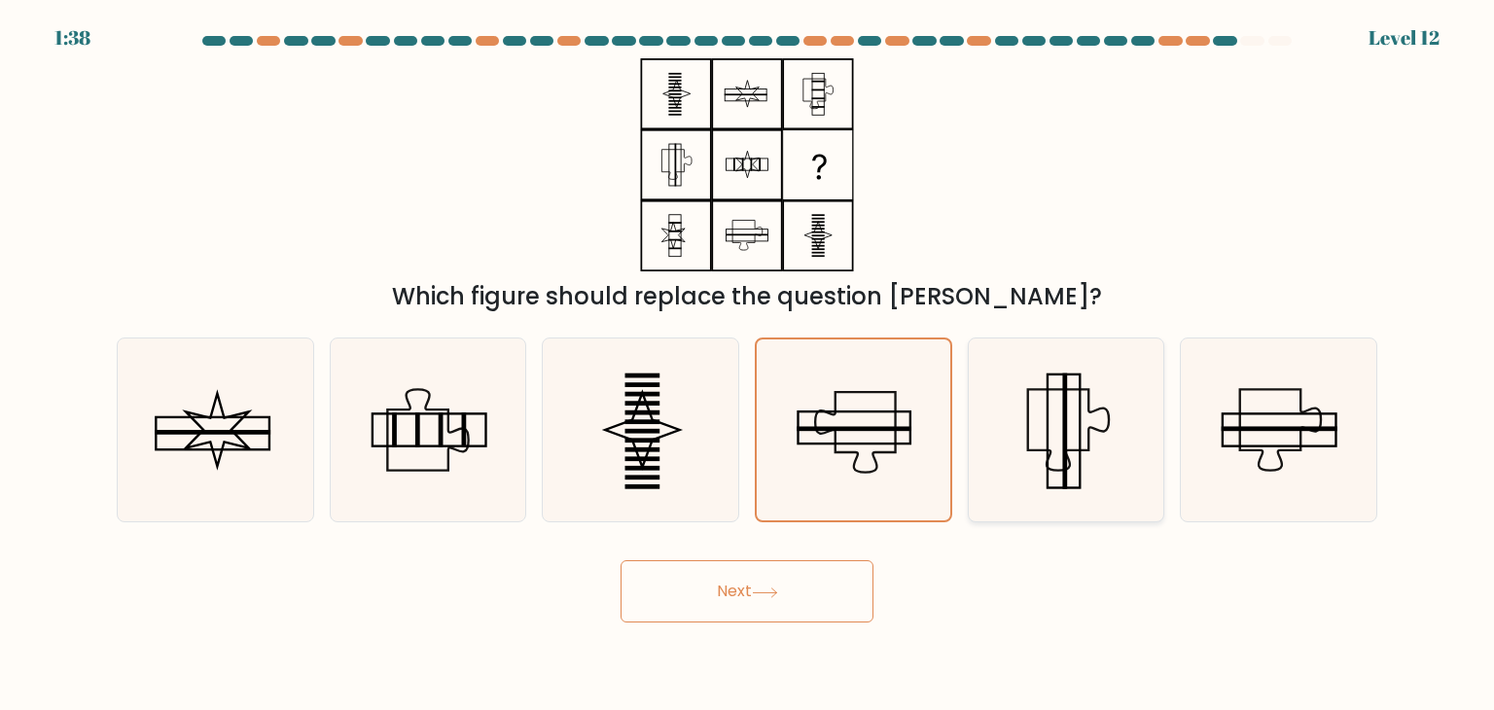
radio input "true"
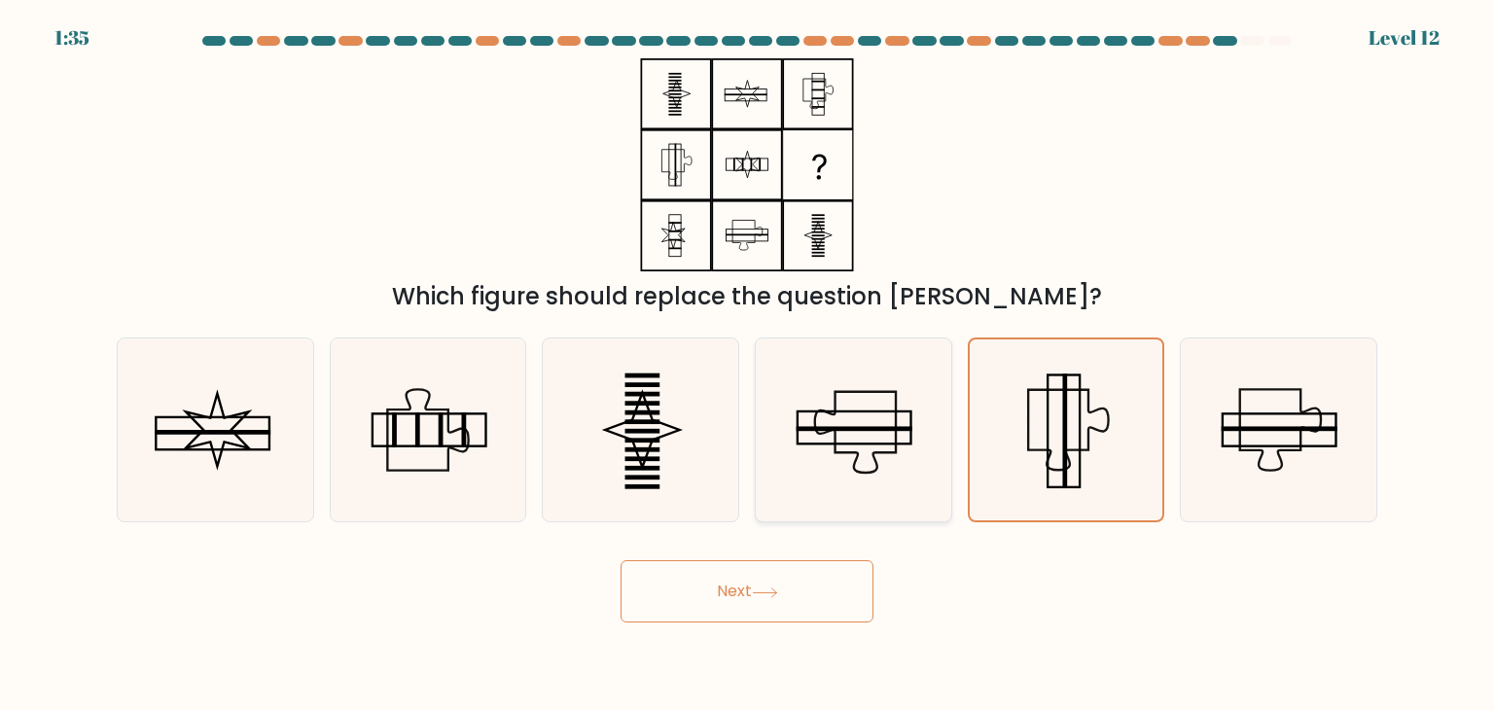
click at [836, 447] on icon at bounding box center [853, 429] width 183 height 183
click at [748, 365] on input "d." at bounding box center [747, 360] width 1 height 10
radio input "true"
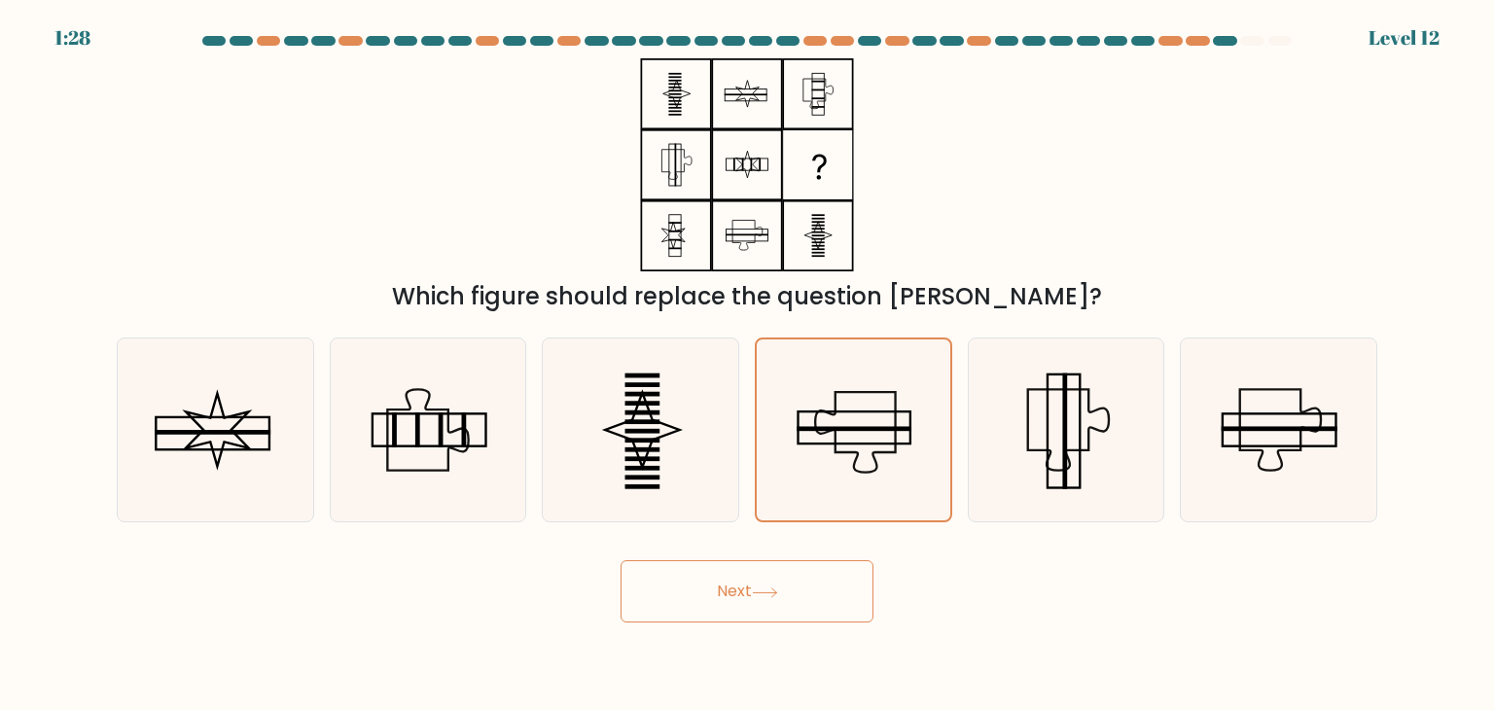
click at [790, 559] on div "Next" at bounding box center [747, 584] width 1284 height 77
click at [793, 585] on button "Next" at bounding box center [747, 591] width 253 height 62
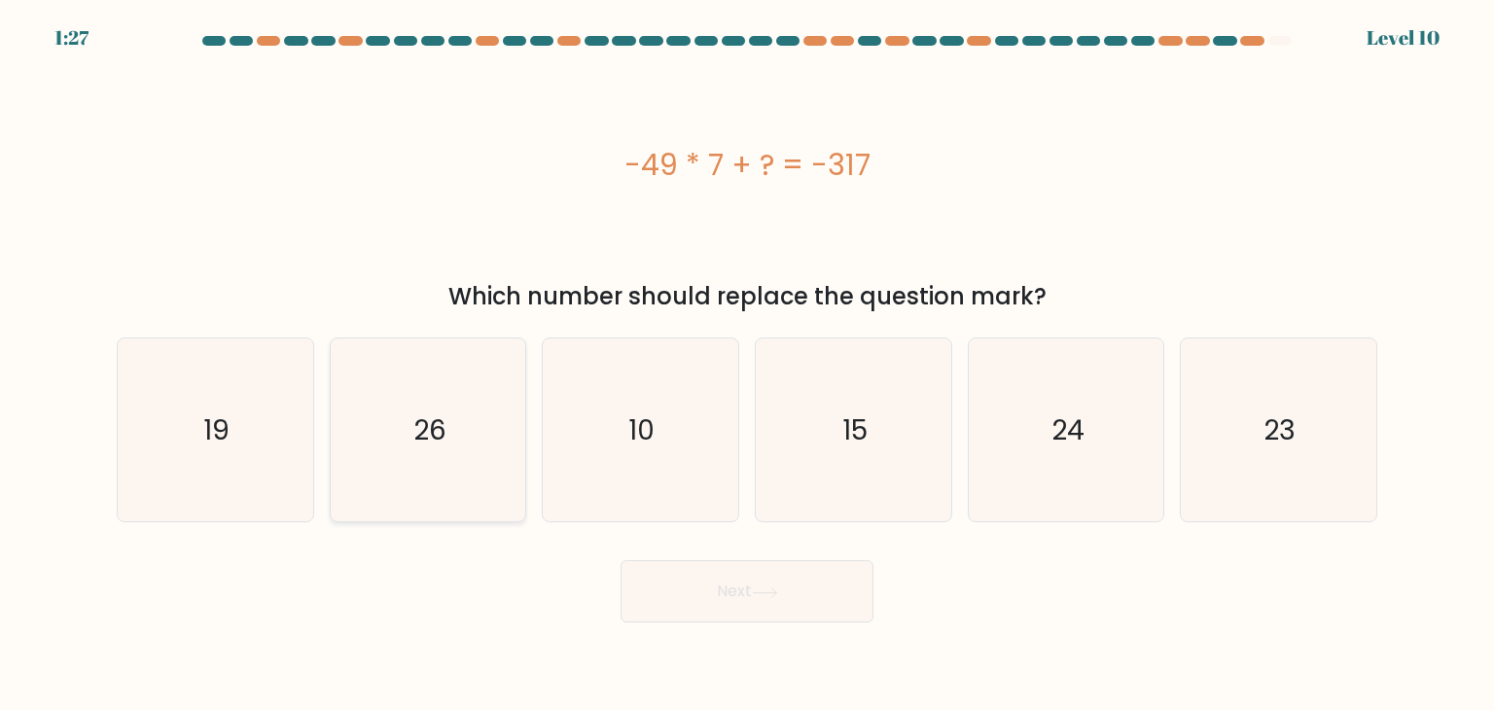
click at [454, 418] on icon "26" at bounding box center [428, 429] width 183 height 183
click at [747, 365] on input "b. 26" at bounding box center [747, 360] width 1 height 10
radio input "true"
click at [729, 583] on button "Next" at bounding box center [747, 591] width 253 height 62
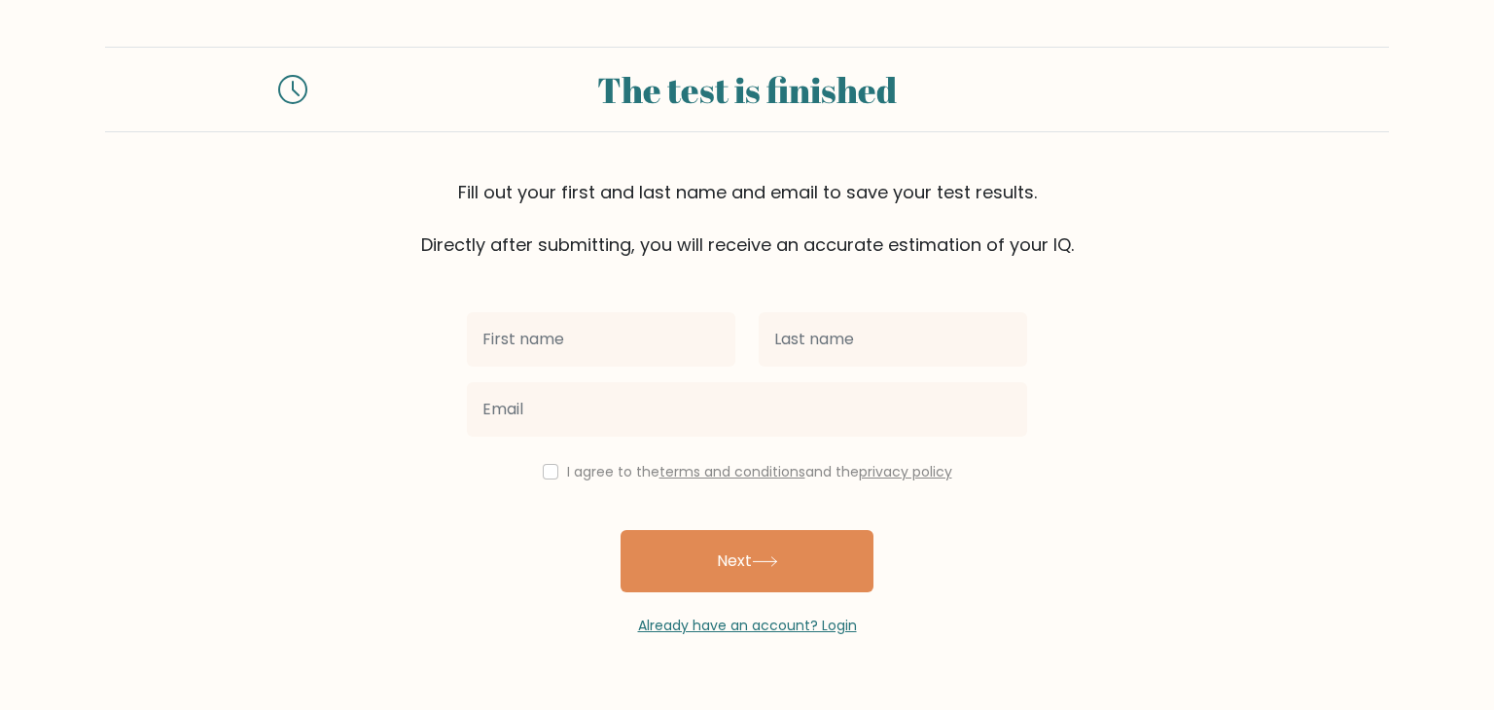
click at [521, 333] on input "text" at bounding box center [601, 339] width 268 height 54
type input "Lyka"
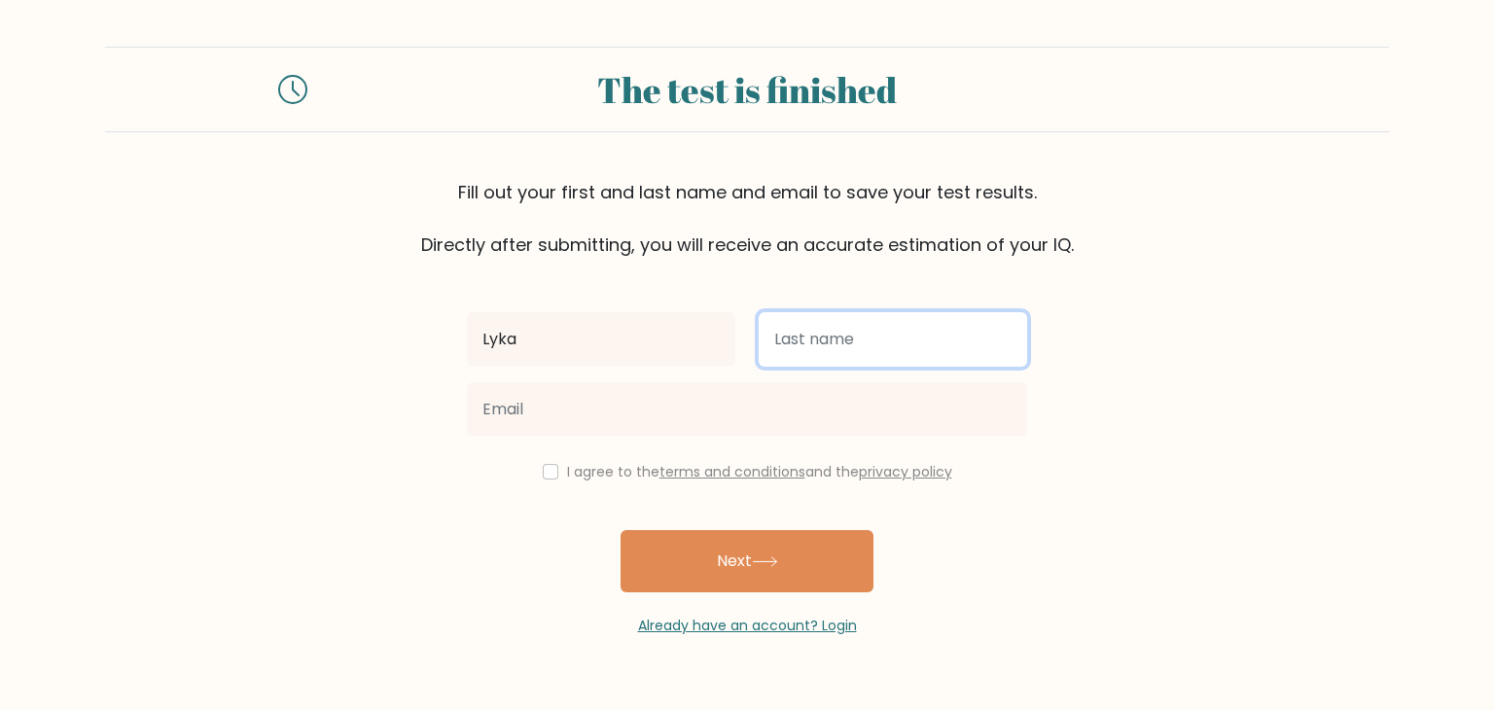
click at [831, 329] on input "text" at bounding box center [893, 339] width 268 height 54
type input "Firaza"
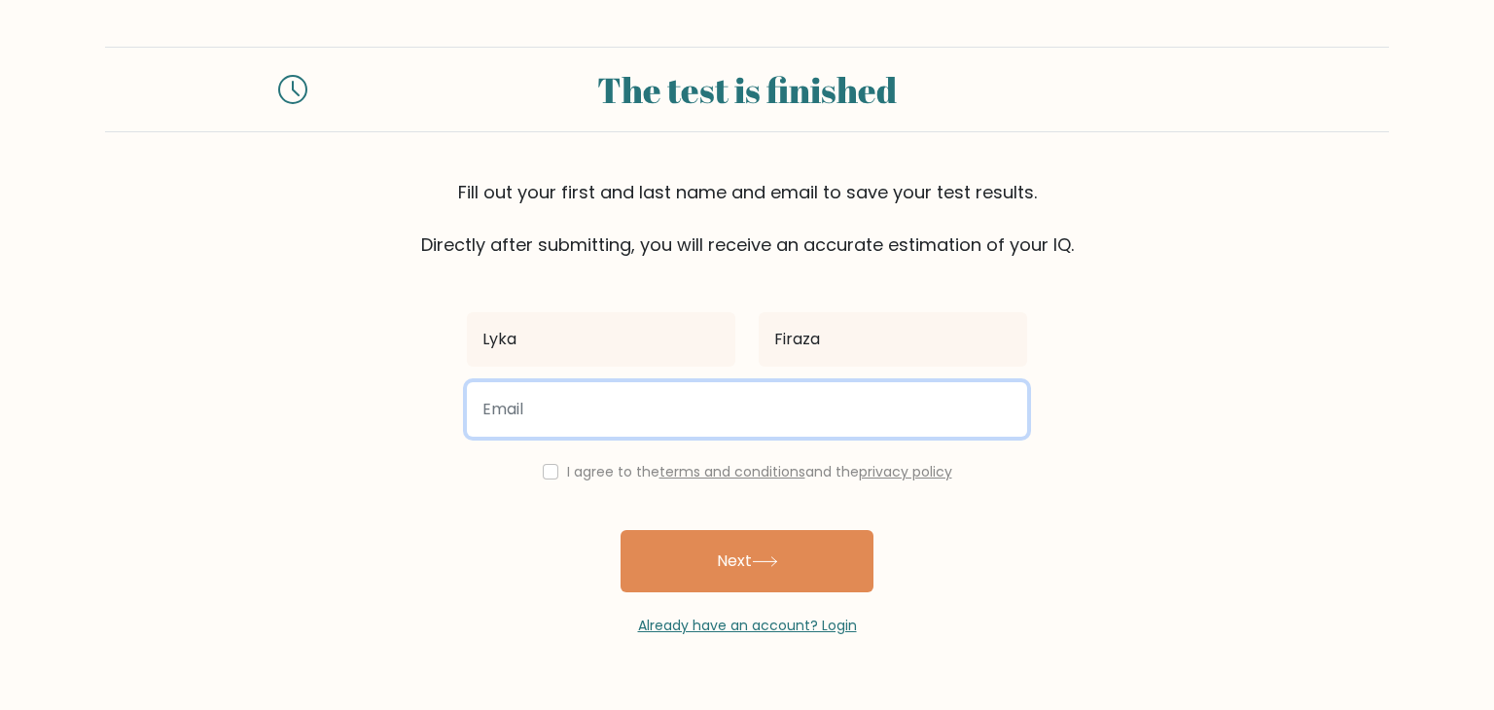
click at [645, 406] on input "email" at bounding box center [747, 409] width 560 height 54
type input "firazalykamae@gmail.com"
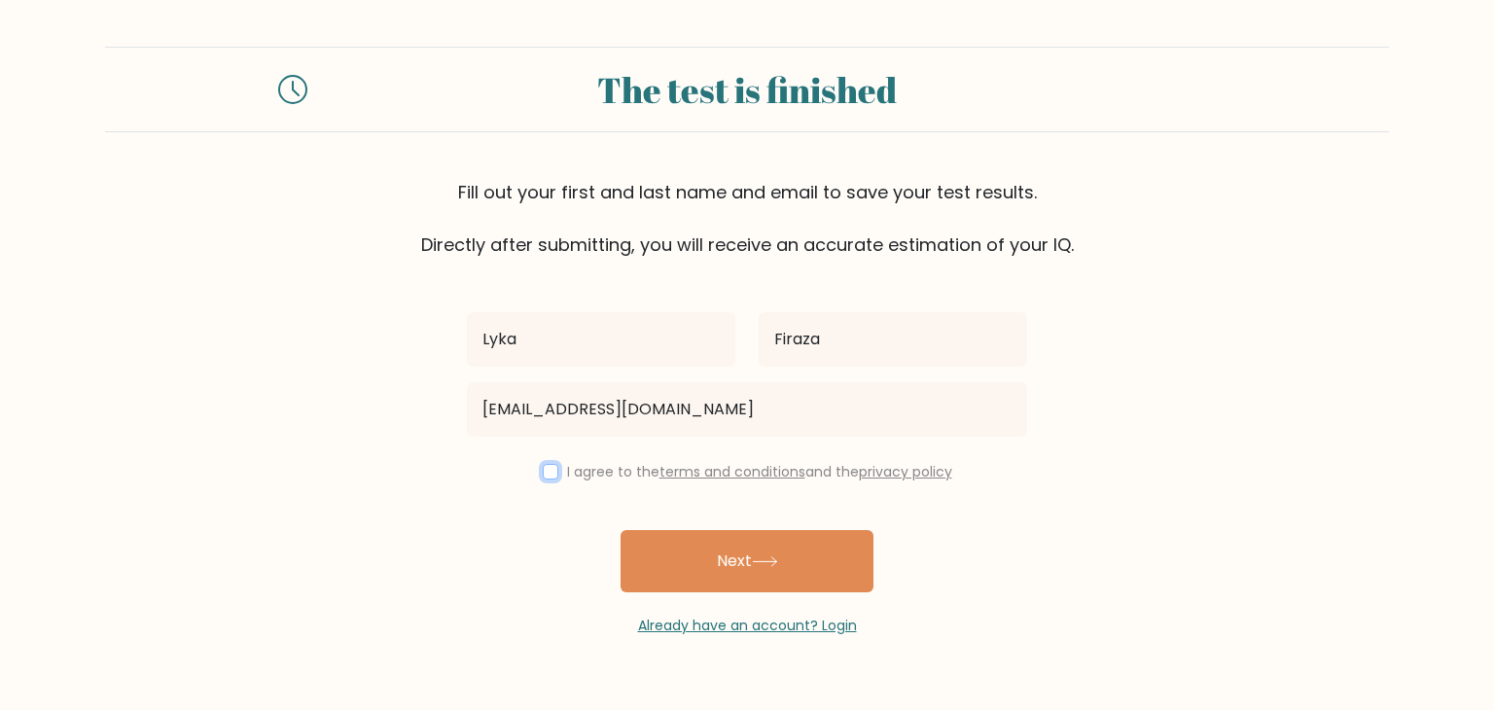
click at [543, 469] on input "checkbox" at bounding box center [551, 472] width 16 height 16
checkbox input "true"
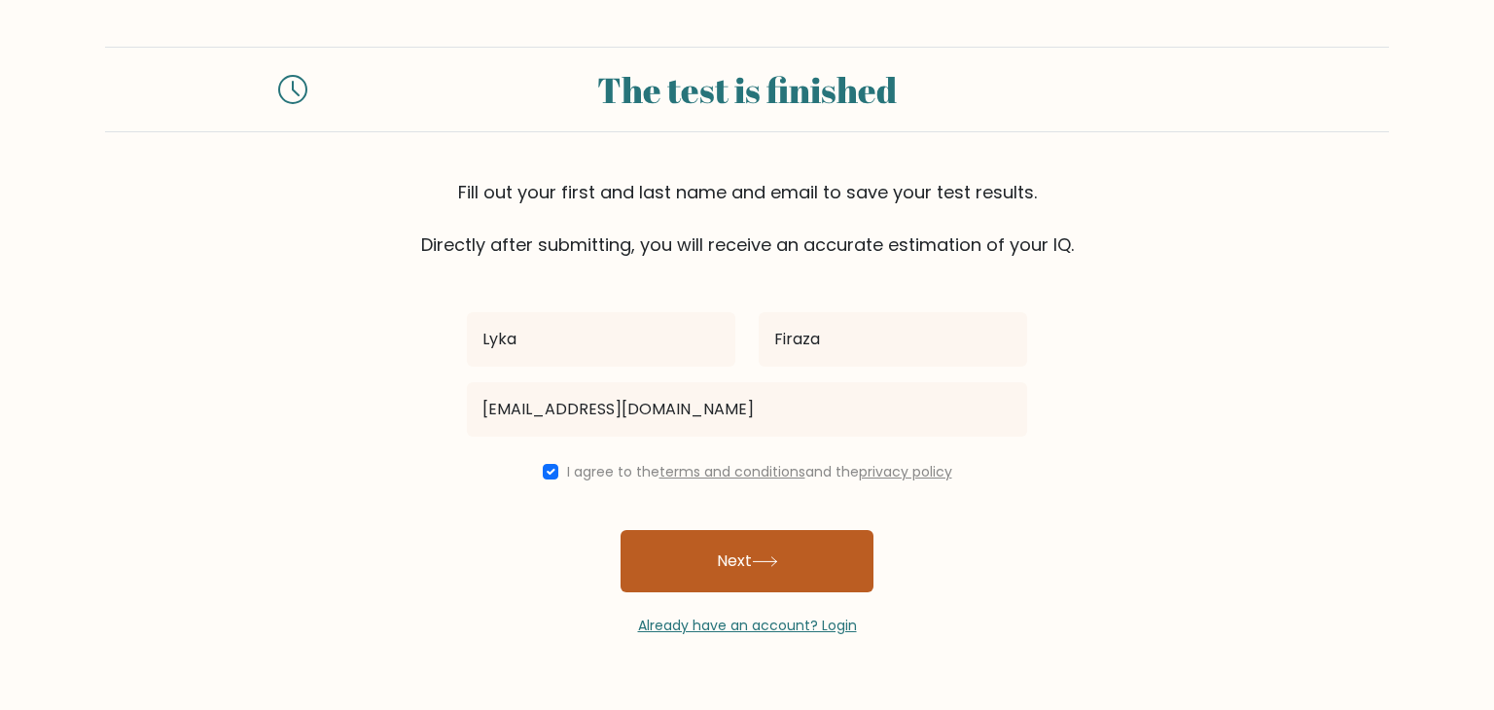
click at [760, 551] on button "Next" at bounding box center [747, 561] width 253 height 62
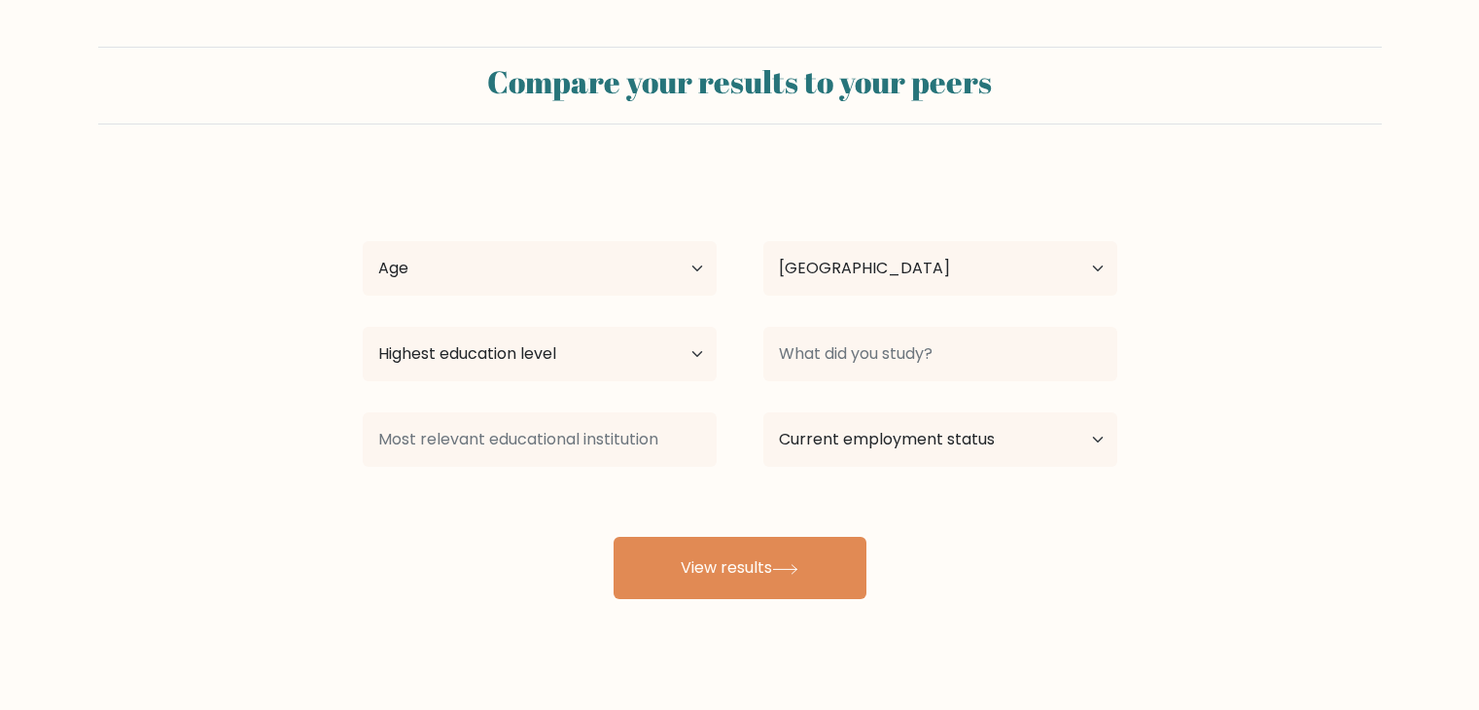
select select "PH"
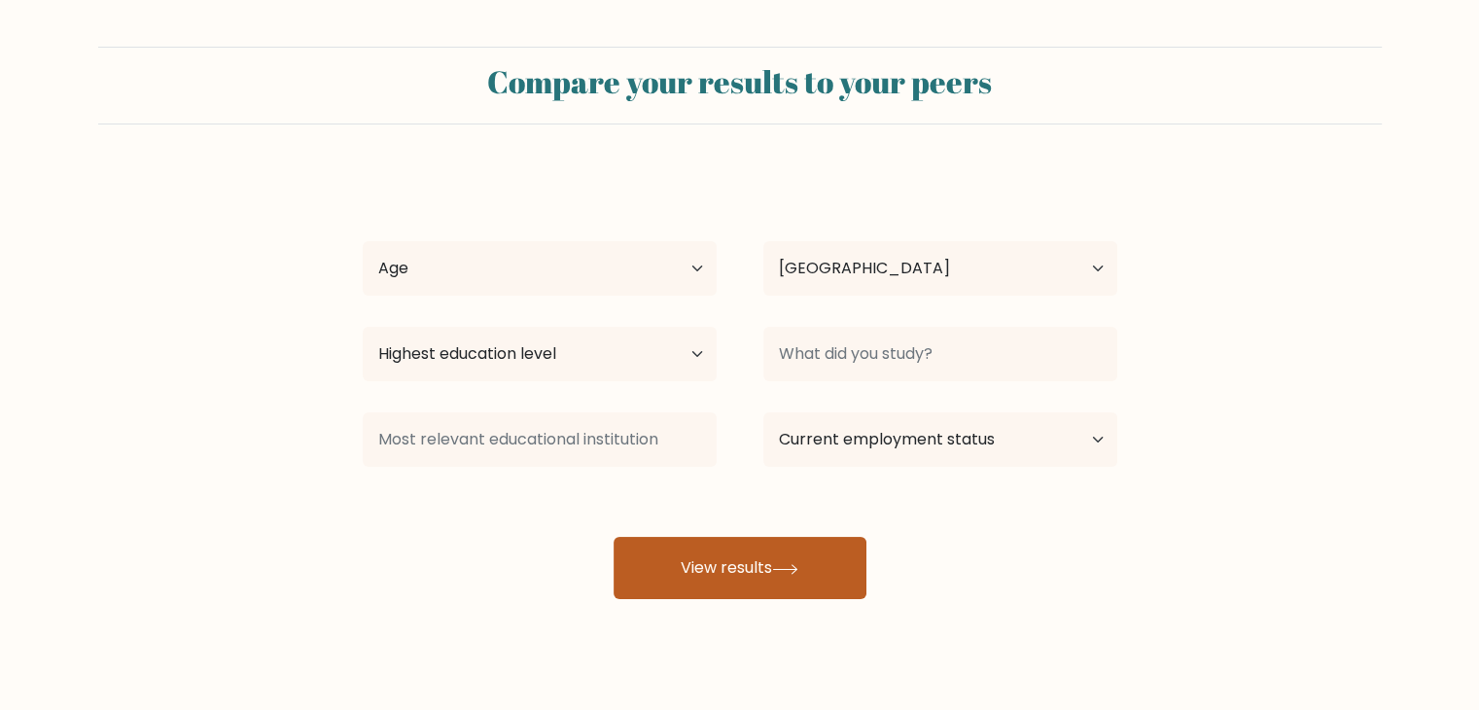
click at [792, 561] on button "View results" at bounding box center [740, 568] width 253 height 62
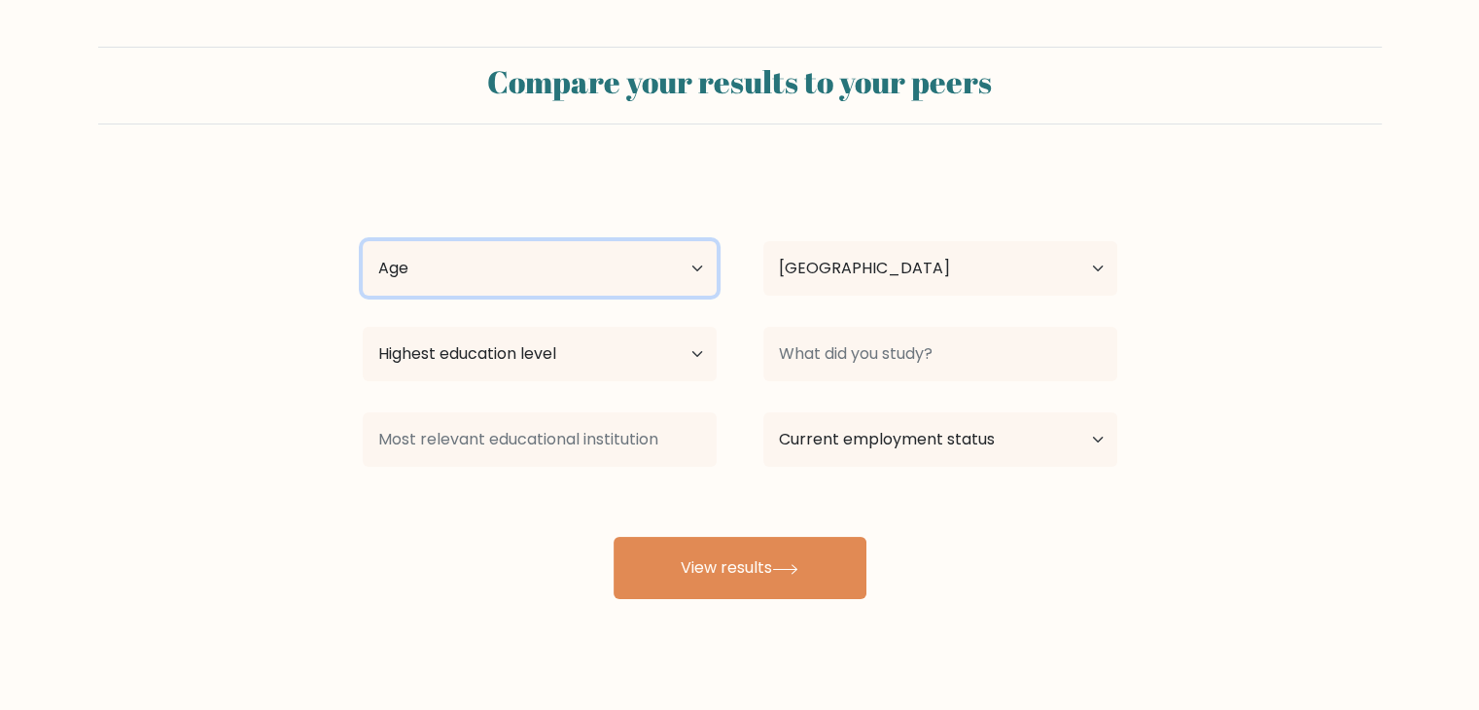
click at [480, 267] on select "Age Under [DEMOGRAPHIC_DATA] [DEMOGRAPHIC_DATA] [DEMOGRAPHIC_DATA] [DEMOGRAPHIC…" at bounding box center [540, 268] width 354 height 54
select select "25_34"
click at [363, 241] on select "Age Under [DEMOGRAPHIC_DATA] [DEMOGRAPHIC_DATA] [DEMOGRAPHIC_DATA] [DEMOGRAPHIC…" at bounding box center [540, 268] width 354 height 54
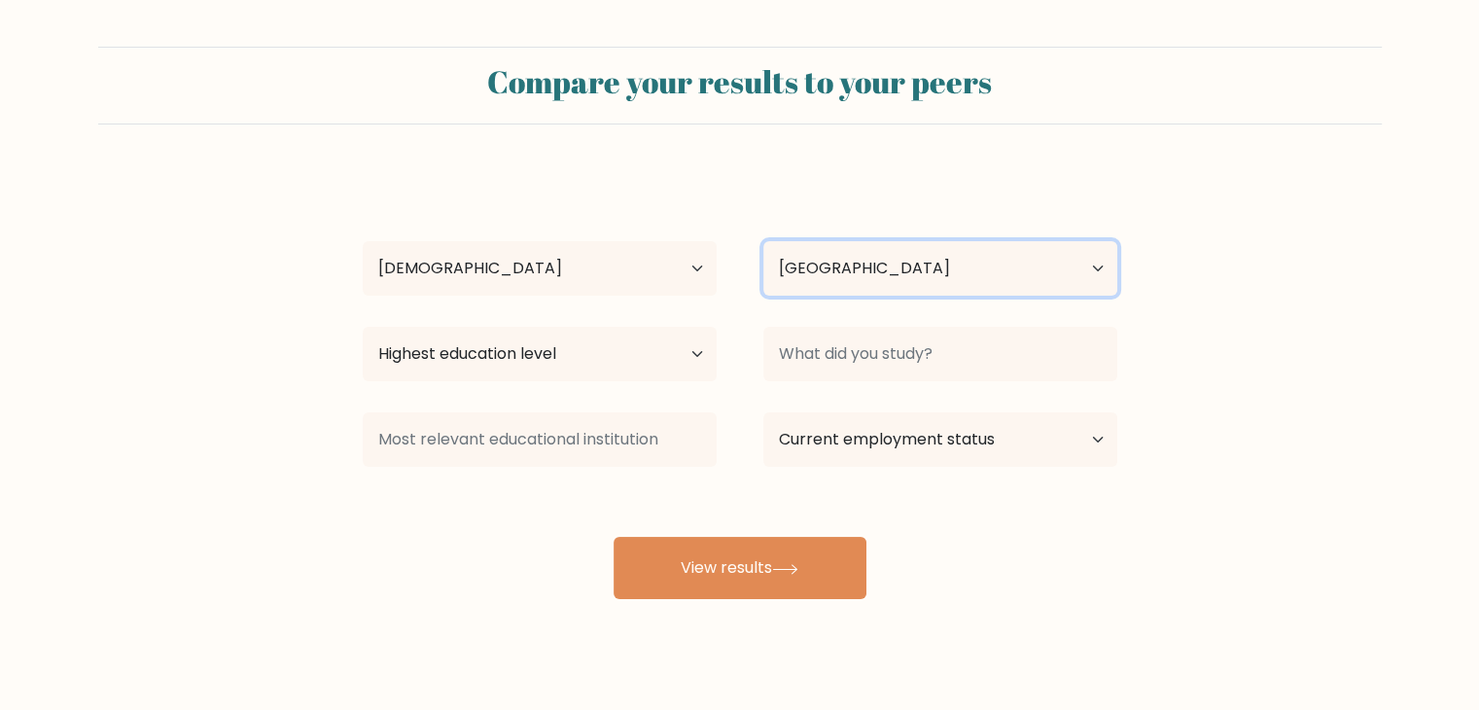
click at [870, 273] on select "Country [GEOGRAPHIC_DATA] [GEOGRAPHIC_DATA] [GEOGRAPHIC_DATA] [US_STATE] [GEOGR…" at bounding box center [941, 268] width 354 height 54
click at [1318, 285] on form "Compare your results to your peers Lyka Firaza Age Under [DEMOGRAPHIC_DATA] [DE…" at bounding box center [739, 323] width 1479 height 552
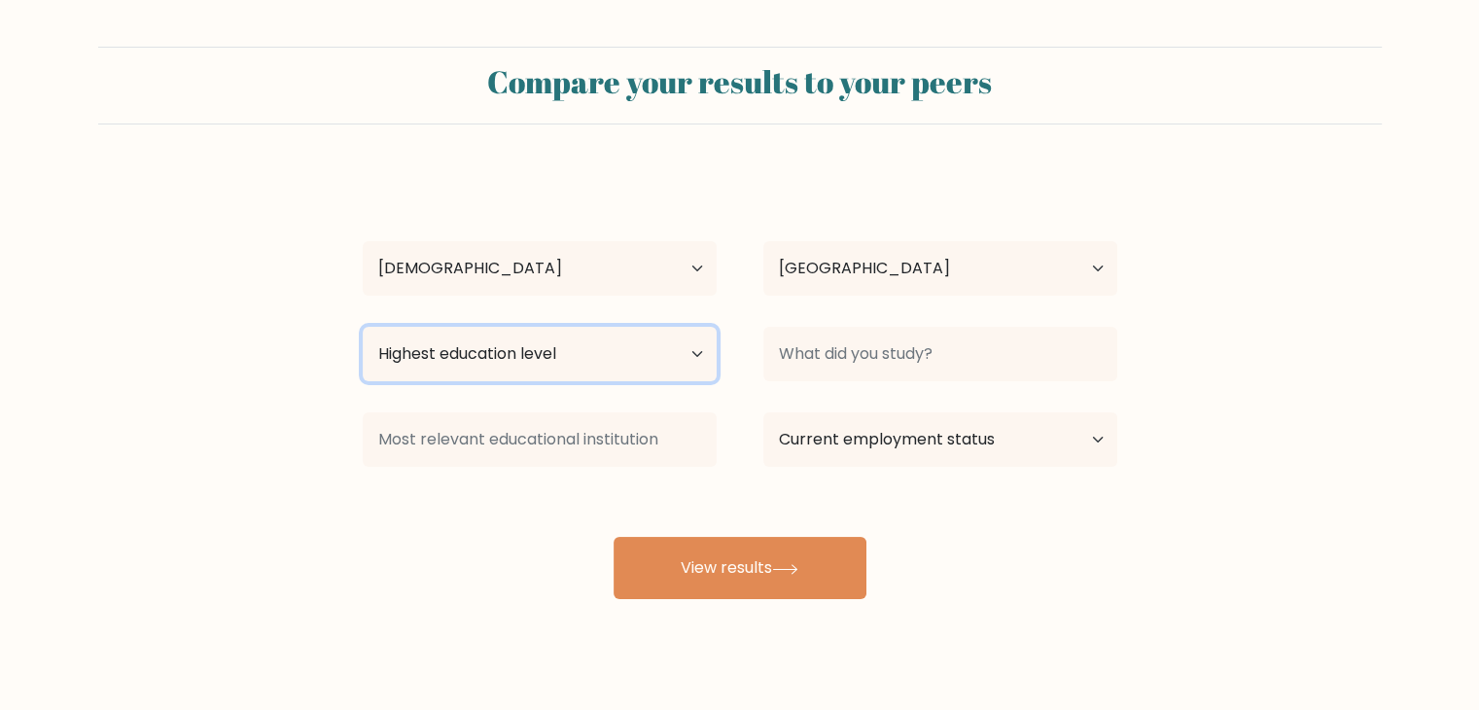
click at [572, 355] on select "Highest education level No schooling Primary Lower Secondary Upper Secondary Oc…" at bounding box center [540, 354] width 354 height 54
select select "bachelors_degree"
click at [363, 327] on select "Highest education level No schooling Primary Lower Secondary Upper Secondary Oc…" at bounding box center [540, 354] width 354 height 54
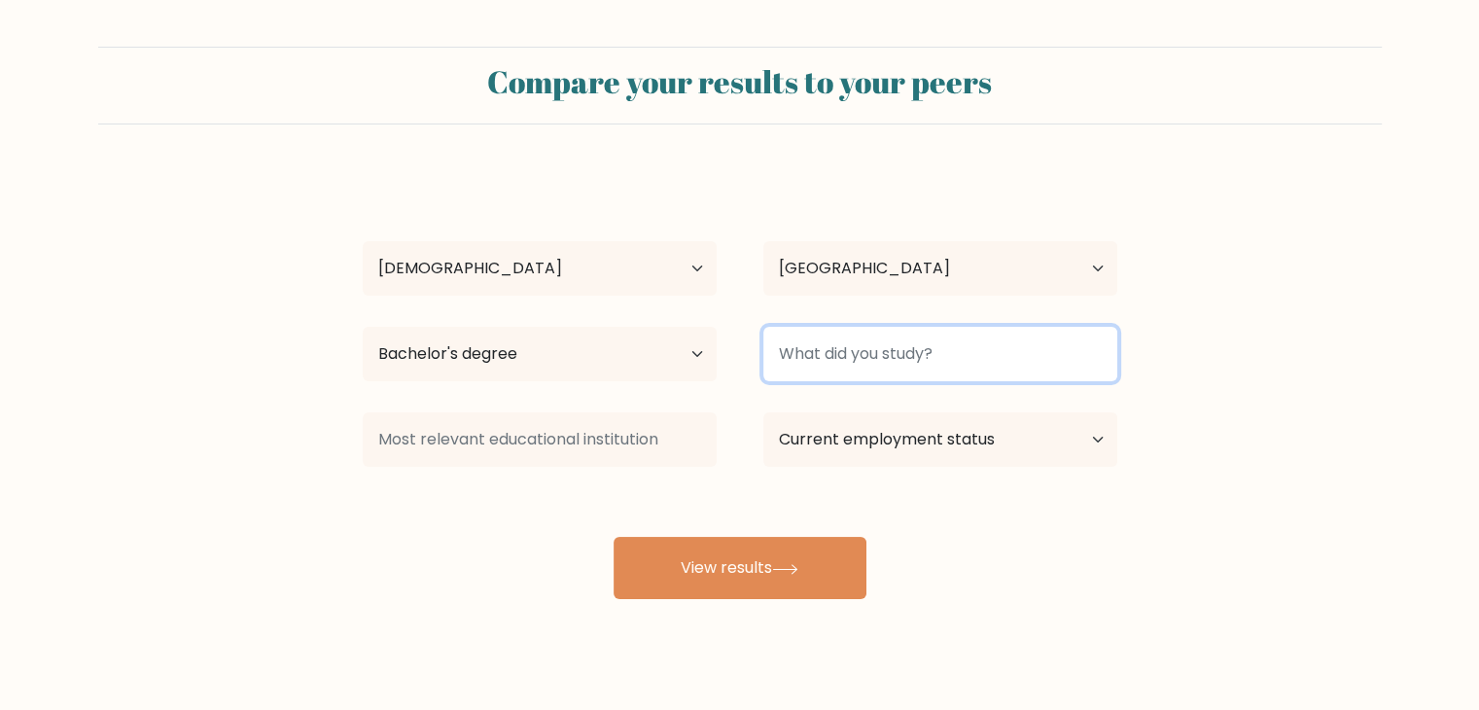
click at [813, 368] on input at bounding box center [941, 354] width 354 height 54
click at [821, 349] on input at bounding box center [941, 354] width 354 height 54
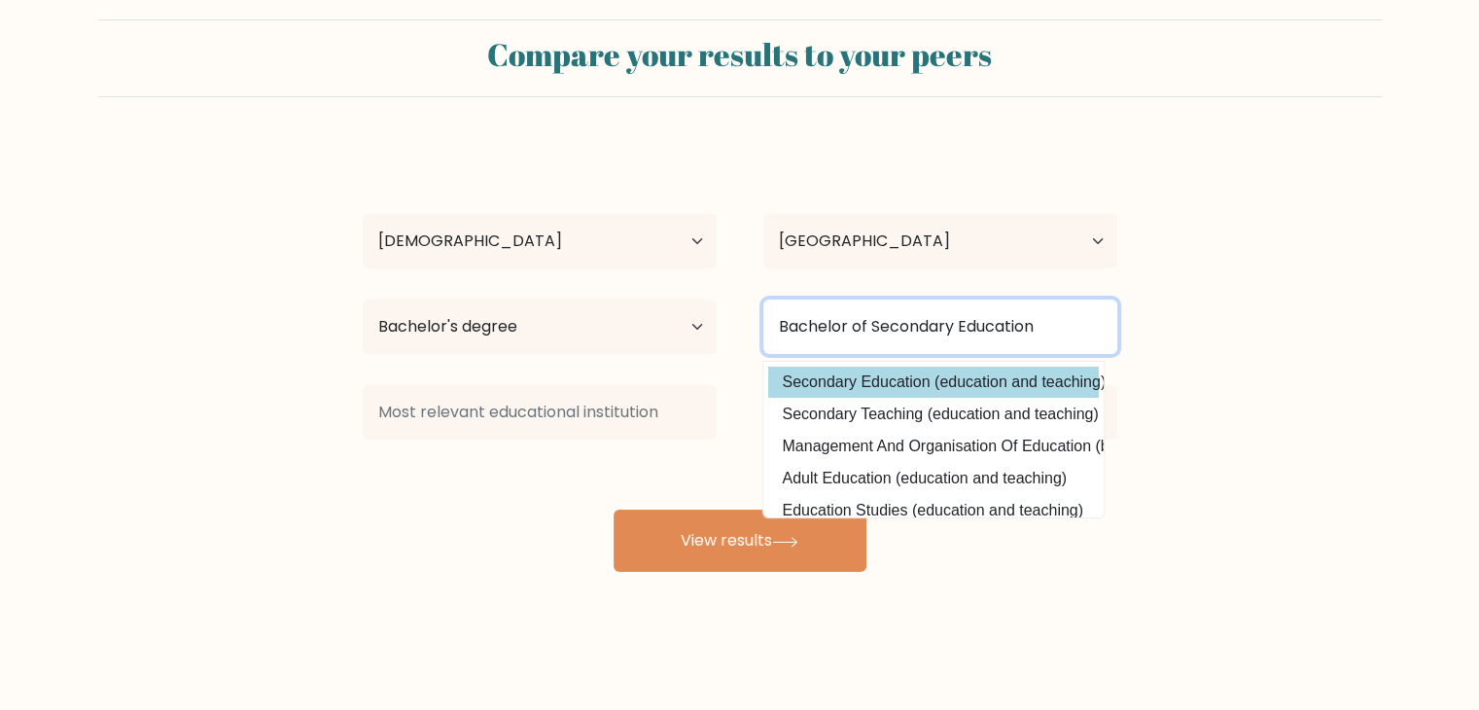
type input "Bachelor of Secondary Education"
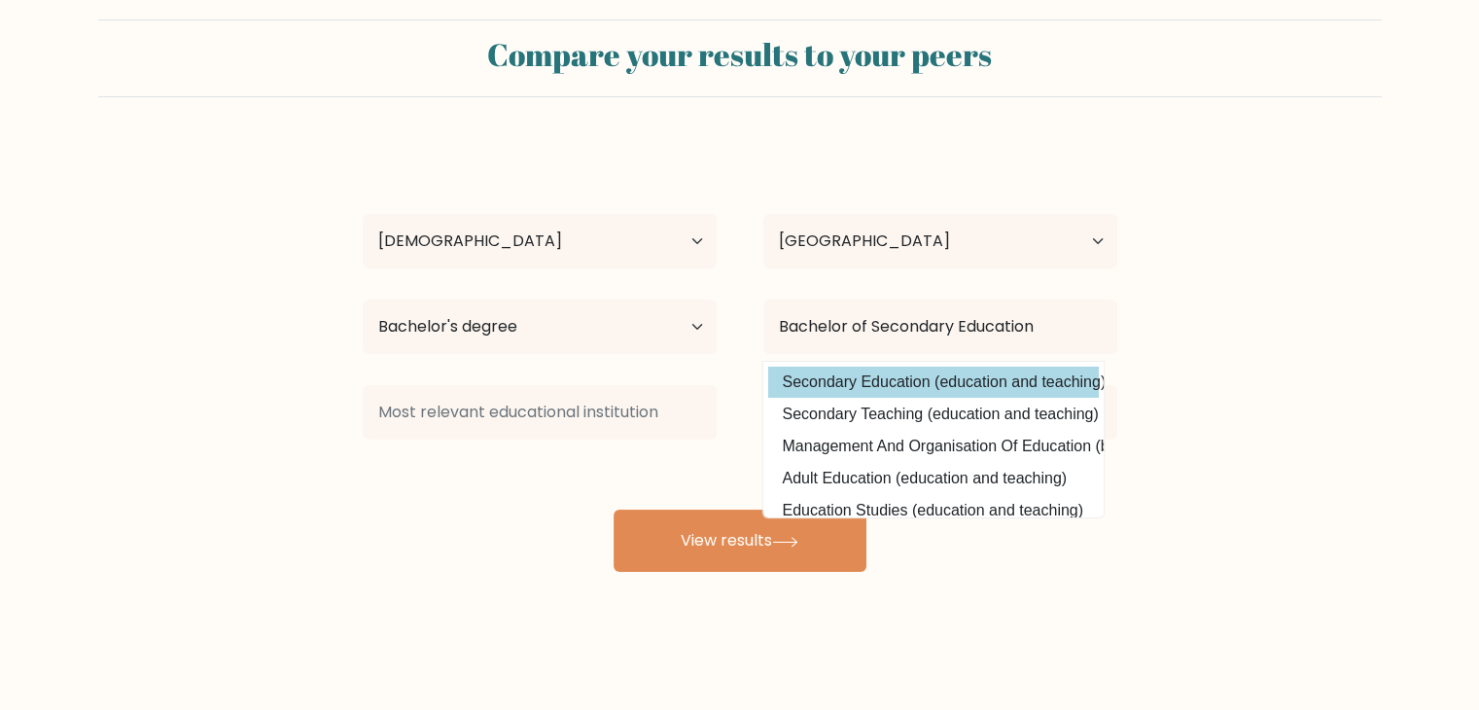
click at [918, 381] on div "Lyka Firaza Age Under 18 years old 18-24 years old 25-34 years old 35-44 years …" at bounding box center [740, 358] width 778 height 428
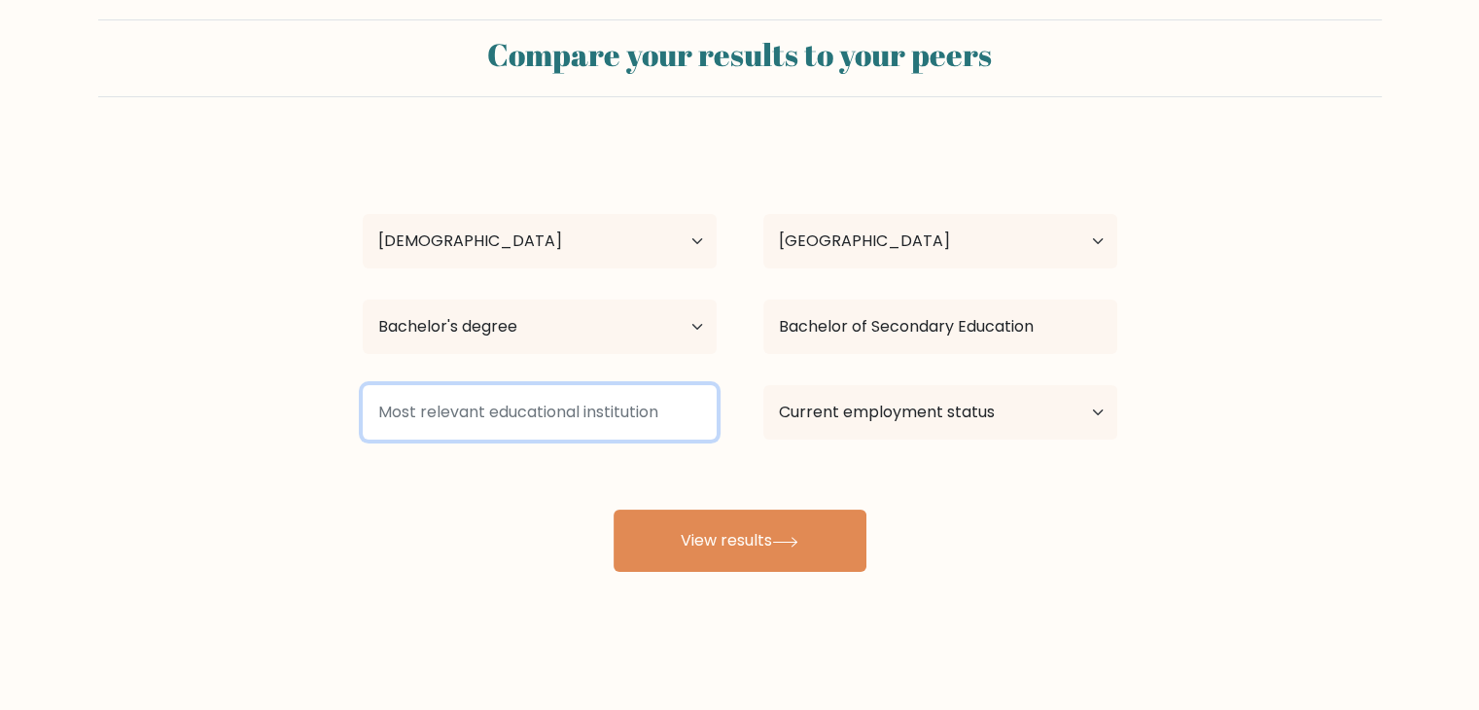
click at [650, 414] on input at bounding box center [540, 412] width 354 height 54
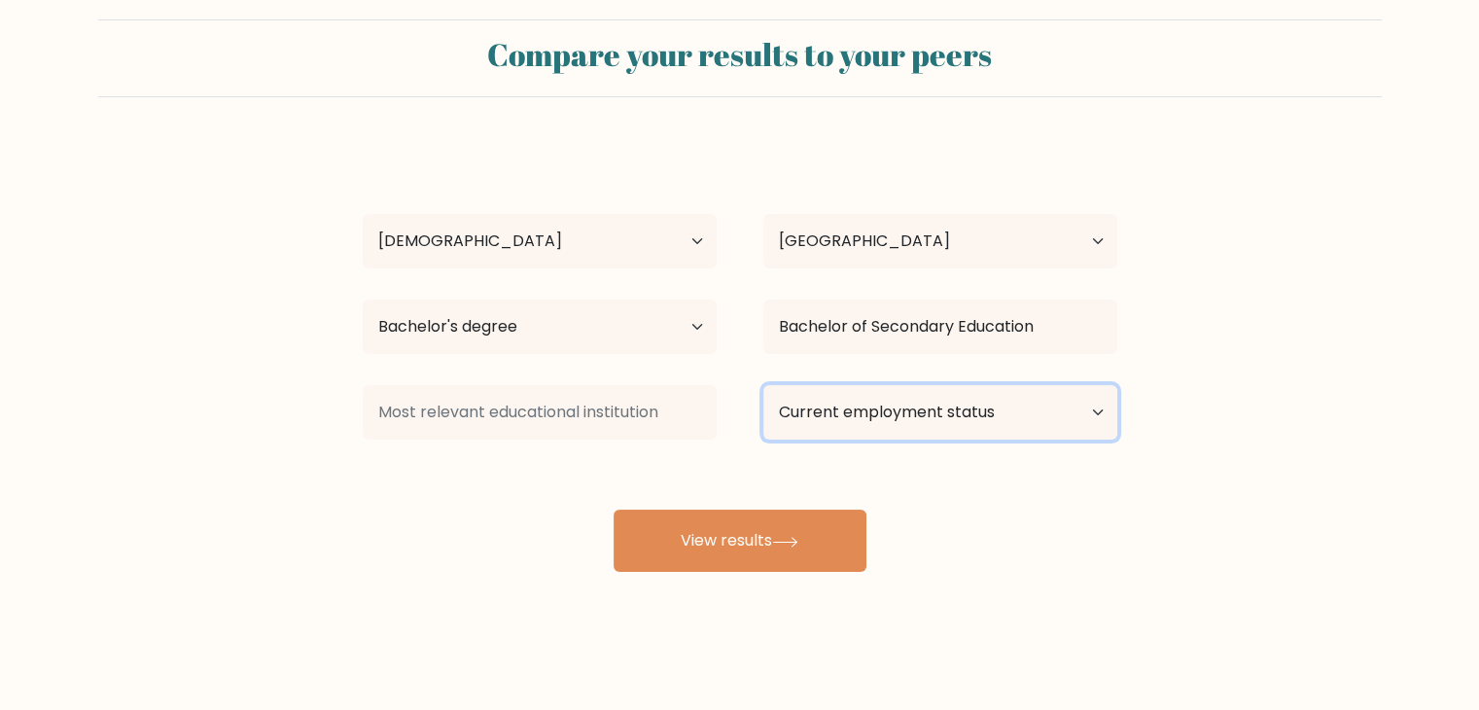
click at [1022, 424] on select "Current employment status Employed Student Retired Other / prefer not to answer" at bounding box center [941, 412] width 354 height 54
select select "other"
click at [764, 385] on select "Current employment status Employed Student Retired Other / prefer not to answer" at bounding box center [941, 412] width 354 height 54
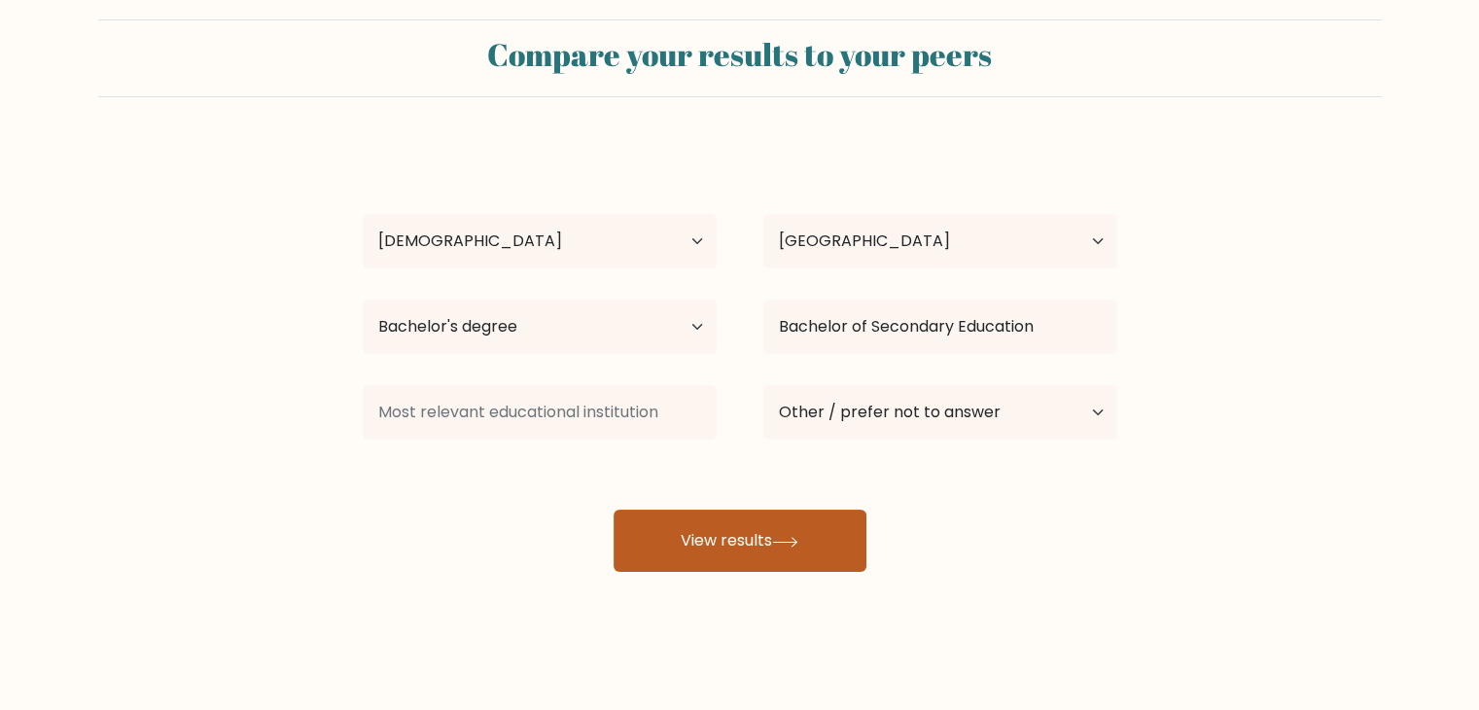
click at [749, 534] on button "View results" at bounding box center [740, 541] width 253 height 62
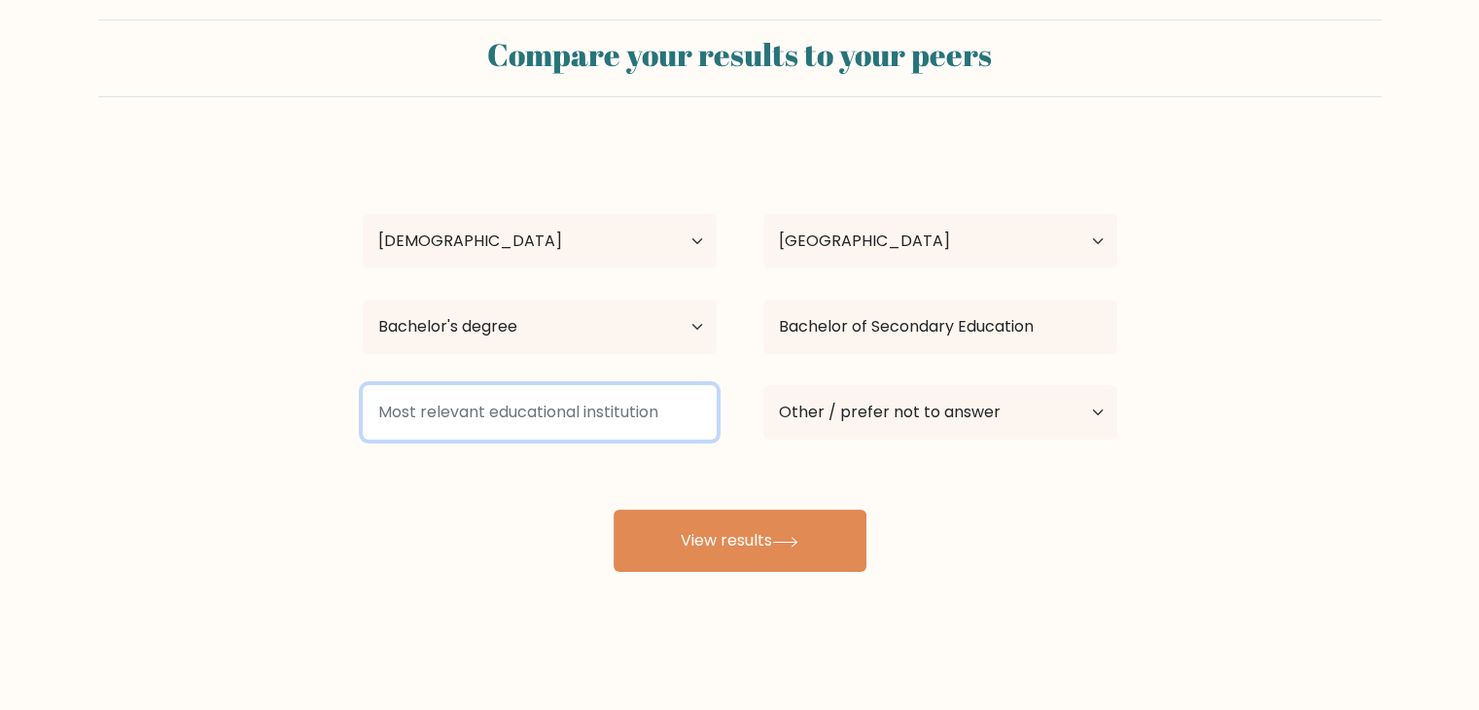
click at [528, 409] on input at bounding box center [540, 412] width 354 height 54
click at [646, 409] on input at bounding box center [540, 412] width 354 height 54
click at [677, 409] on input at bounding box center [540, 412] width 354 height 54
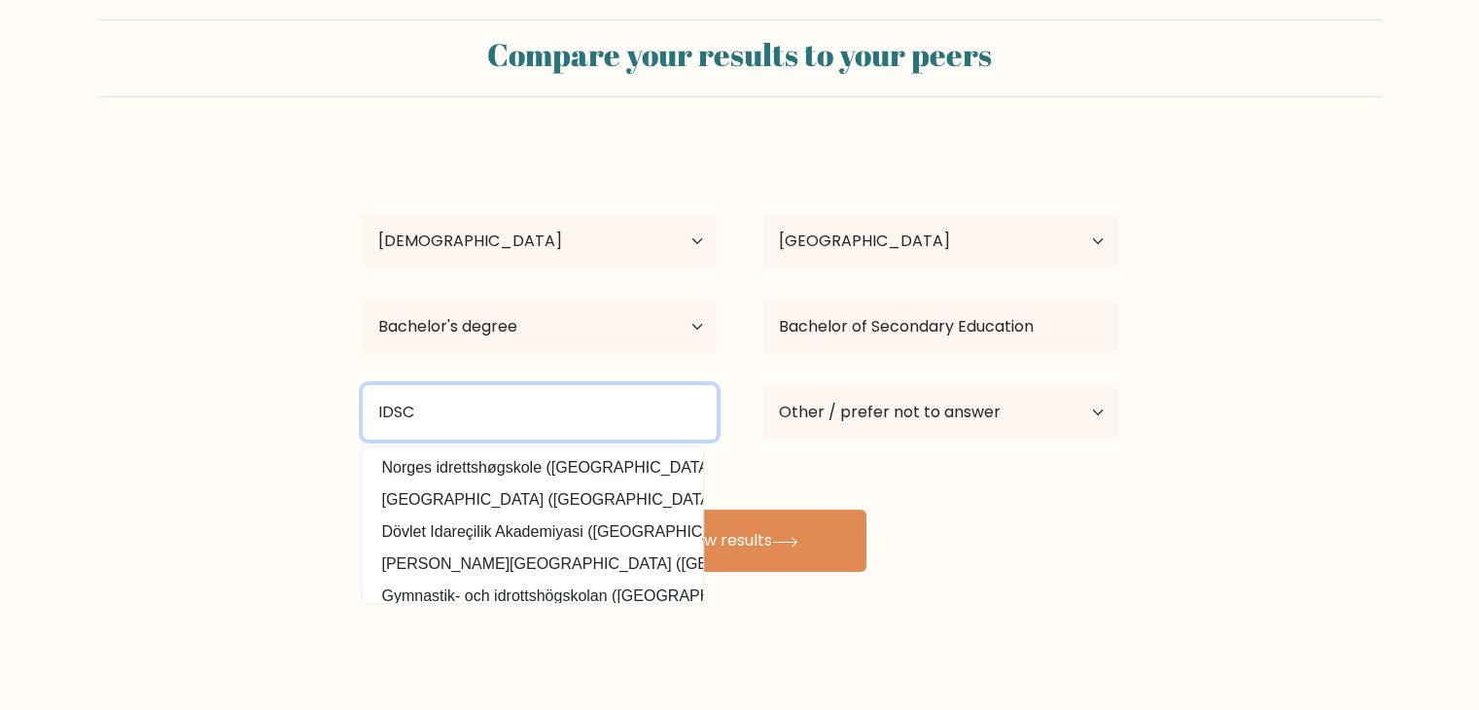
type input "IDSC"
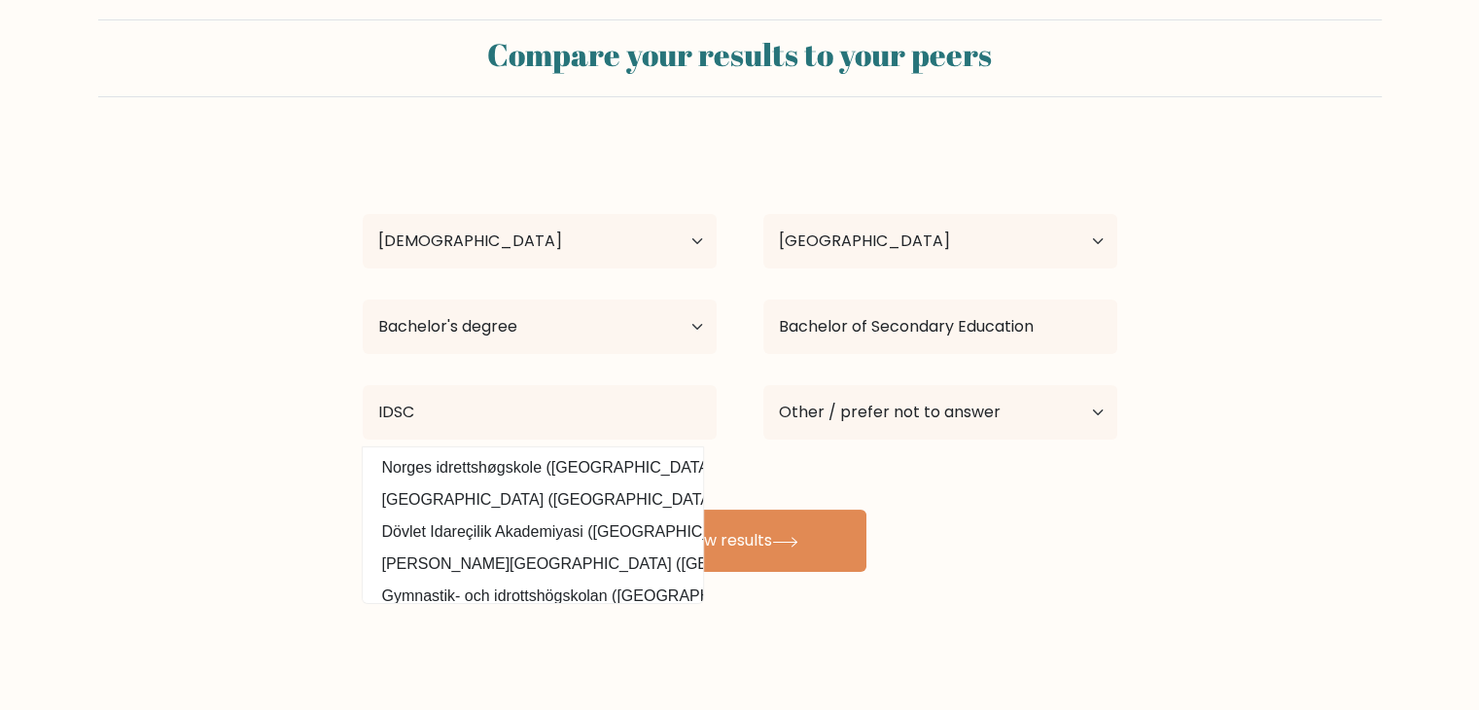
click at [1111, 525] on div "Lyka Firaza Age Under 18 years old 18-24 years old 25-34 years old 35-44 years …" at bounding box center [740, 358] width 778 height 428
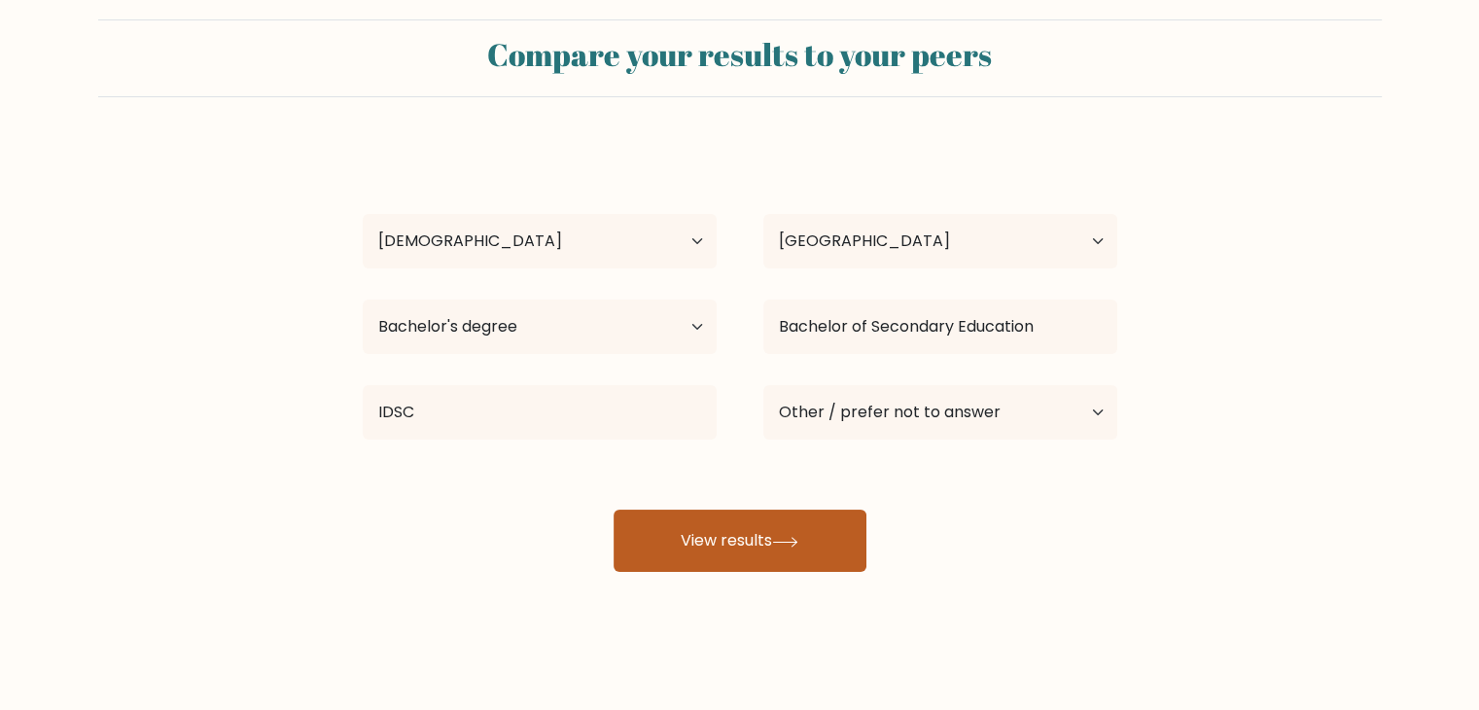
click at [799, 540] on icon at bounding box center [785, 542] width 26 height 11
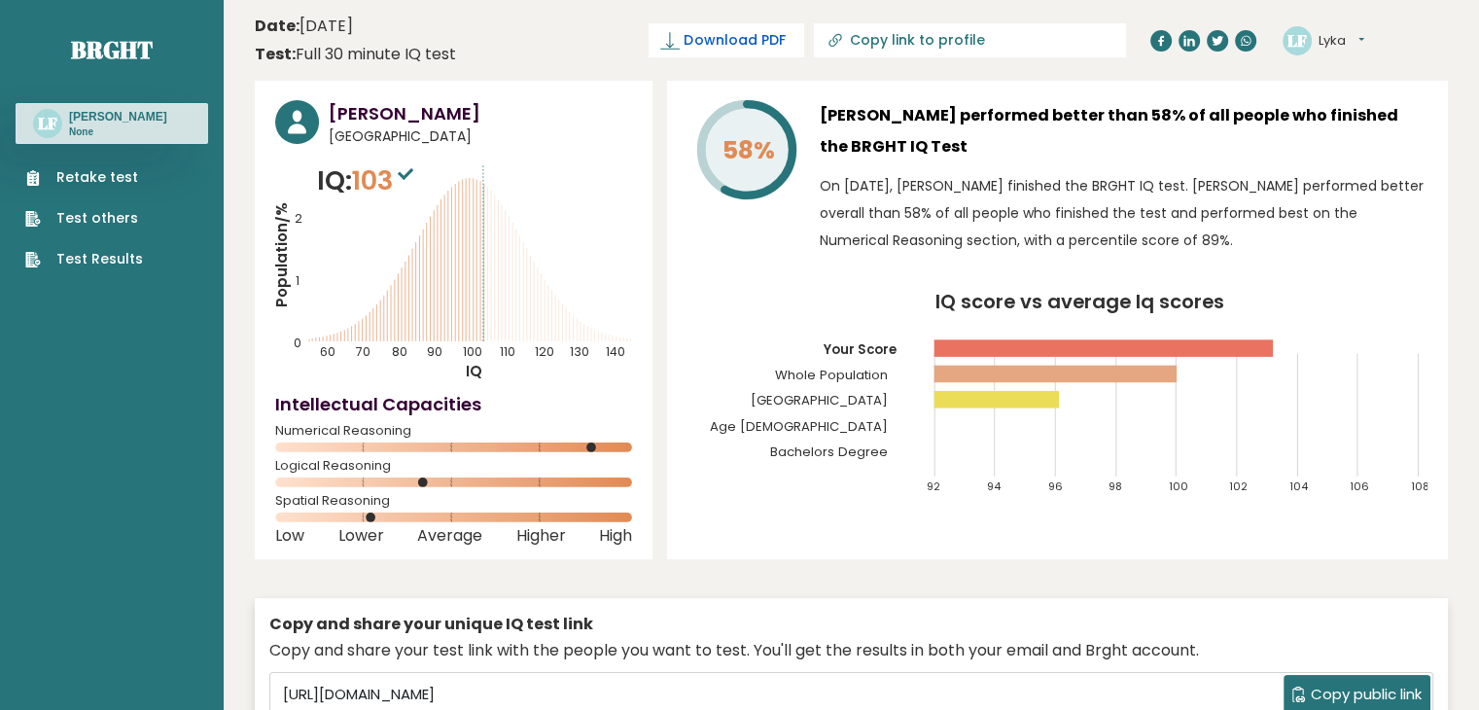
click at [785, 37] on span "Download PDF" at bounding box center [734, 40] width 101 height 20
click at [786, 28] on span "✓ Your PDF is downloaded..." at bounding box center [694, 40] width 221 height 34
click at [786, 40] on span "✓ Your PDF is downloaded..." at bounding box center [694, 40] width 221 height 34
